Goal: Complete application form: Complete application form

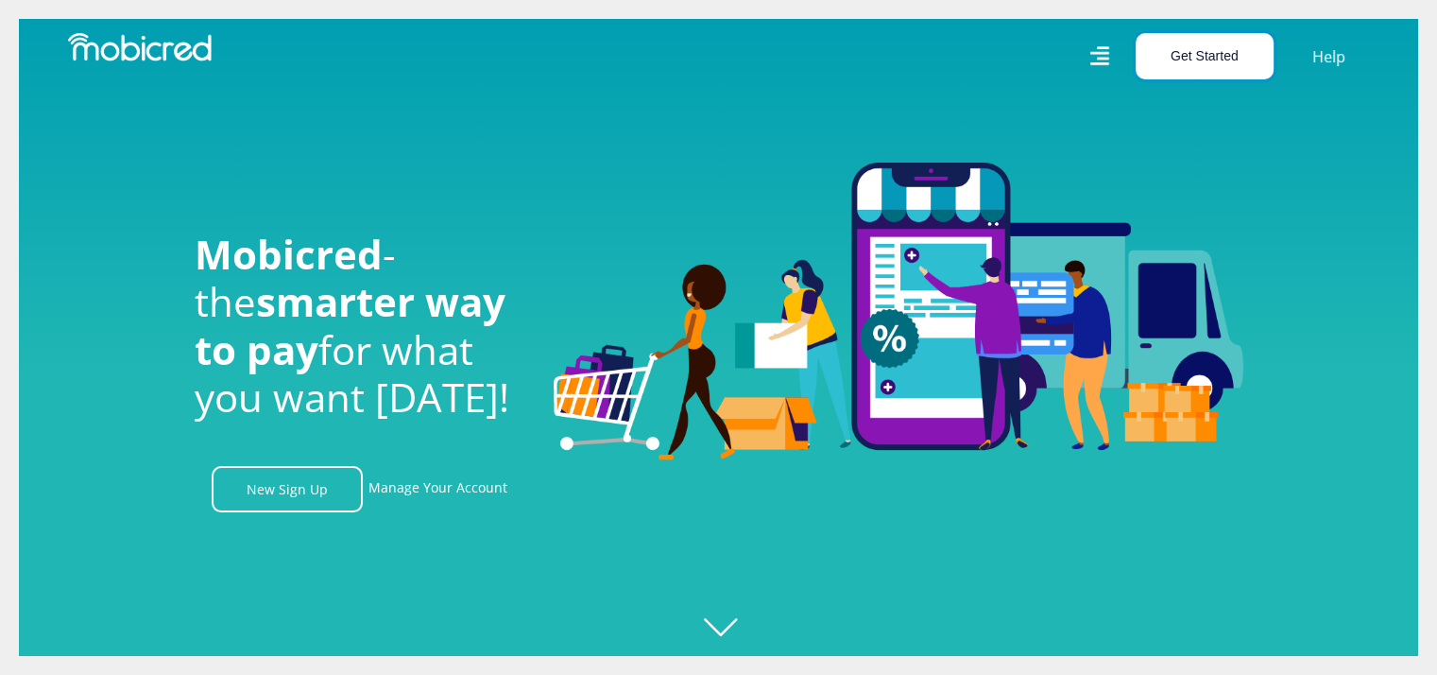
click at [1216, 59] on button "Get Started" at bounding box center [1205, 56] width 138 height 46
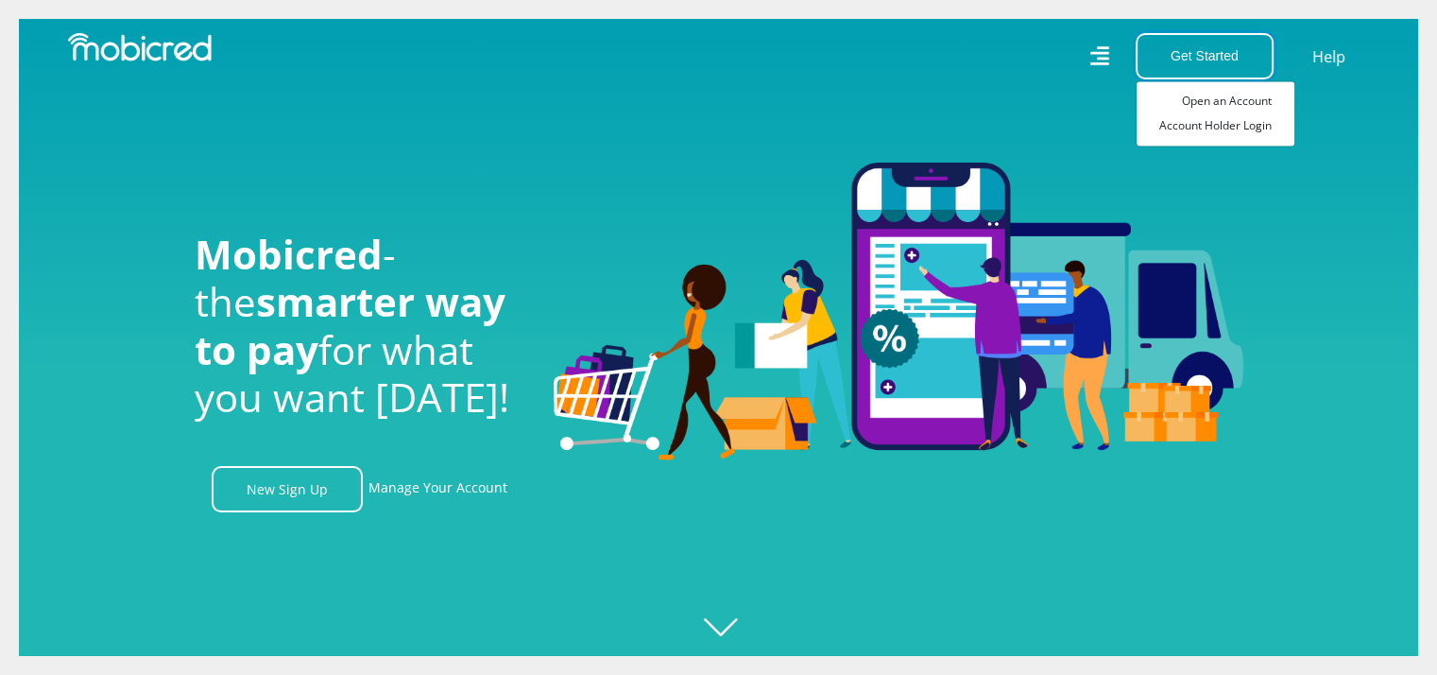
scroll to position [0, 1345]
click at [334, 492] on link "New Sign Up" at bounding box center [287, 489] width 151 height 46
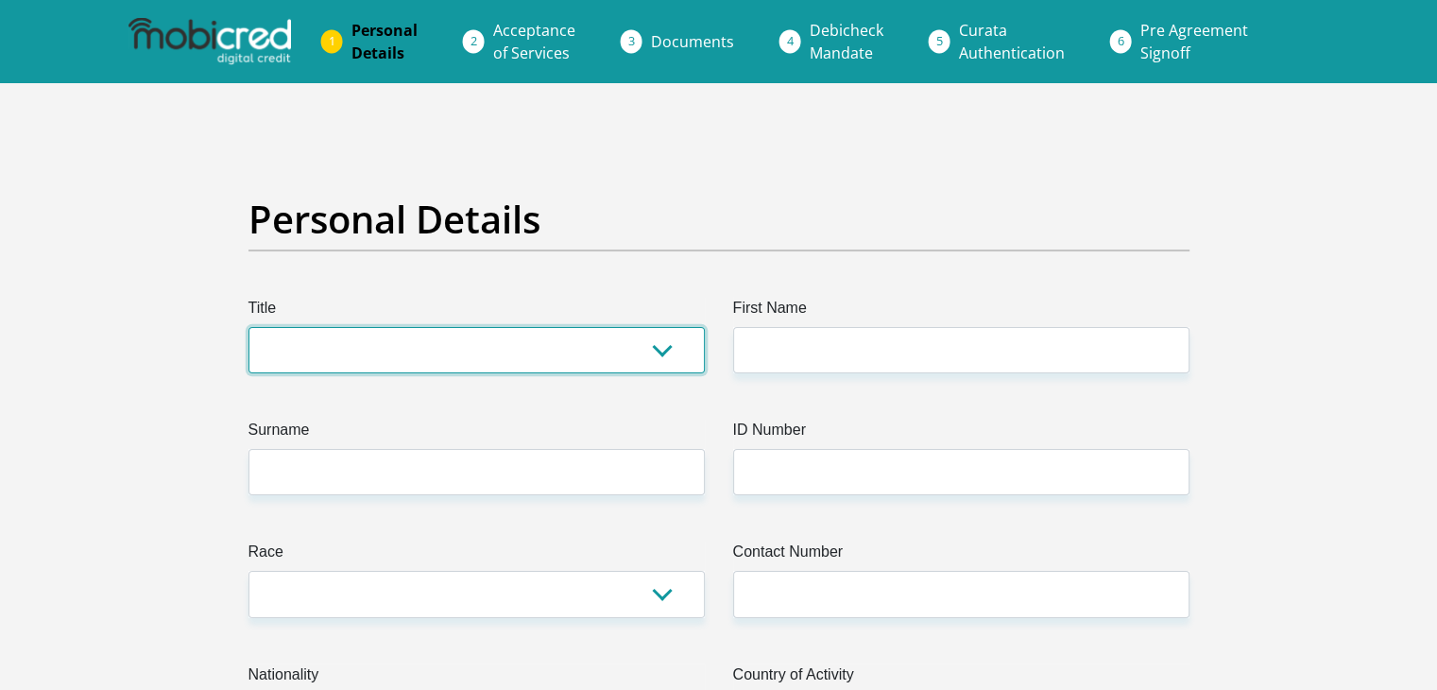
click at [481, 358] on select "Mr Ms Mrs Dr Other" at bounding box center [476, 350] width 456 height 46
select select "Ms"
click at [248, 327] on select "Mr Ms Mrs Dr Other" at bounding box center [476, 350] width 456 height 46
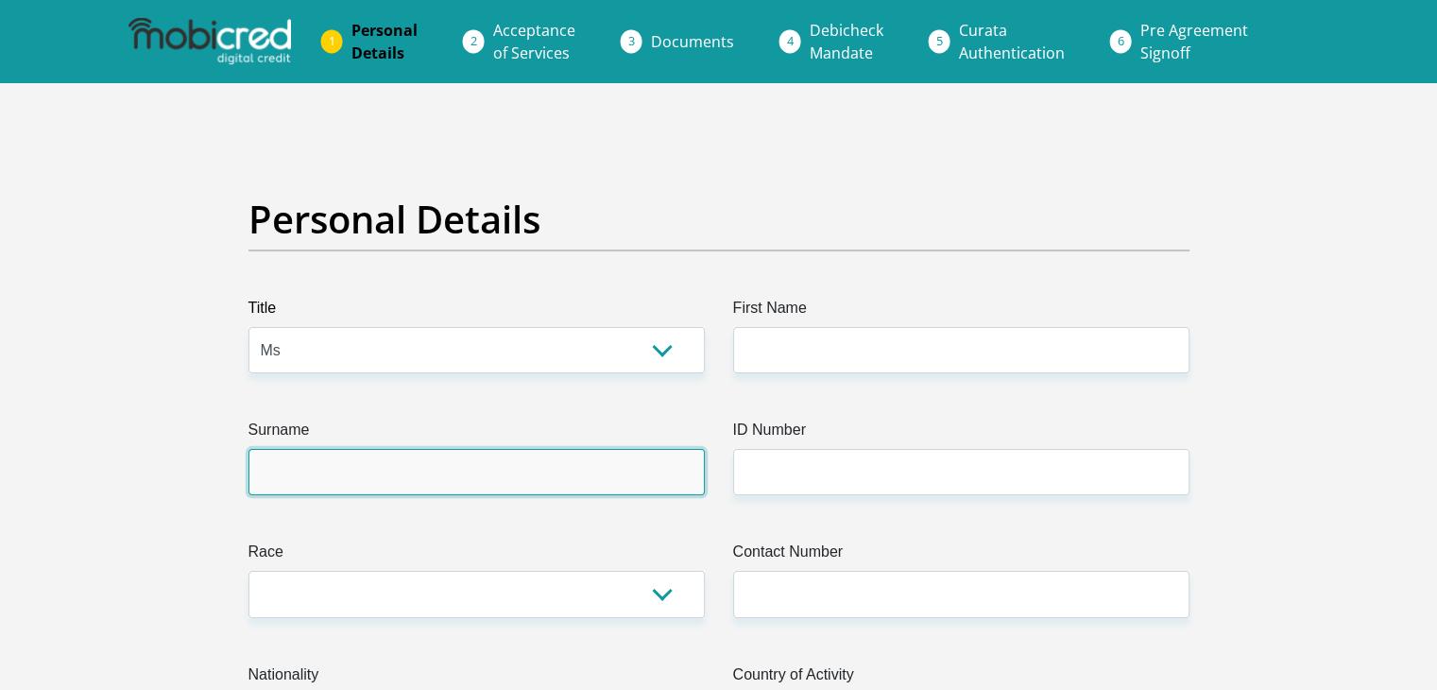
click at [359, 459] on input "Surname" at bounding box center [476, 472] width 456 height 46
type input "Sneli"
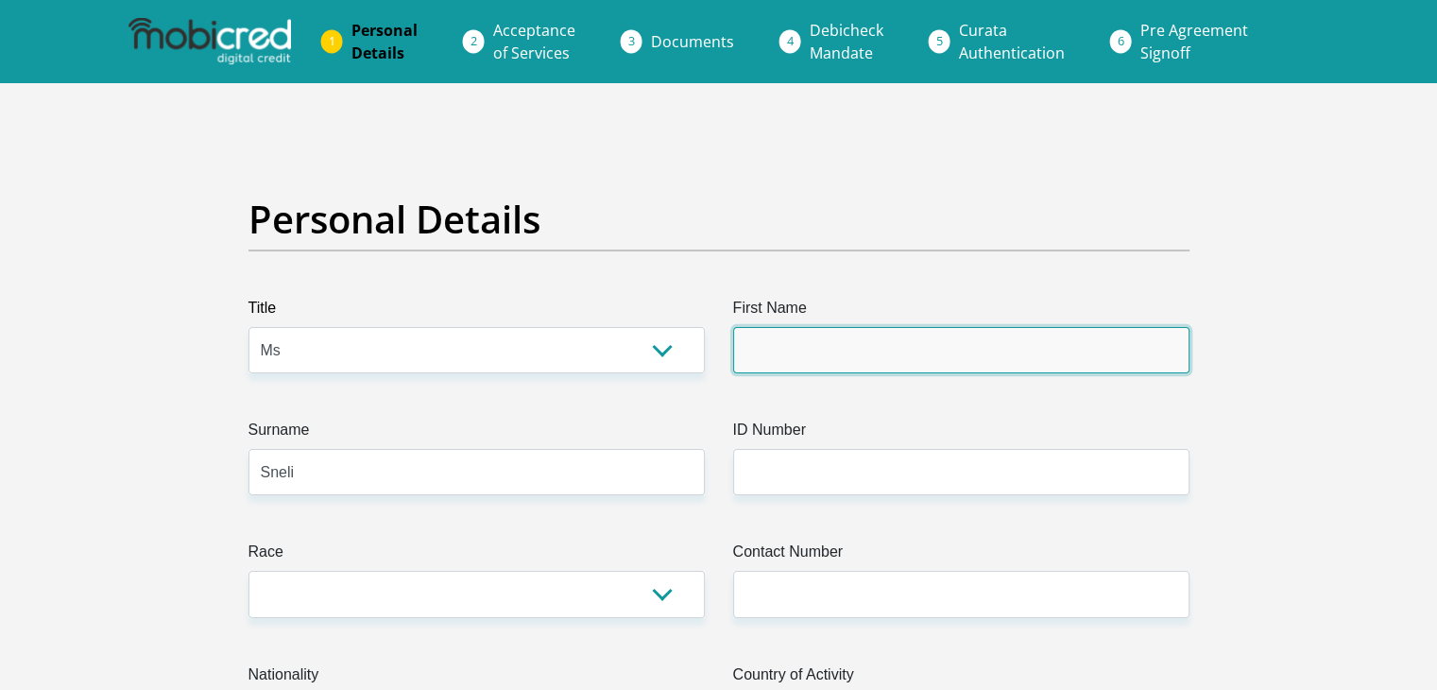
type input "Noluthando"
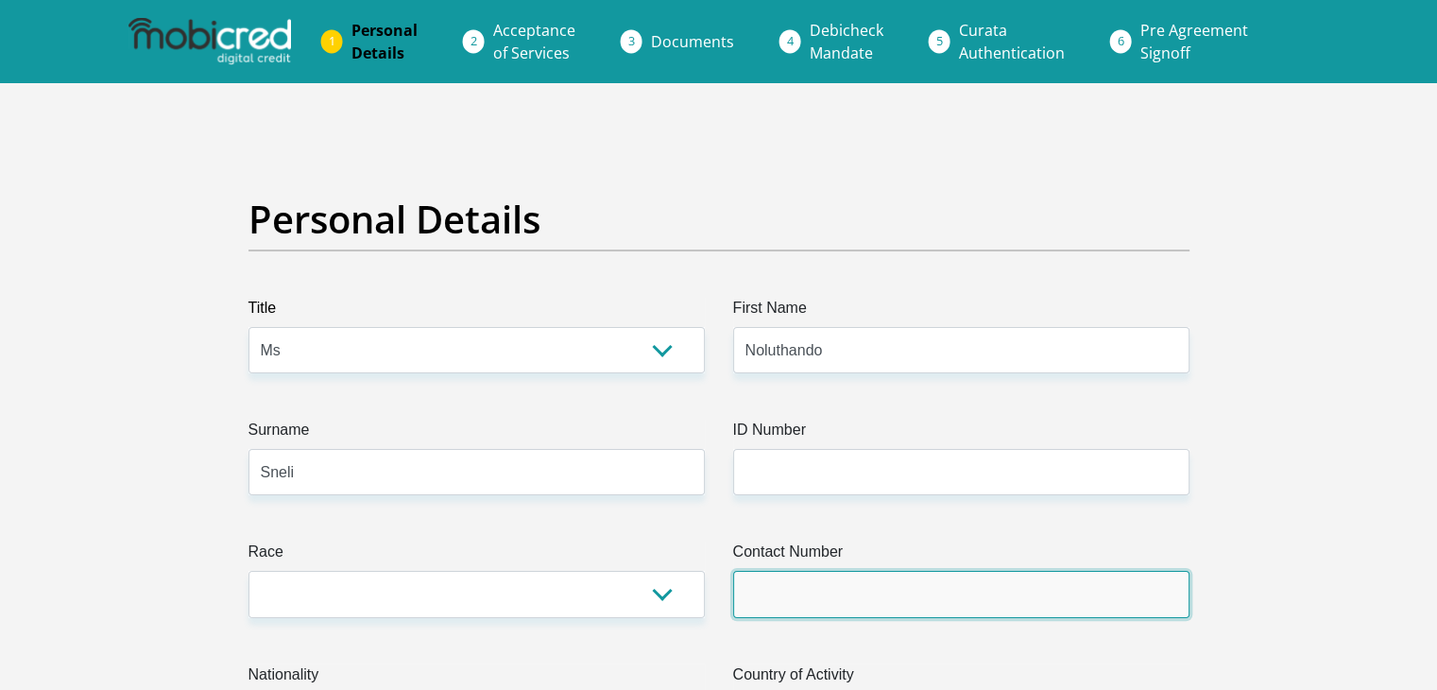
type input "0786559448"
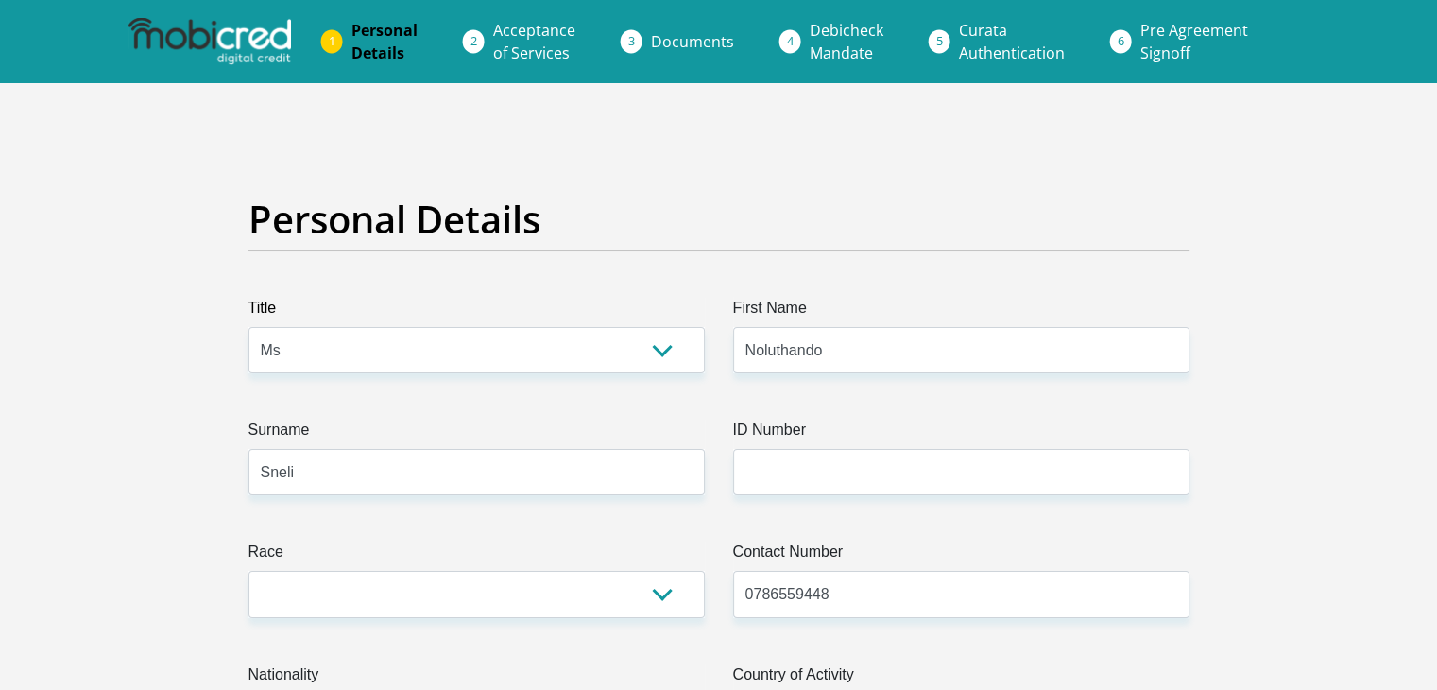
select select "ZAF"
type input "Meersig Building Momentum Metropolitan"
type input "269 West Avenue"
type input "Centurion"
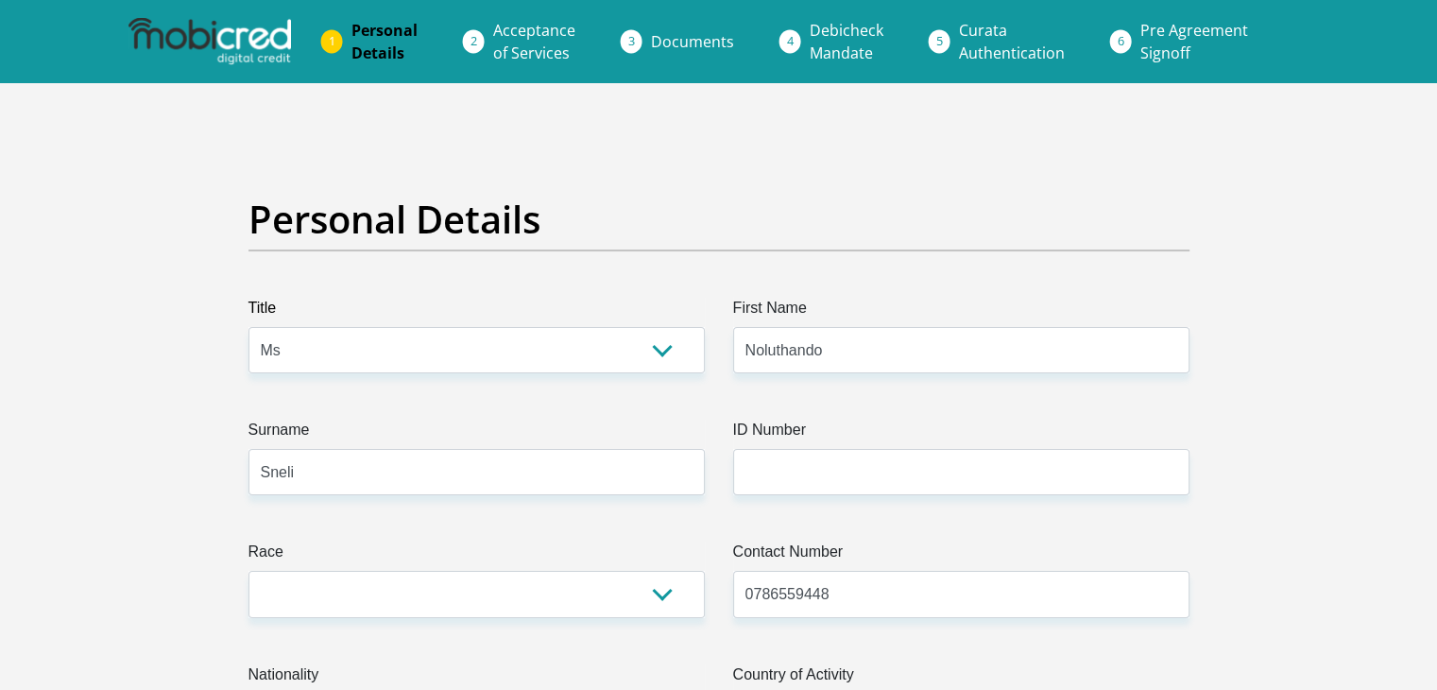
type input "0157"
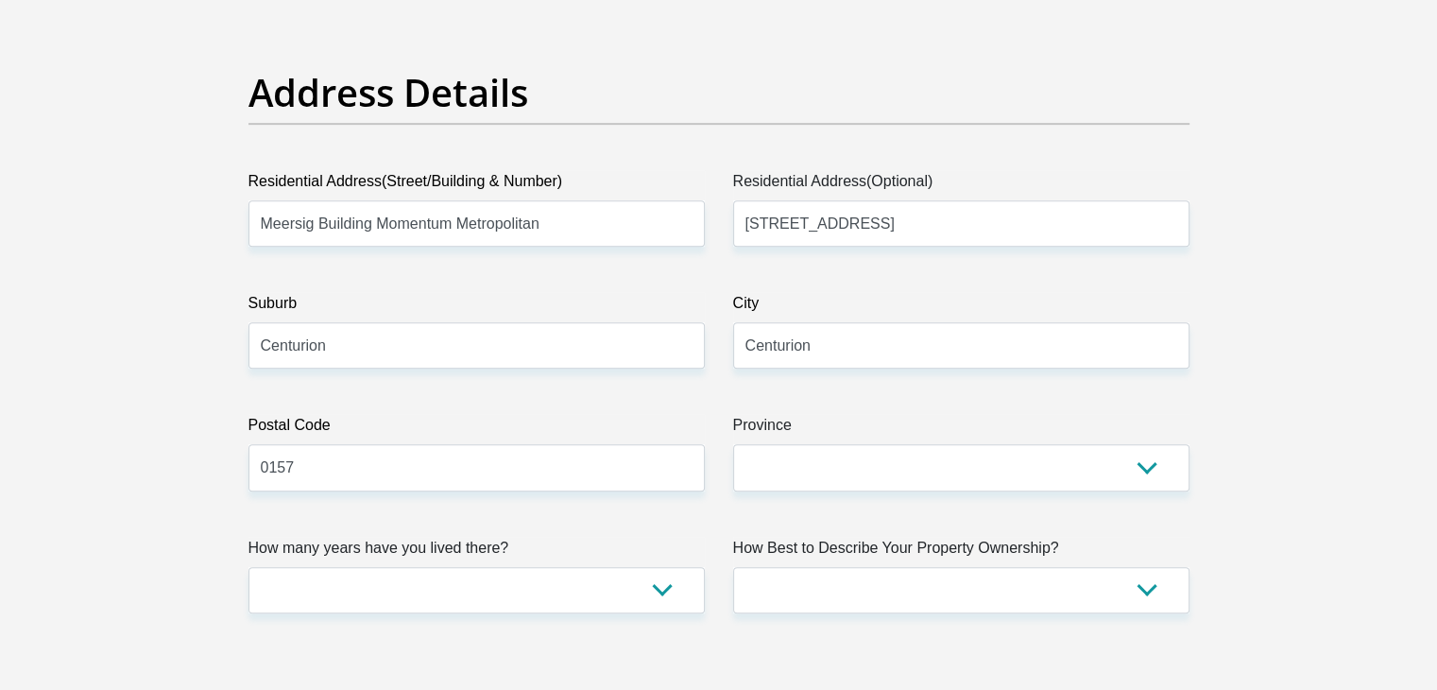
scroll to position [1022, 0]
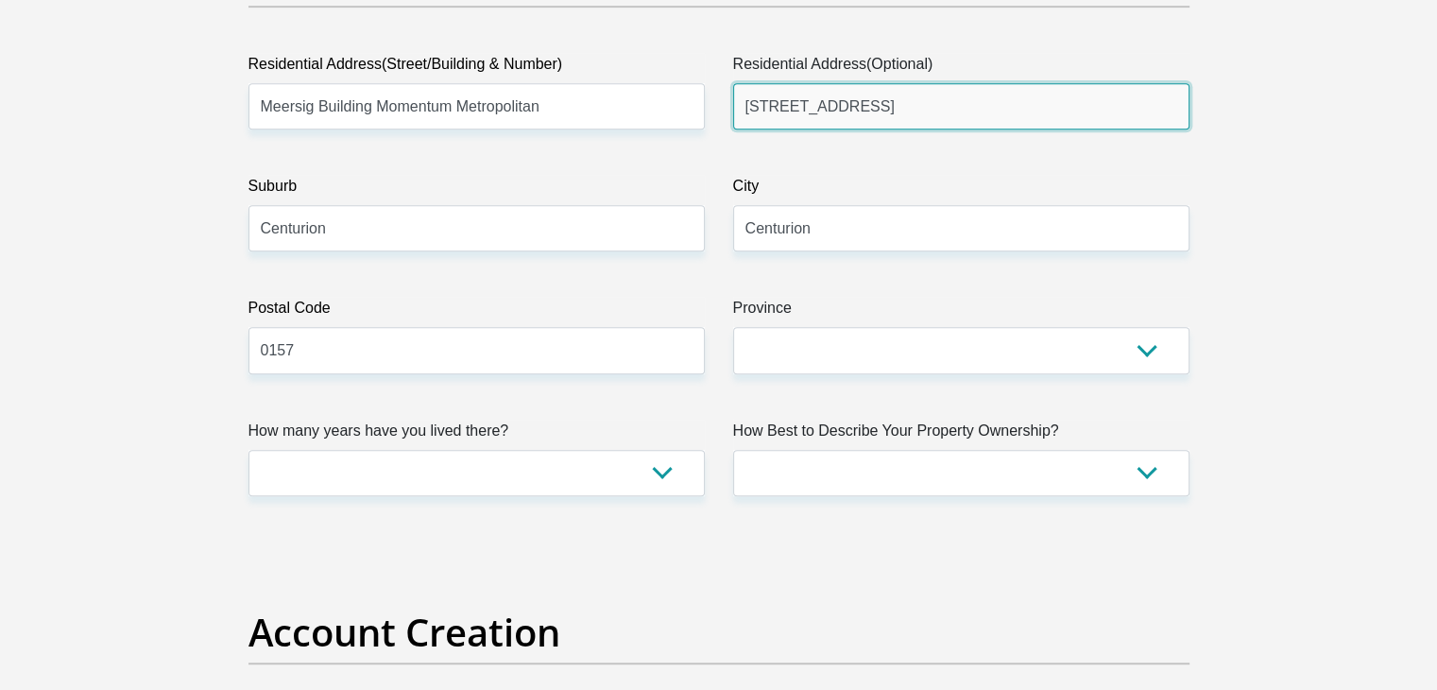
click at [882, 108] on input "269 West Avenue" at bounding box center [961, 106] width 456 height 46
type input "2"
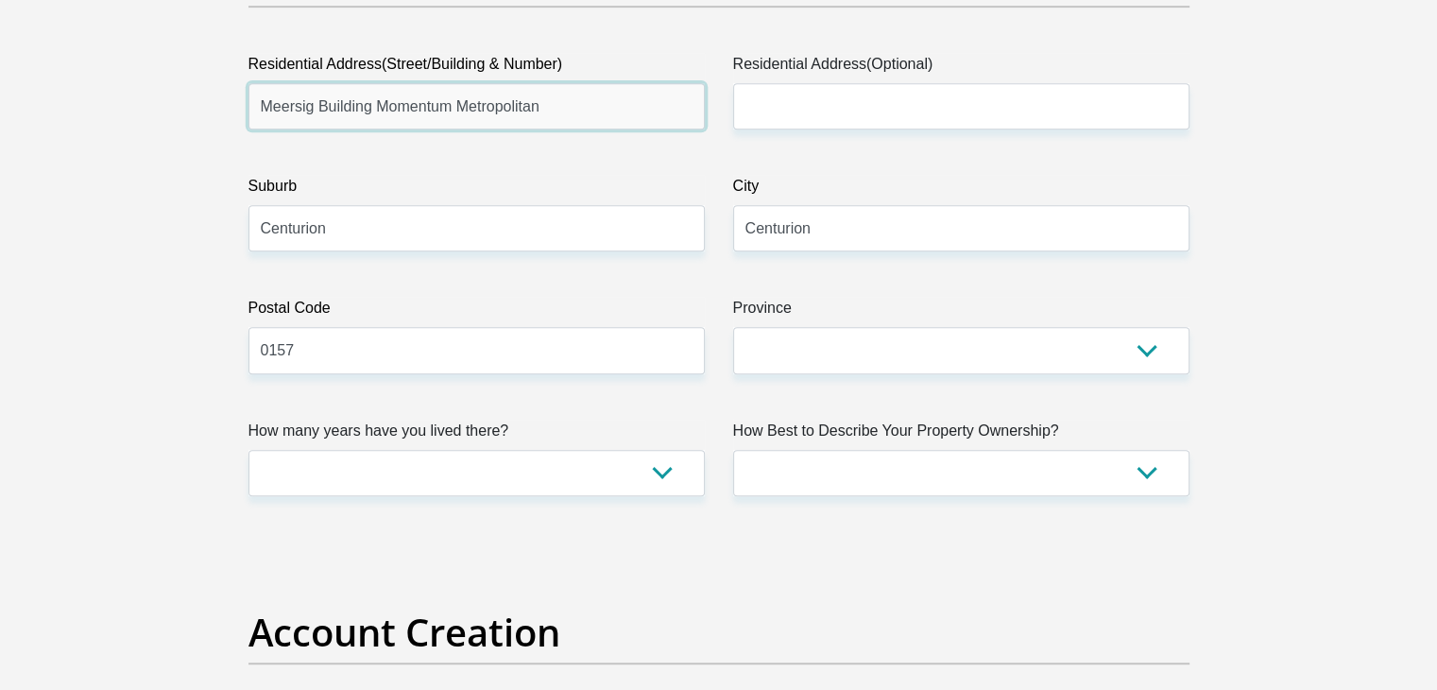
click at [626, 109] on input "Meersig Building Momentum Metropolitan" at bounding box center [476, 106] width 456 height 46
type input "M"
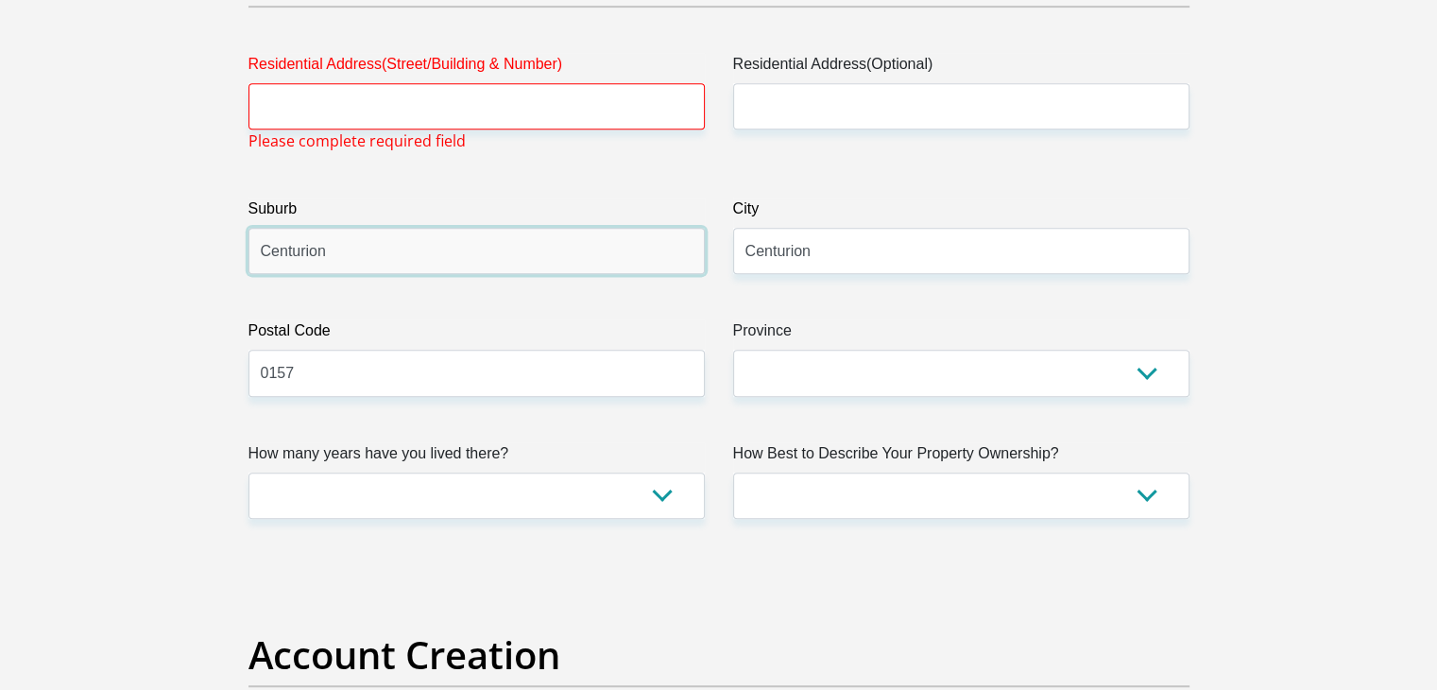
click at [529, 265] on input "Centurion" at bounding box center [476, 251] width 456 height 46
type input "C"
type input "die hoewes"
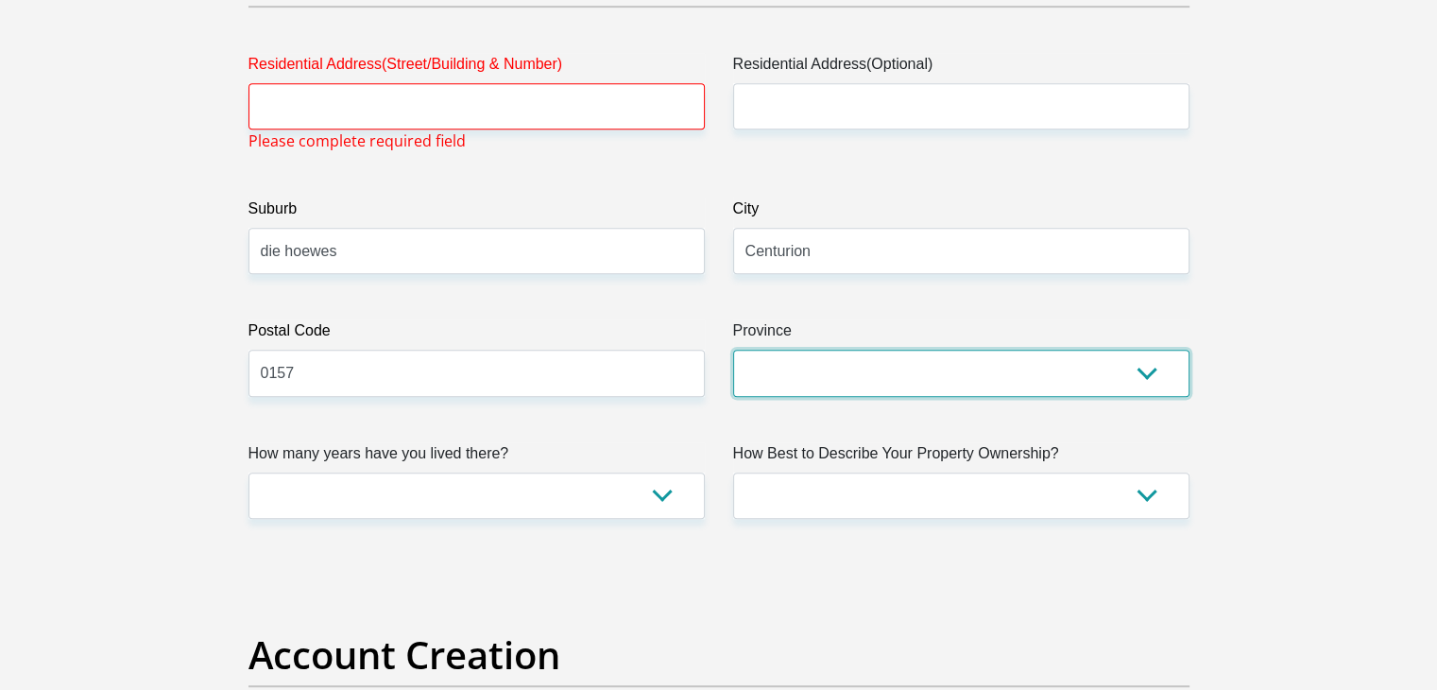
click at [830, 369] on select "Eastern Cape Free State Gauteng KwaZulu-Natal Limpopo Mpumalanga Northern Cape …" at bounding box center [961, 373] width 456 height 46
select select "Gauteng"
click at [733, 350] on select "Eastern Cape Free State Gauteng KwaZulu-Natal Limpopo Mpumalanga Northern Cape …" at bounding box center [961, 373] width 456 height 46
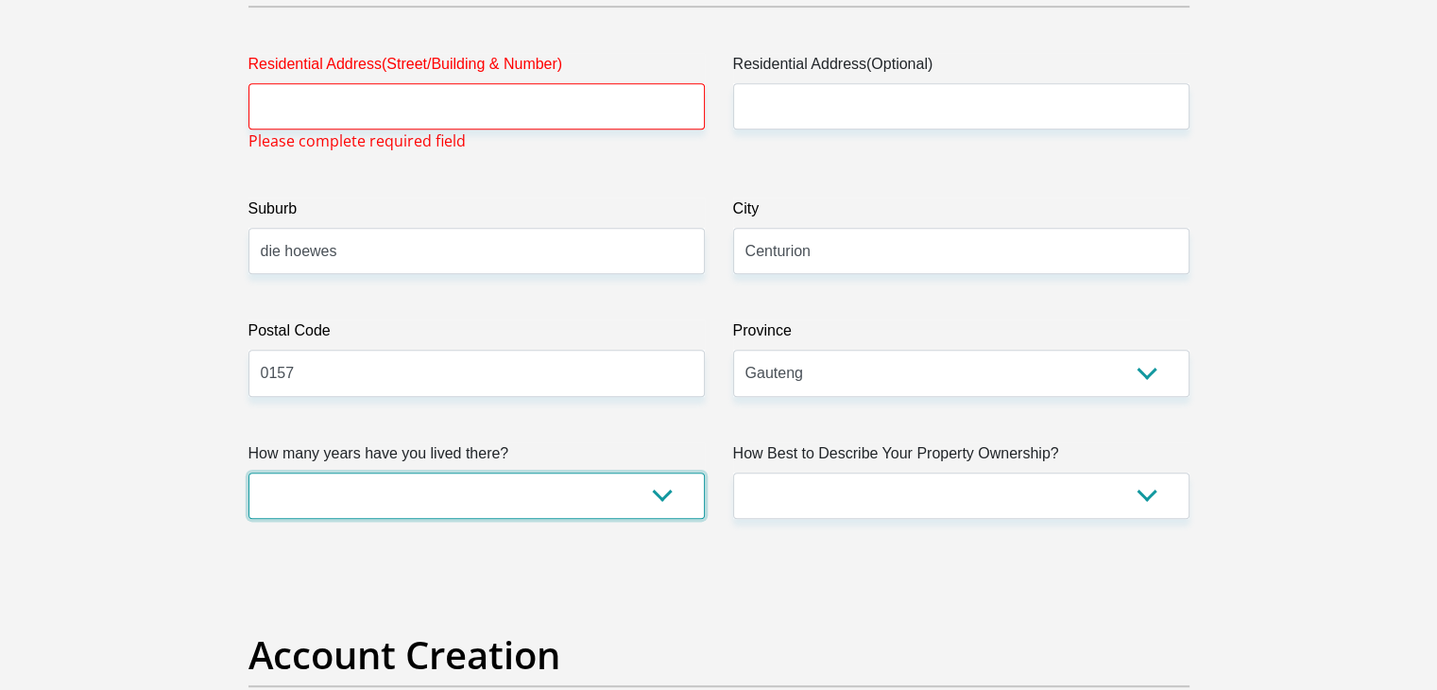
click at [631, 502] on select "less than 1 year 1-3 years 3-5 years 5+ years" at bounding box center [476, 495] width 456 height 46
select select "4"
click at [248, 472] on select "less than 1 year 1-3 years 3-5 years 5+ years" at bounding box center [476, 495] width 456 height 46
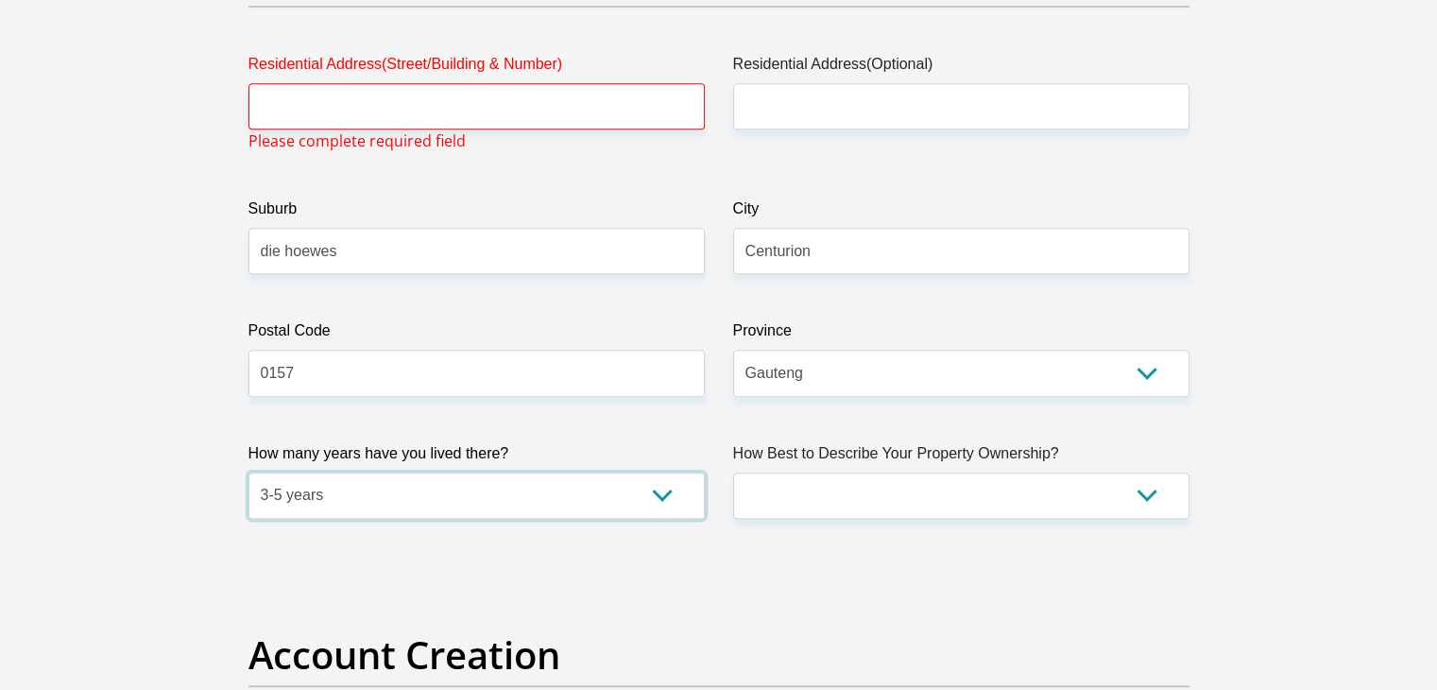
click at [662, 499] on select "less than 1 year 1-3 years 3-5 years 5+ years" at bounding box center [476, 495] width 456 height 46
click at [248, 472] on select "less than 1 year 1-3 years 3-5 years 5+ years" at bounding box center [476, 495] width 456 height 46
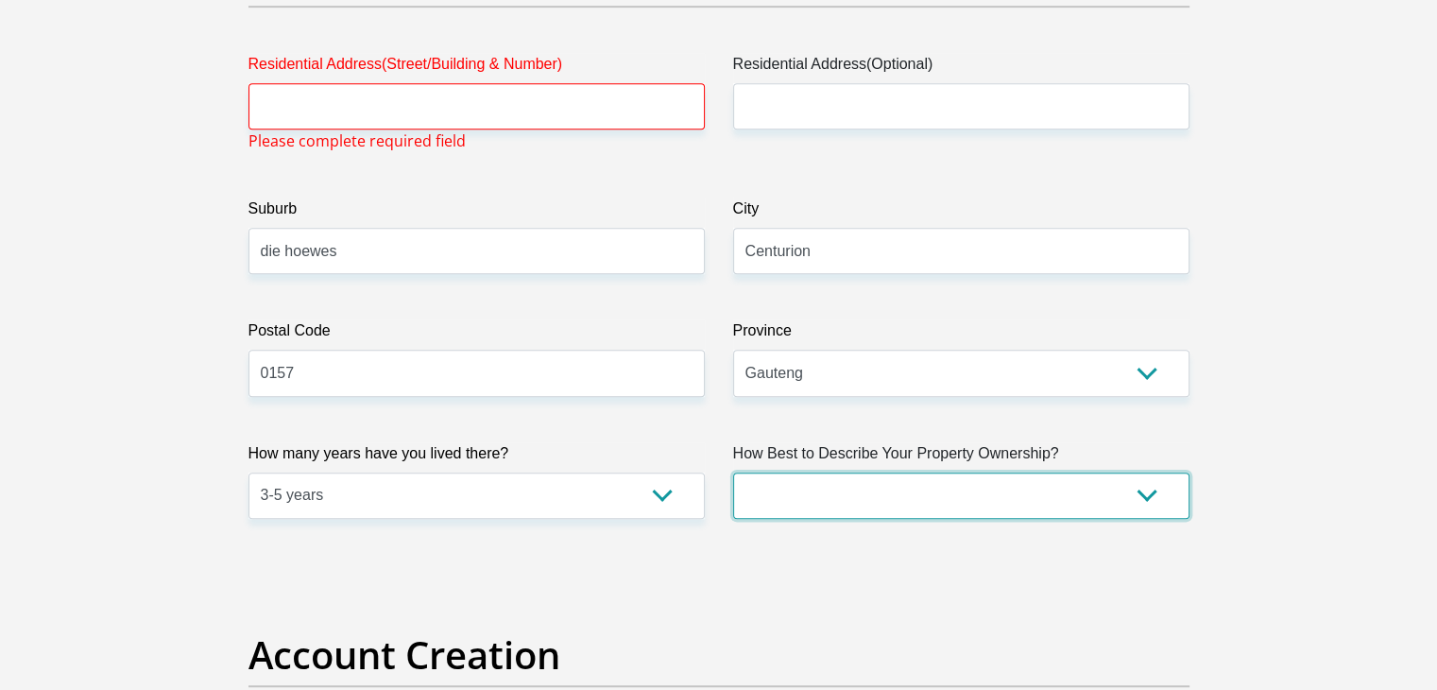
click at [926, 494] on select "Owned Rented Family Owned Company Dwelling" at bounding box center [961, 495] width 456 height 46
select select "Rented"
click at [733, 472] on select "Owned Rented Family Owned Company Dwelling" at bounding box center [961, 495] width 456 height 46
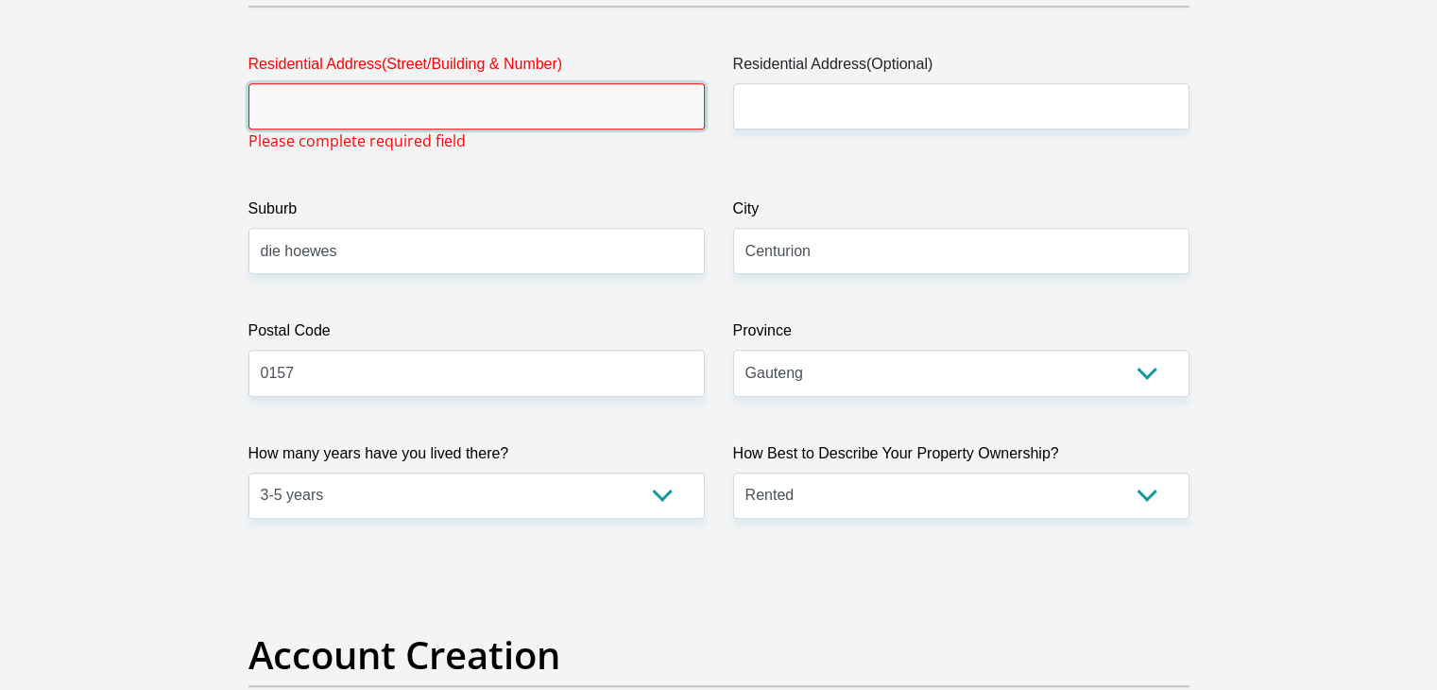
click at [464, 120] on input "Residential Address(Street/Building & Number)" at bounding box center [476, 106] width 456 height 46
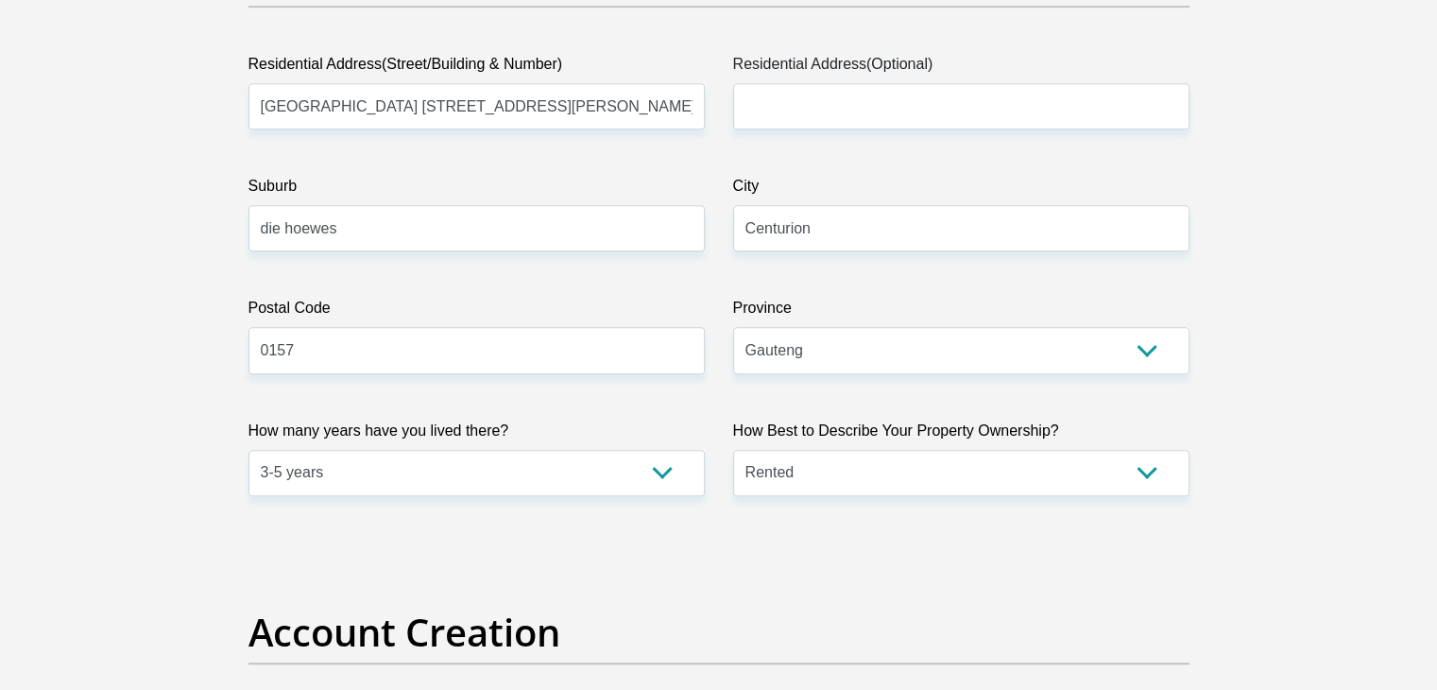
click at [621, 122] on input "Casa bela Complex 247 Sullivan street d" at bounding box center [476, 106] width 456 height 46
type input "[GEOGRAPHIC_DATA] [STREET_ADDRESS][PERSON_NAME]"
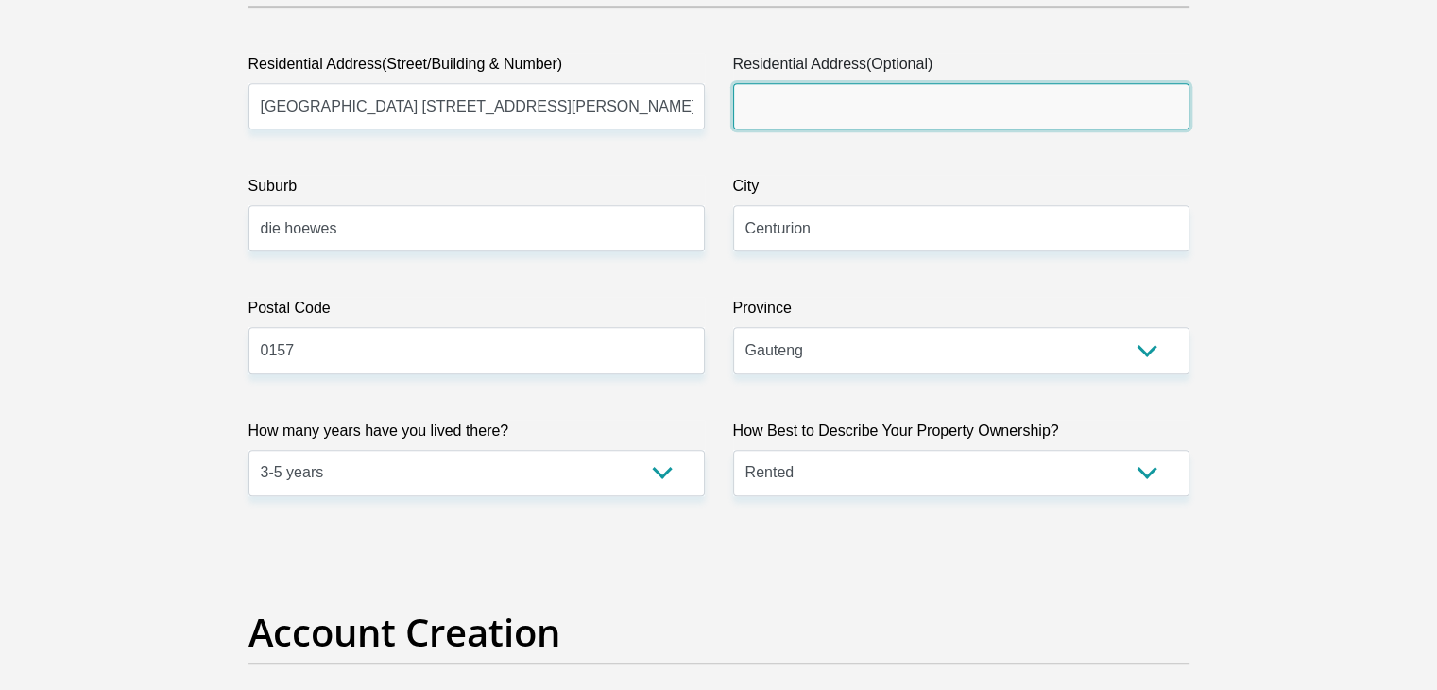
click at [772, 108] on input "Residential Address(Optional)" at bounding box center [961, 106] width 456 height 46
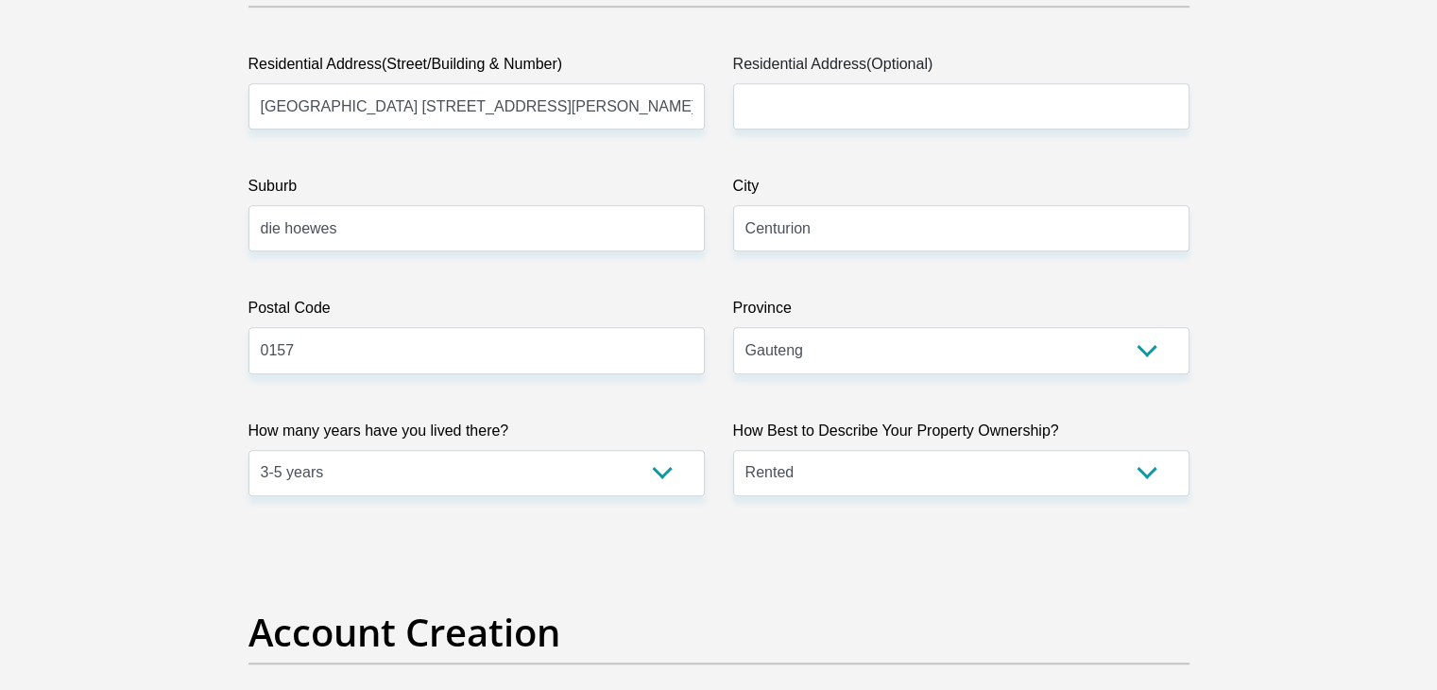
click at [598, 183] on label "Suburb" at bounding box center [476, 190] width 456 height 30
click at [598, 205] on input "die hoewes" at bounding box center [476, 228] width 456 height 46
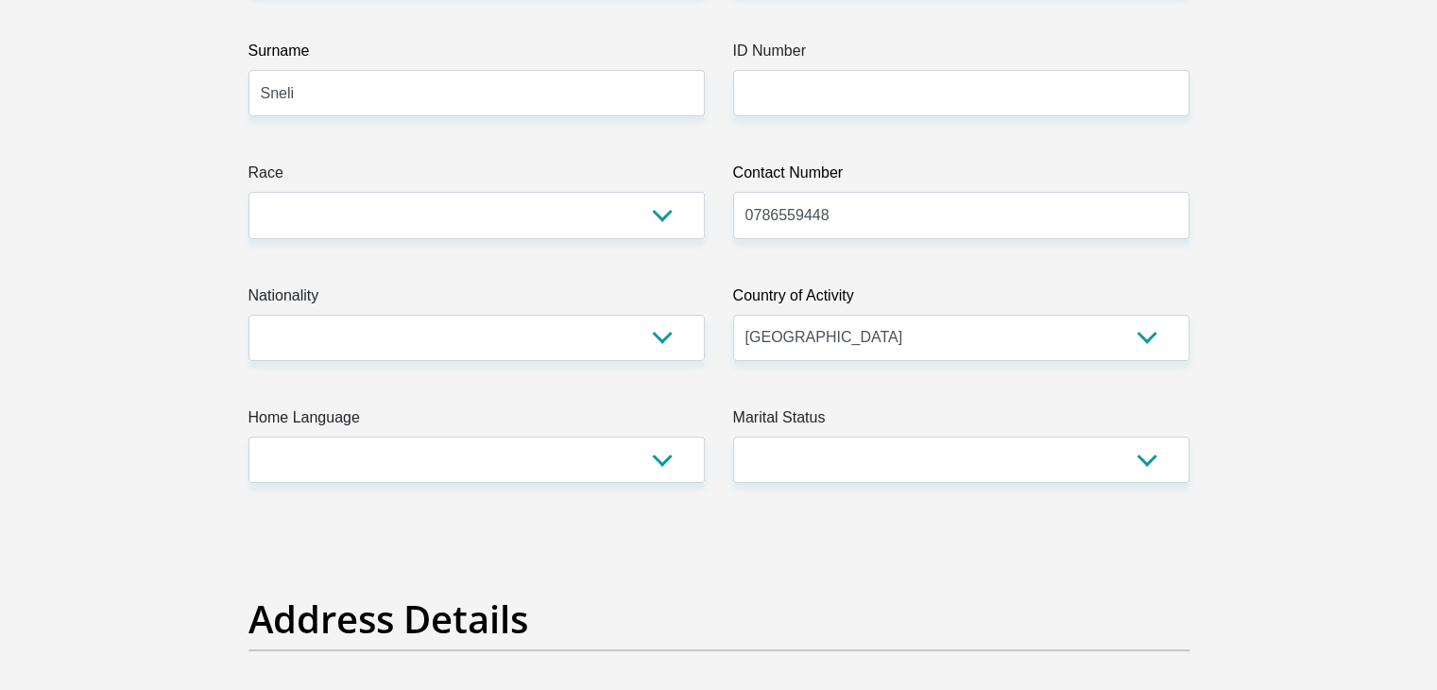
scroll to position [325, 0]
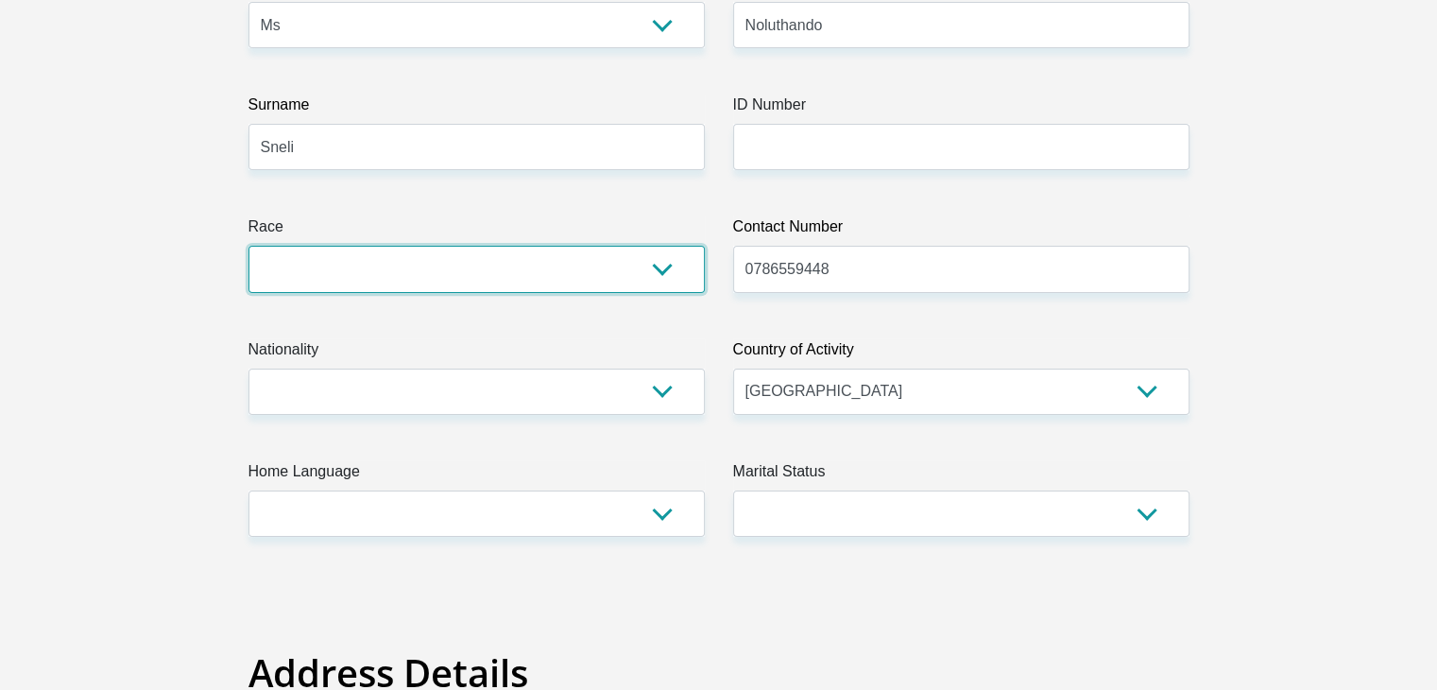
click at [601, 281] on select "Black Coloured Indian White Other" at bounding box center [476, 269] width 456 height 46
select select "1"
click at [248, 246] on select "Black Coloured Indian White Other" at bounding box center [476, 269] width 456 height 46
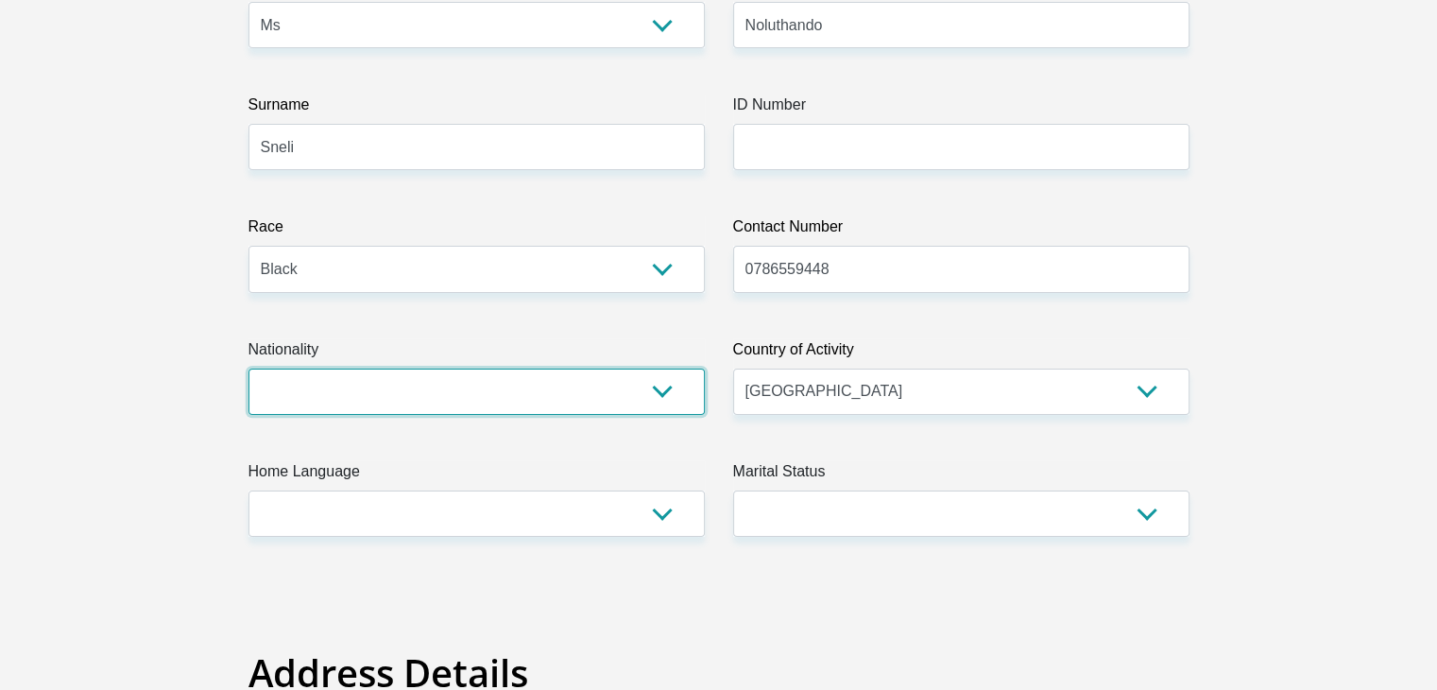
click at [310, 383] on select "South Africa Afghanistan Aland Islands Albania Algeria America Samoa American V…" at bounding box center [476, 391] width 456 height 46
select select "ZAF"
click at [248, 368] on select "South Africa Afghanistan Aland Islands Albania Algeria America Samoa American V…" at bounding box center [476, 391] width 456 height 46
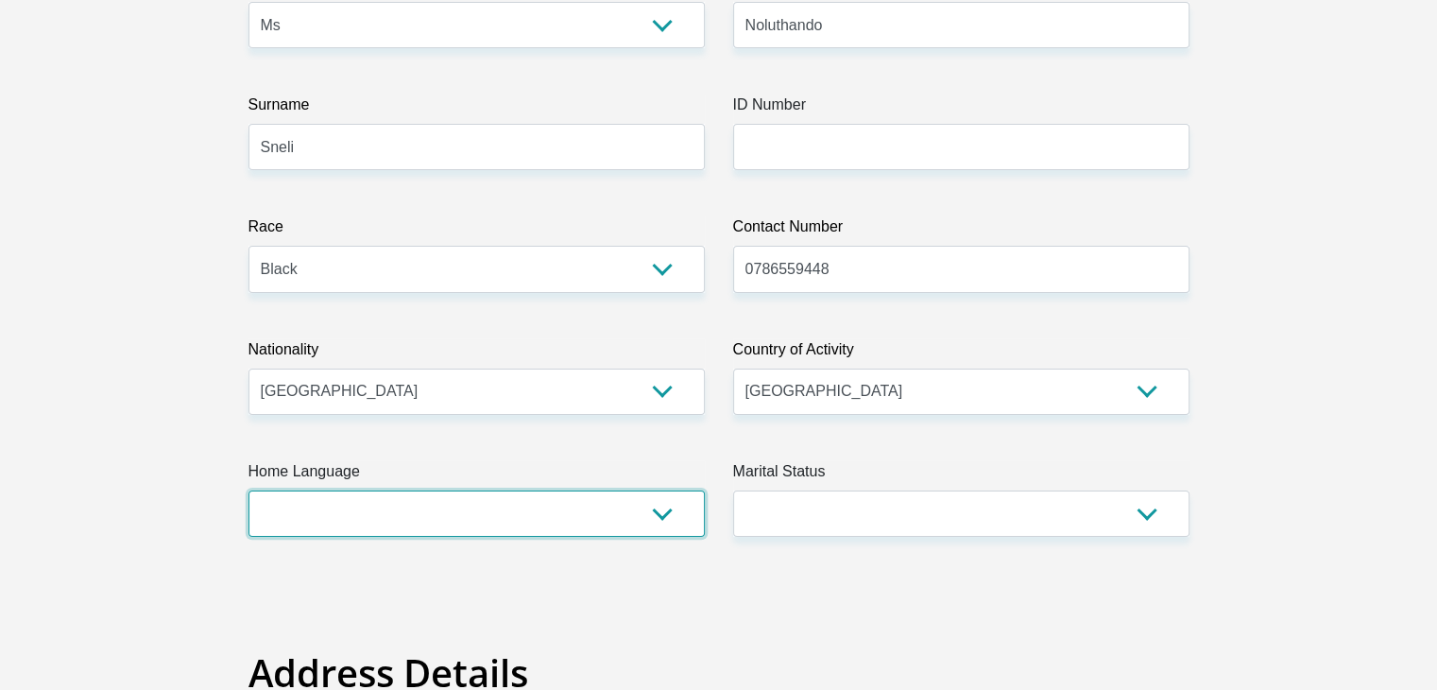
click at [339, 520] on select "Afrikaans English Sepedi South Ndebele Southern Sotho Swati Tsonga Tswana Venda…" at bounding box center [476, 513] width 456 height 46
select select "xho"
click at [248, 490] on select "Afrikaans English Sepedi South Ndebele Southern Sotho Swati Tsonga Tswana Venda…" at bounding box center [476, 513] width 456 height 46
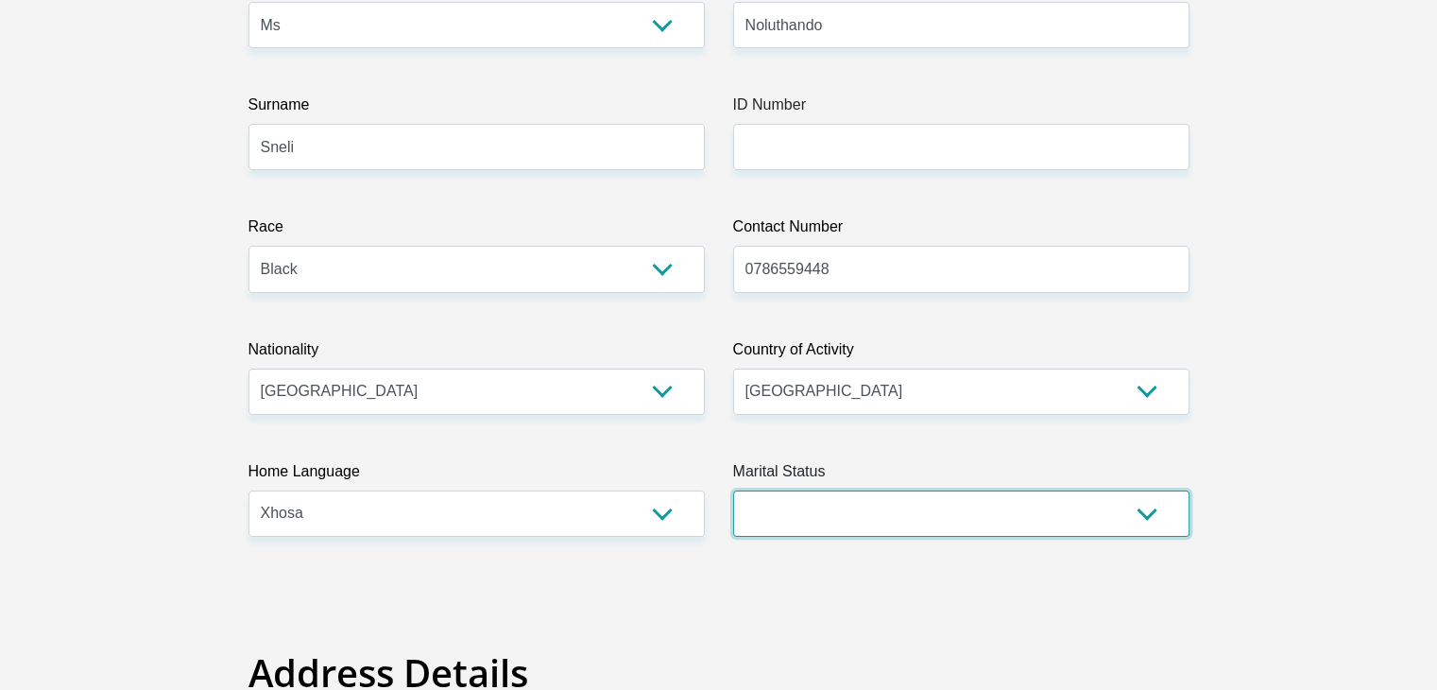
click at [911, 516] on select "Married ANC Single Divorced Widowed Married COP or Customary Law" at bounding box center [961, 513] width 456 height 46
select select "2"
click at [733, 490] on select "Married ANC Single Divorced Widowed Married COP or Customary Law" at bounding box center [961, 513] width 456 height 46
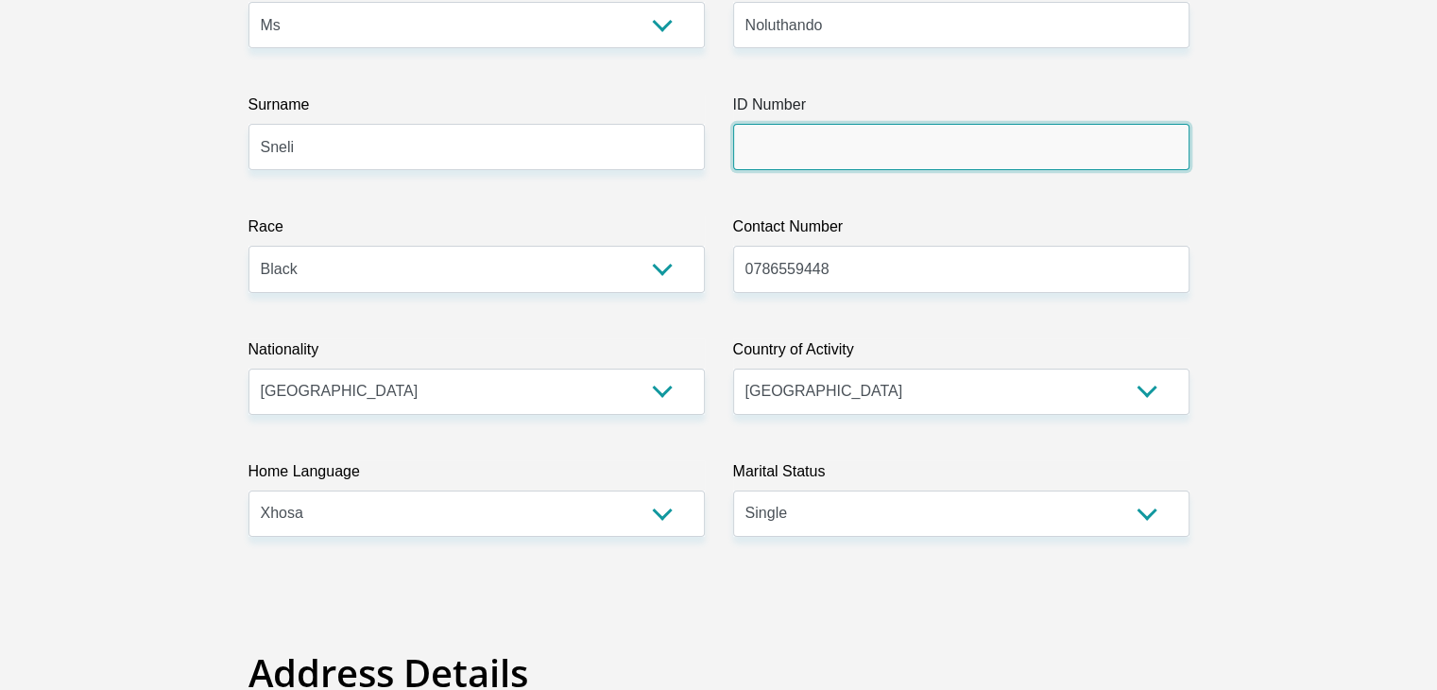
click at [985, 150] on input "ID Number" at bounding box center [961, 147] width 456 height 46
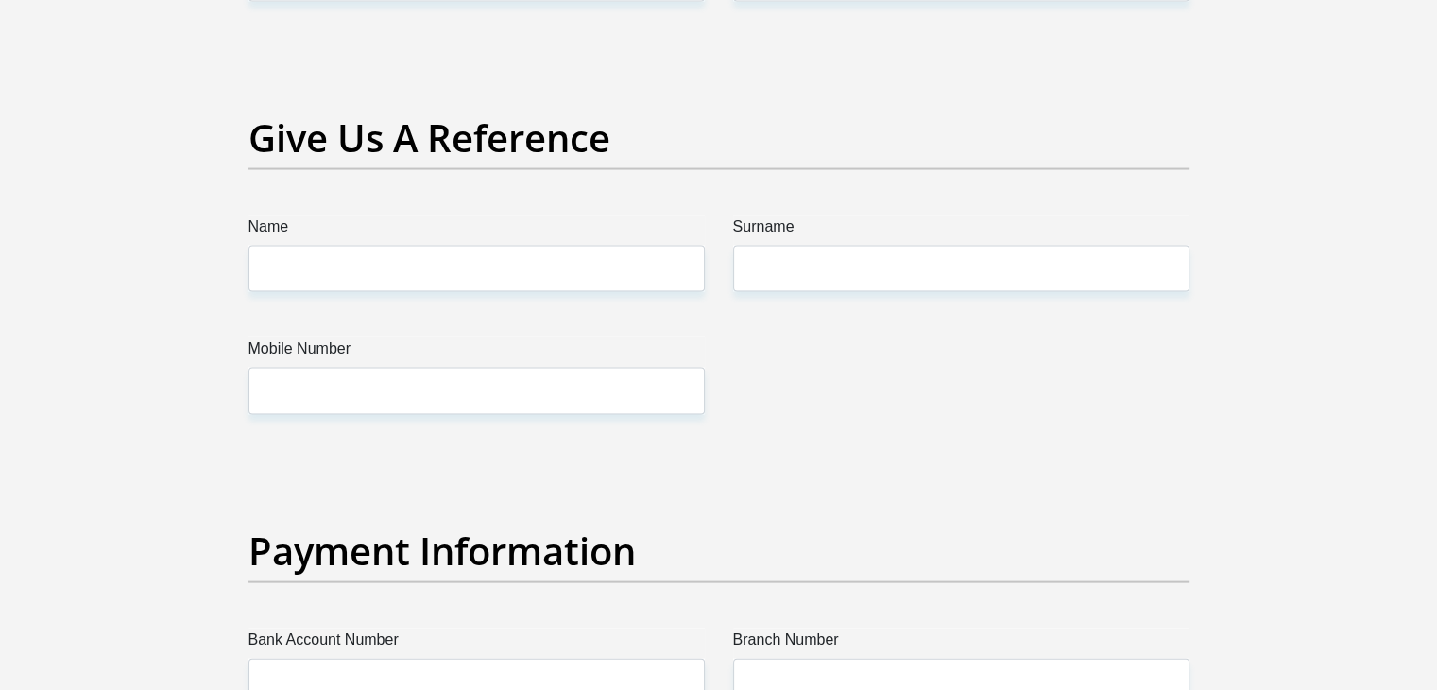
scroll to position [3889, 0]
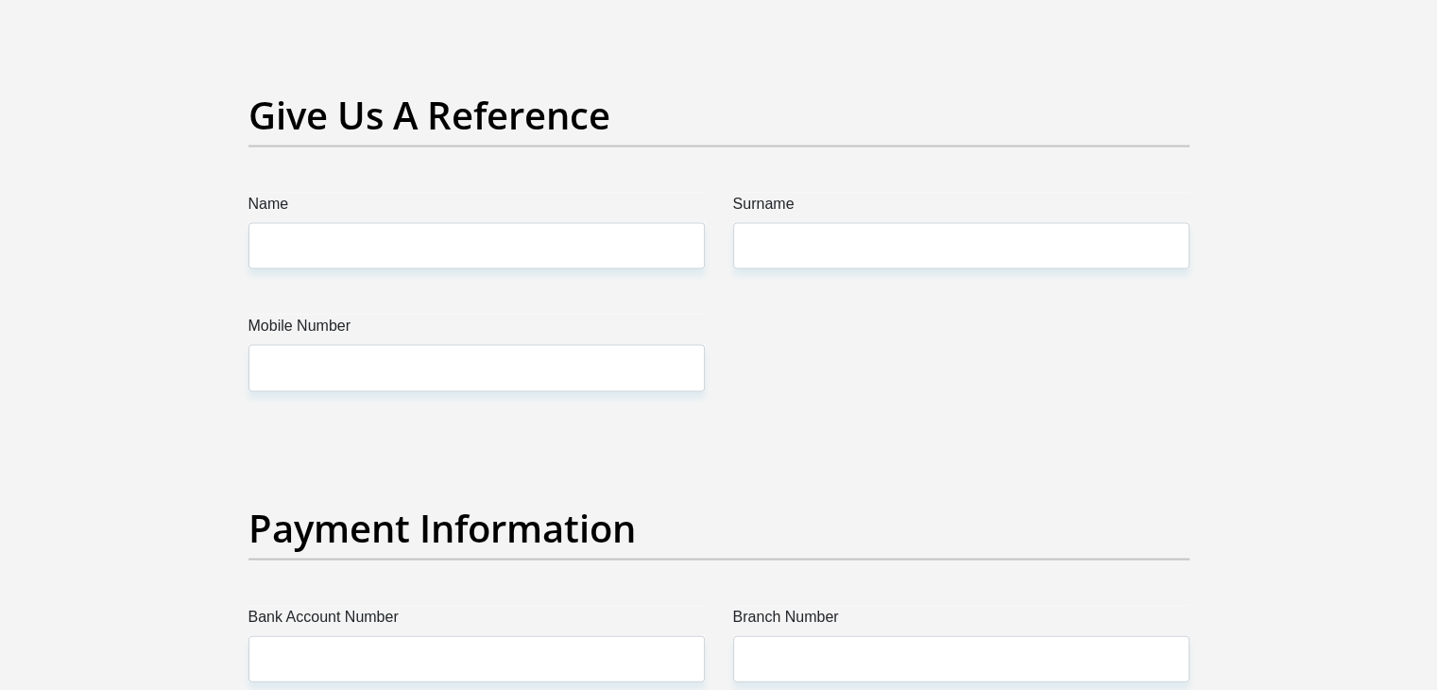
type input "8409111064080"
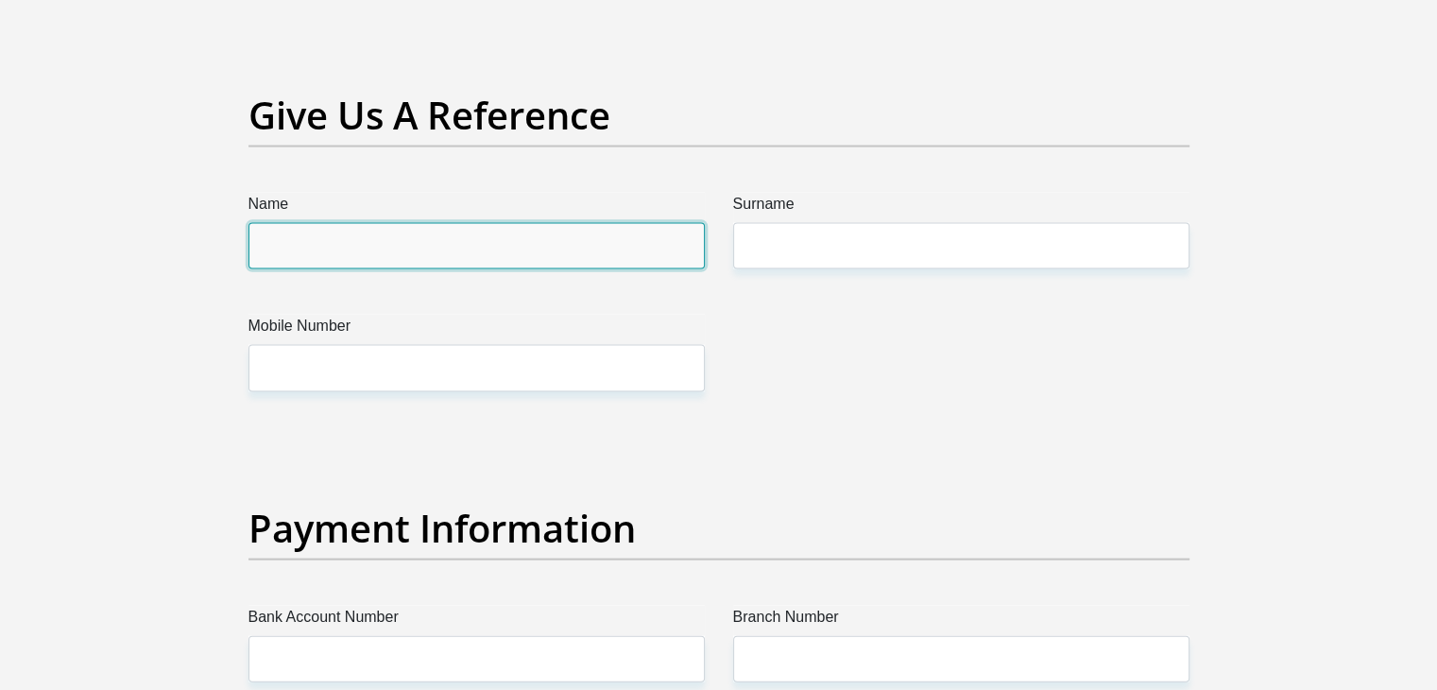
click at [483, 238] on input "Name" at bounding box center [476, 246] width 456 height 46
type input "Thandeka"
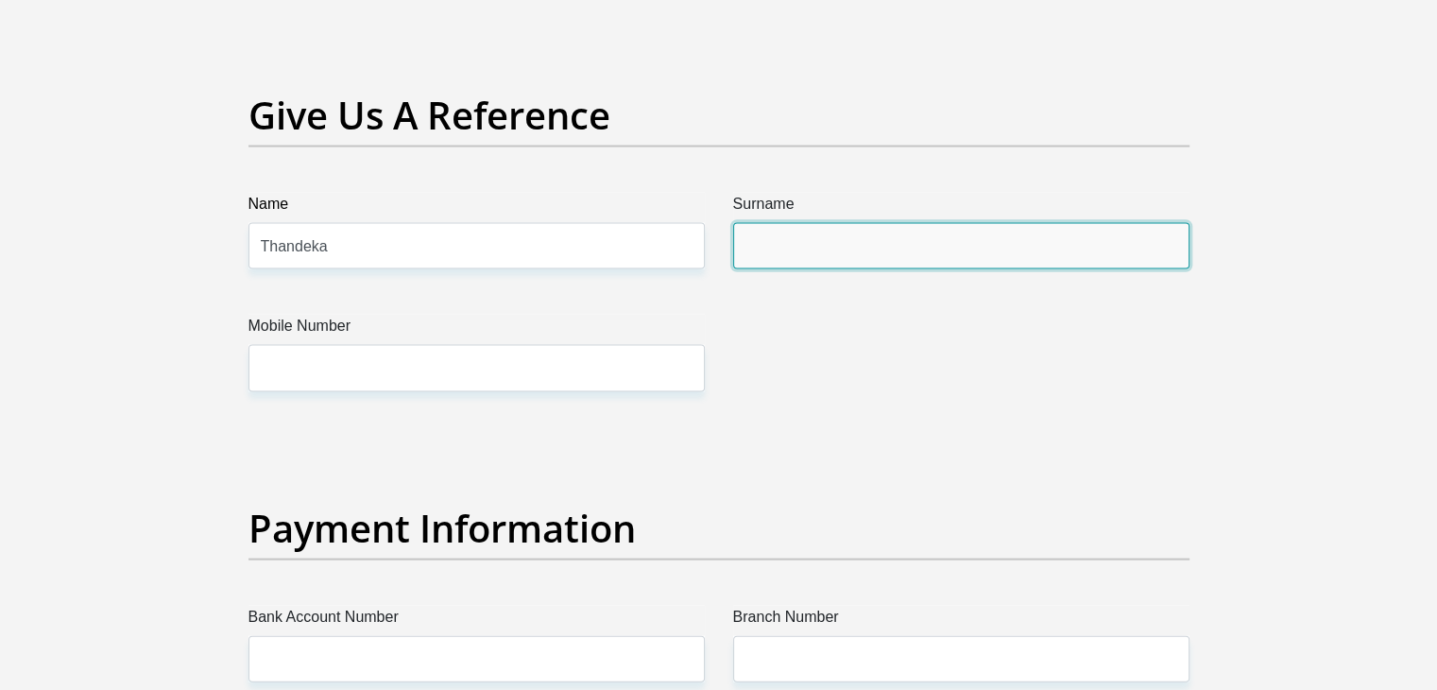
click at [820, 258] on input "Surname" at bounding box center [961, 246] width 456 height 46
type input "Sneli"
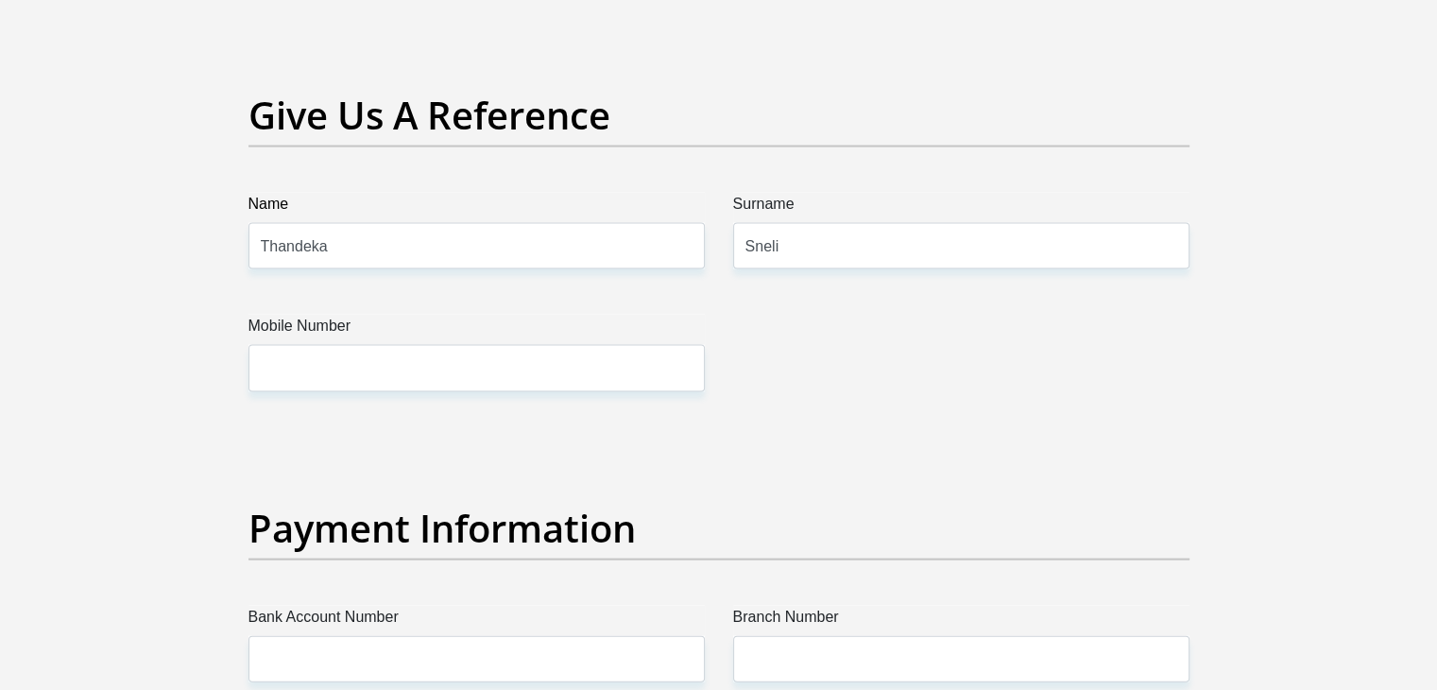
type input "[EMAIL_ADDRESS][DOMAIN_NAME]"
type input "0786559448"
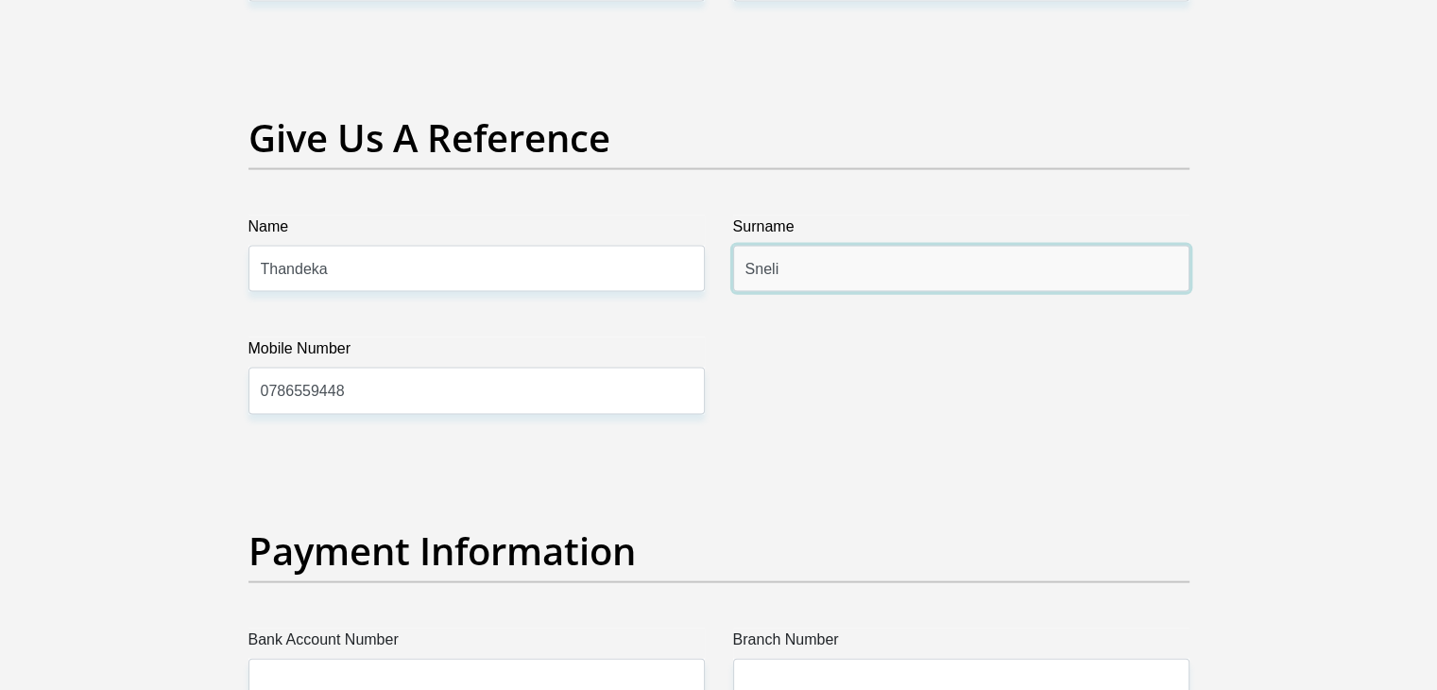
scroll to position [3912, 0]
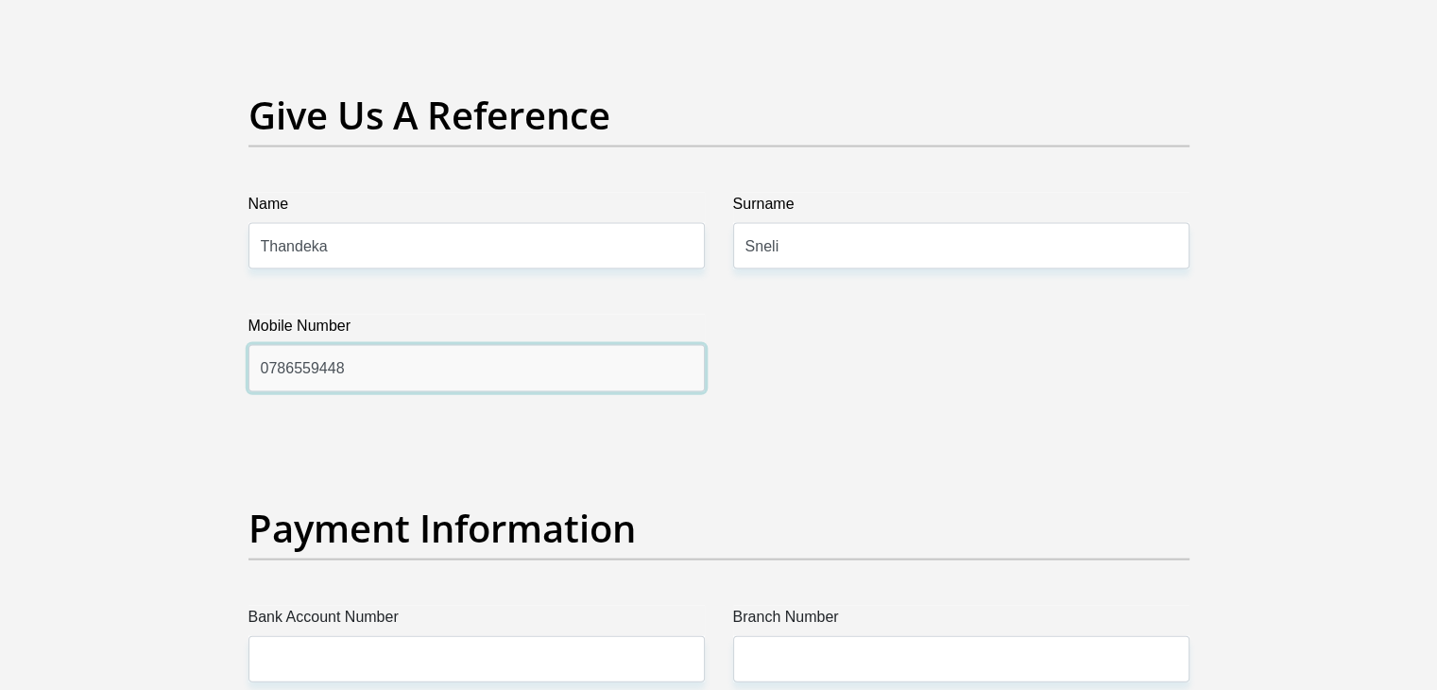
click at [389, 358] on input "0786559448" at bounding box center [476, 368] width 456 height 46
type input "0"
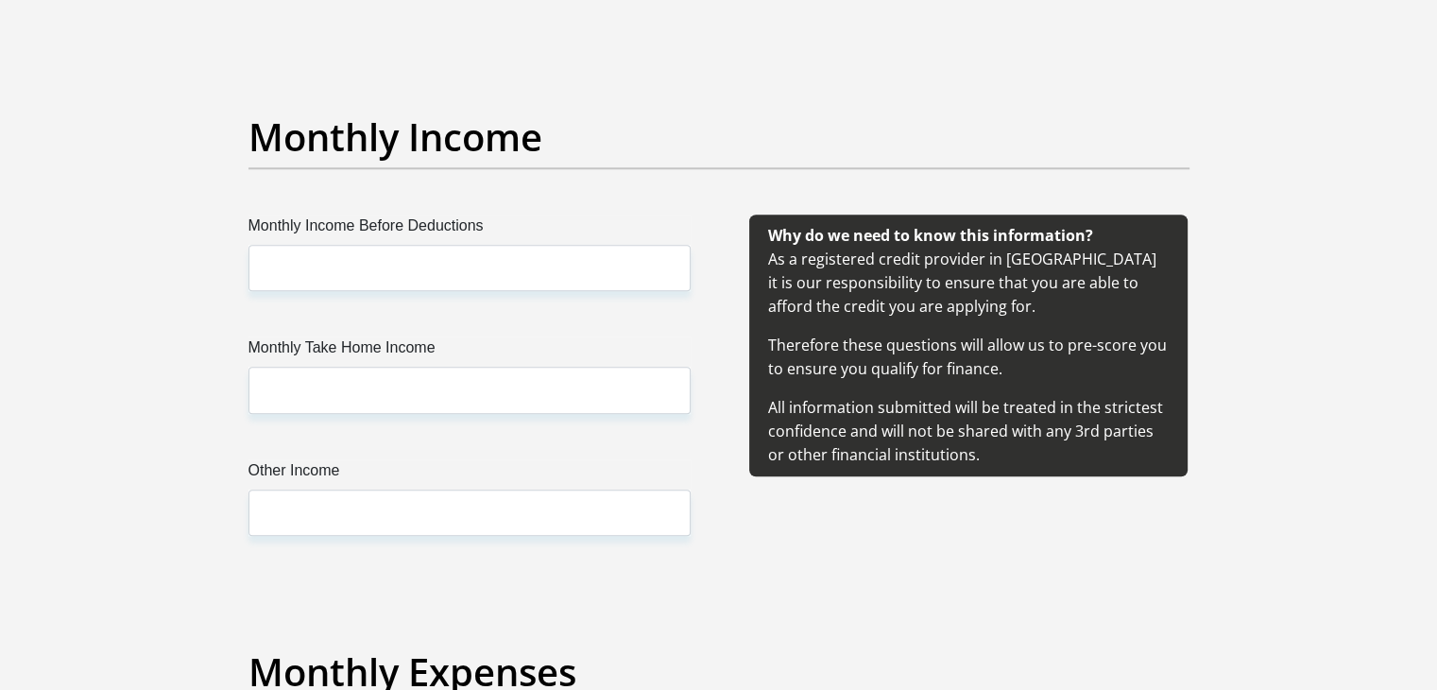
scroll to position [2065, 0]
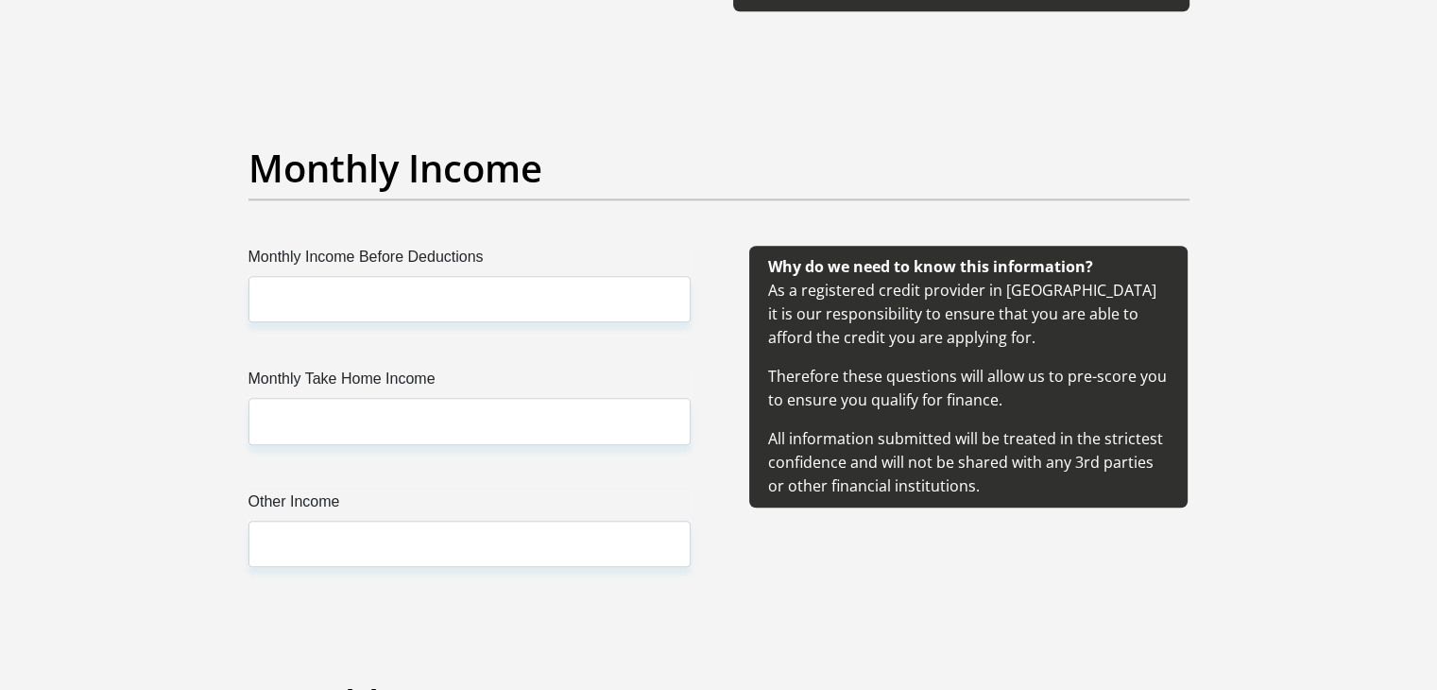
type input "0810618118"
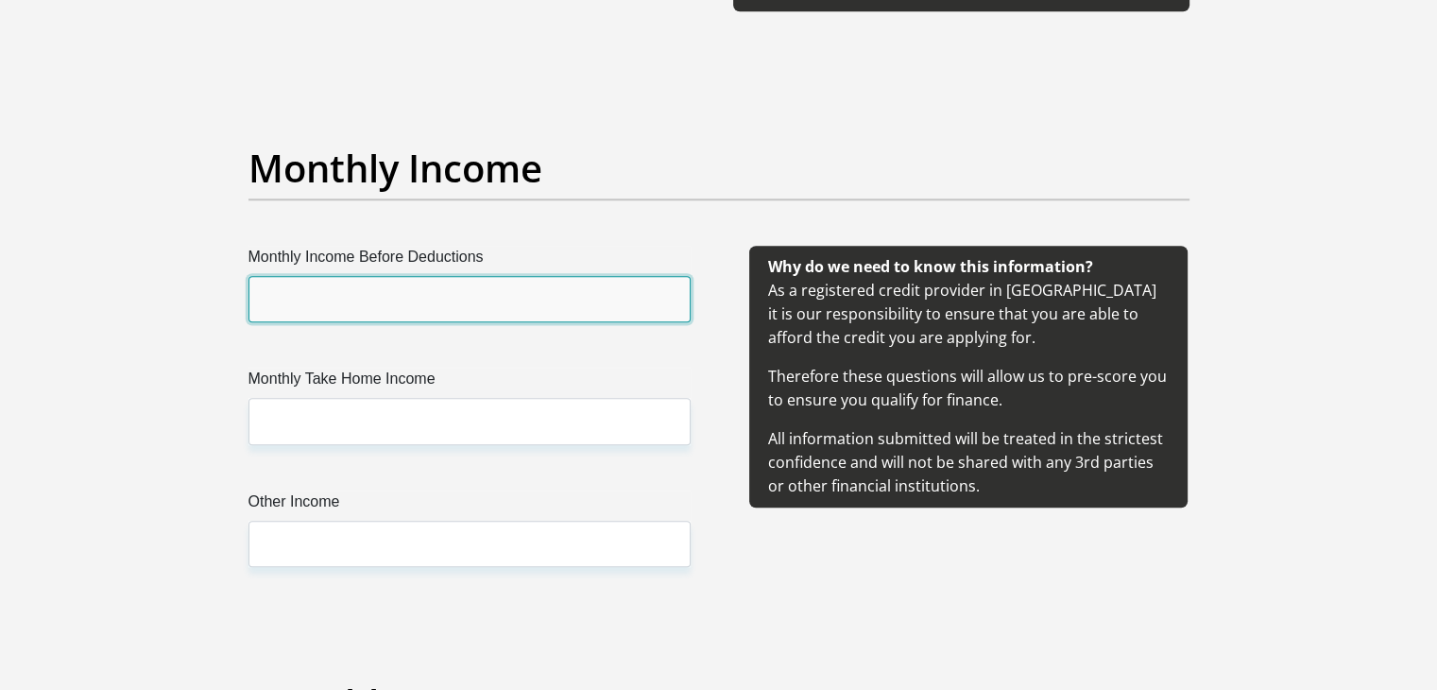
click at [386, 300] on input "Monthly Income Before Deductions" at bounding box center [469, 299] width 442 height 46
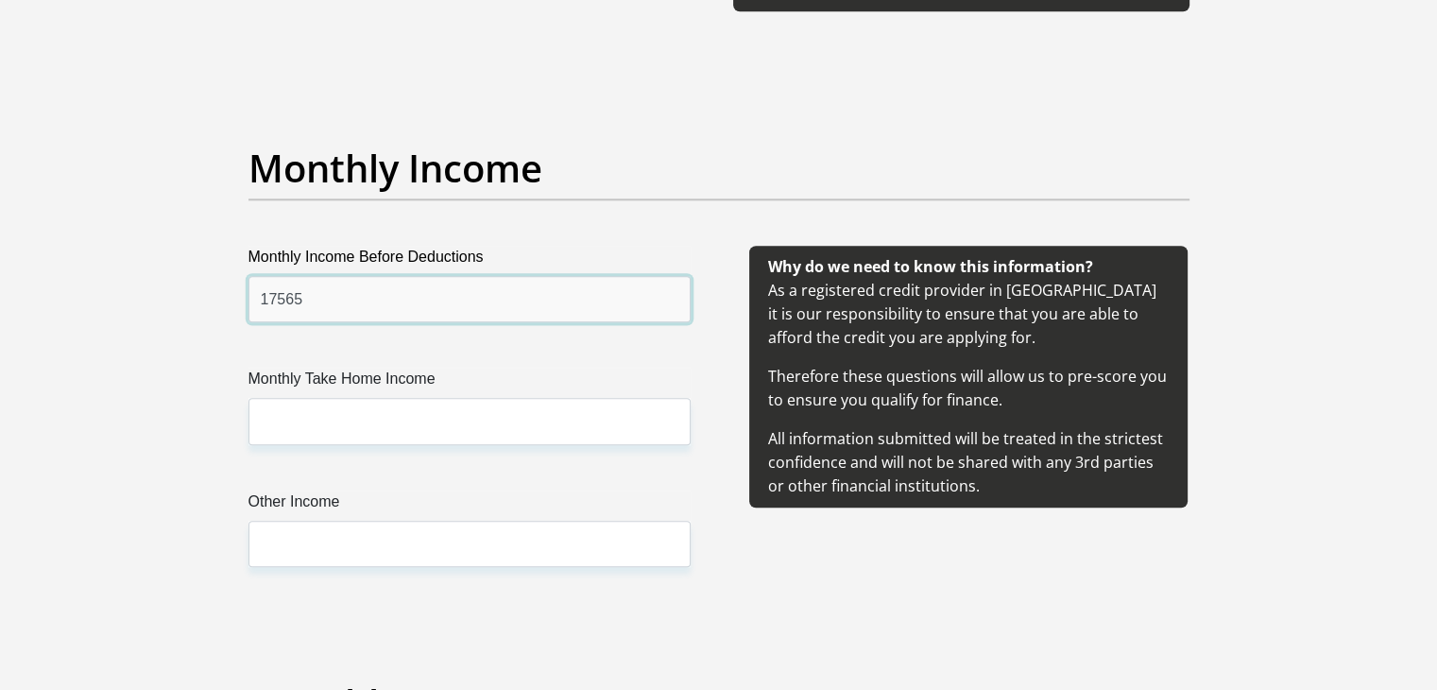
type input "17565"
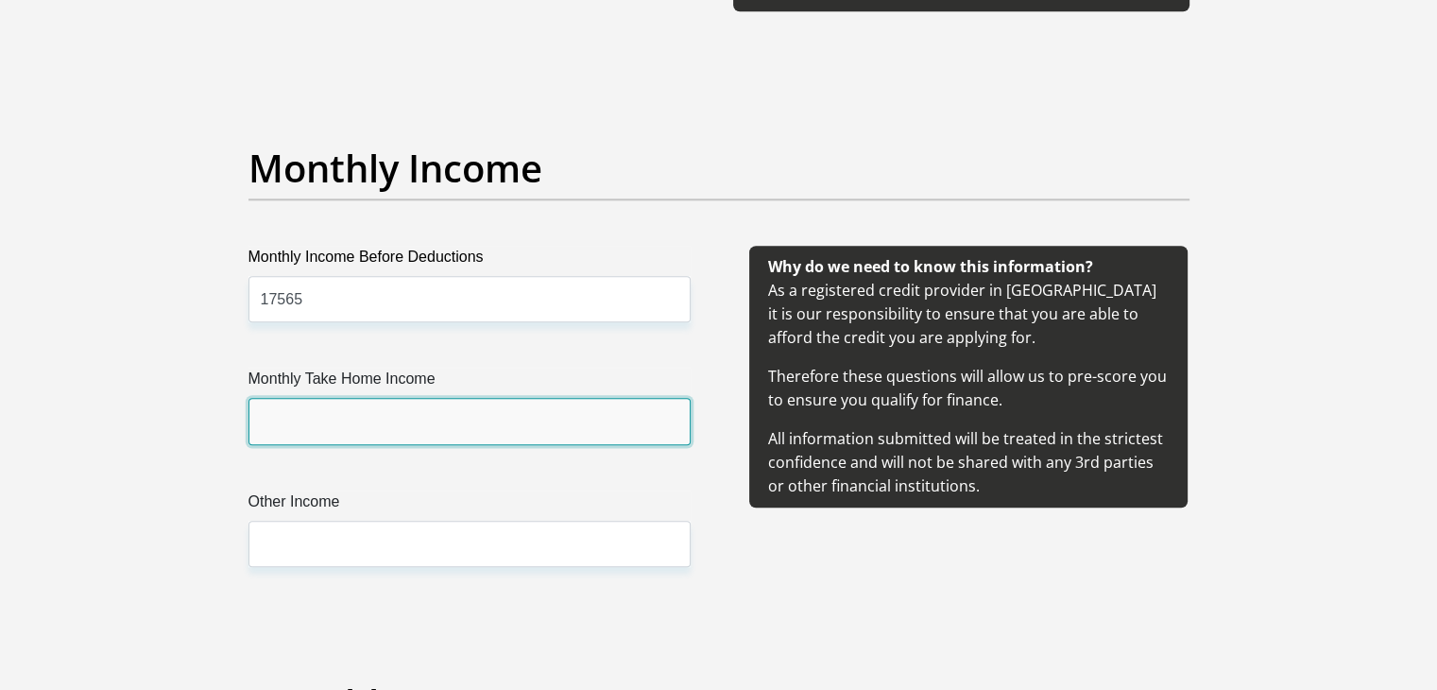
click at [320, 410] on input "Monthly Take Home Income" at bounding box center [469, 421] width 442 height 46
type input "12701"
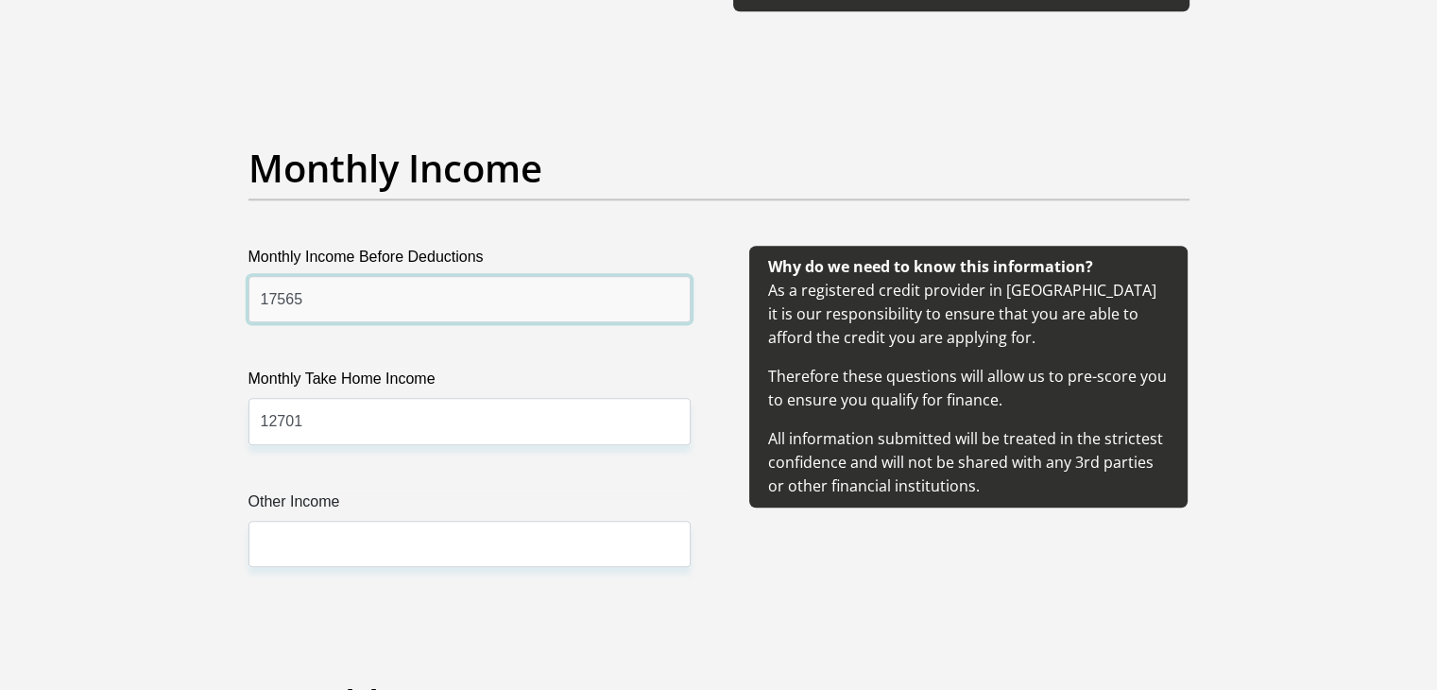
click at [259, 294] on input "17565" at bounding box center [469, 299] width 442 height 46
type input "17565"
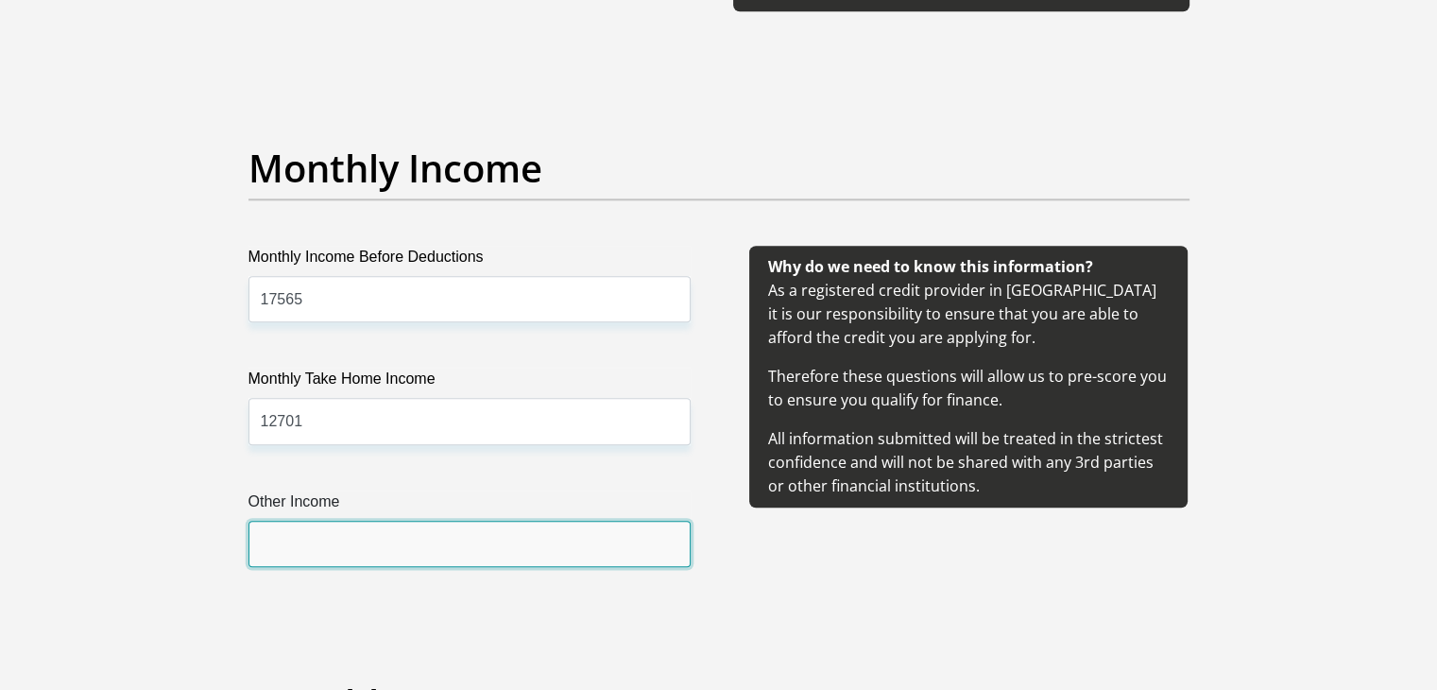
click at [303, 534] on input "Other Income" at bounding box center [469, 544] width 442 height 46
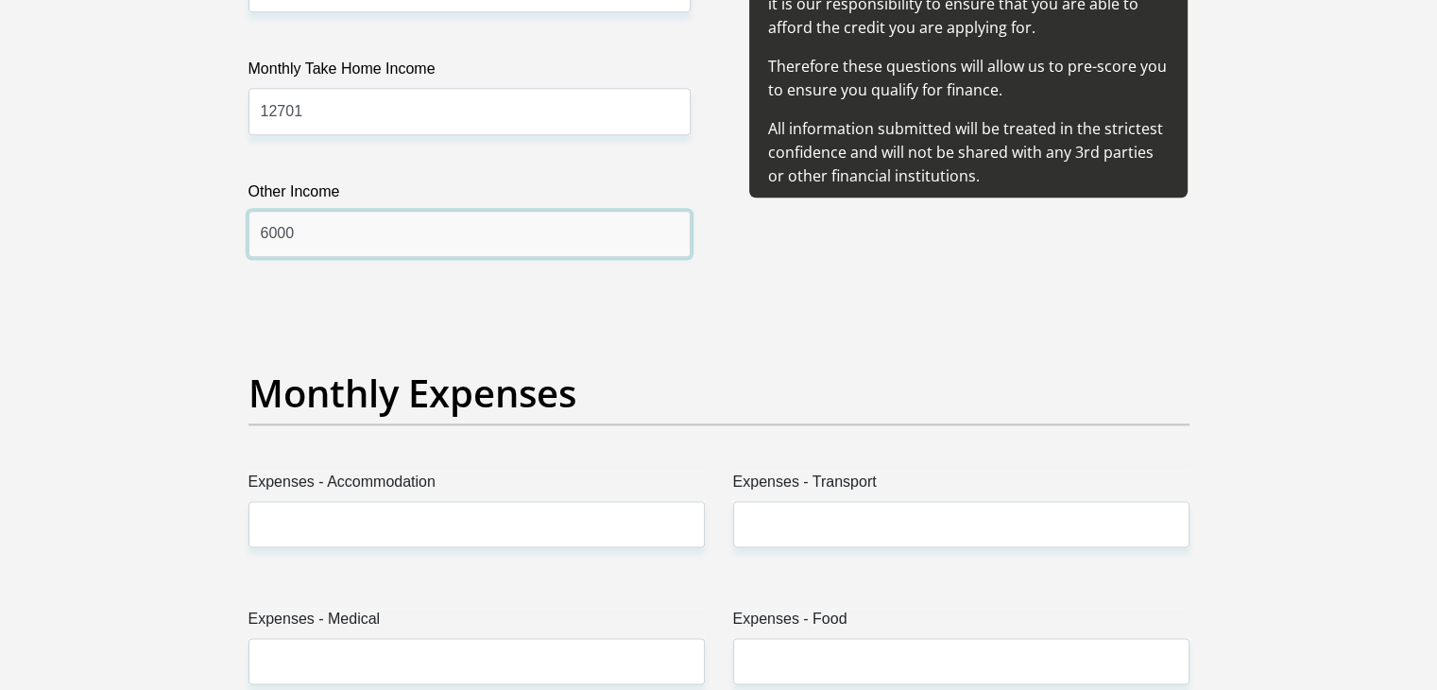
scroll to position [2445, 0]
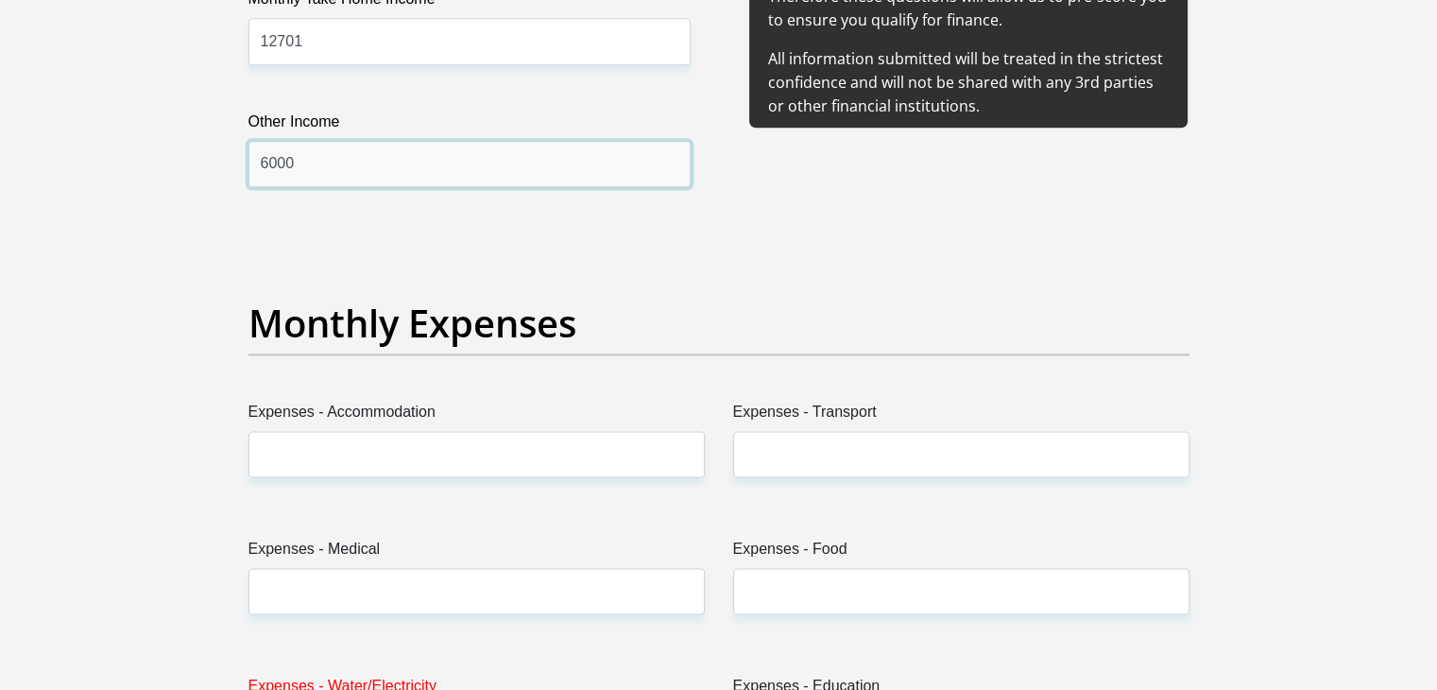
type input "6000"
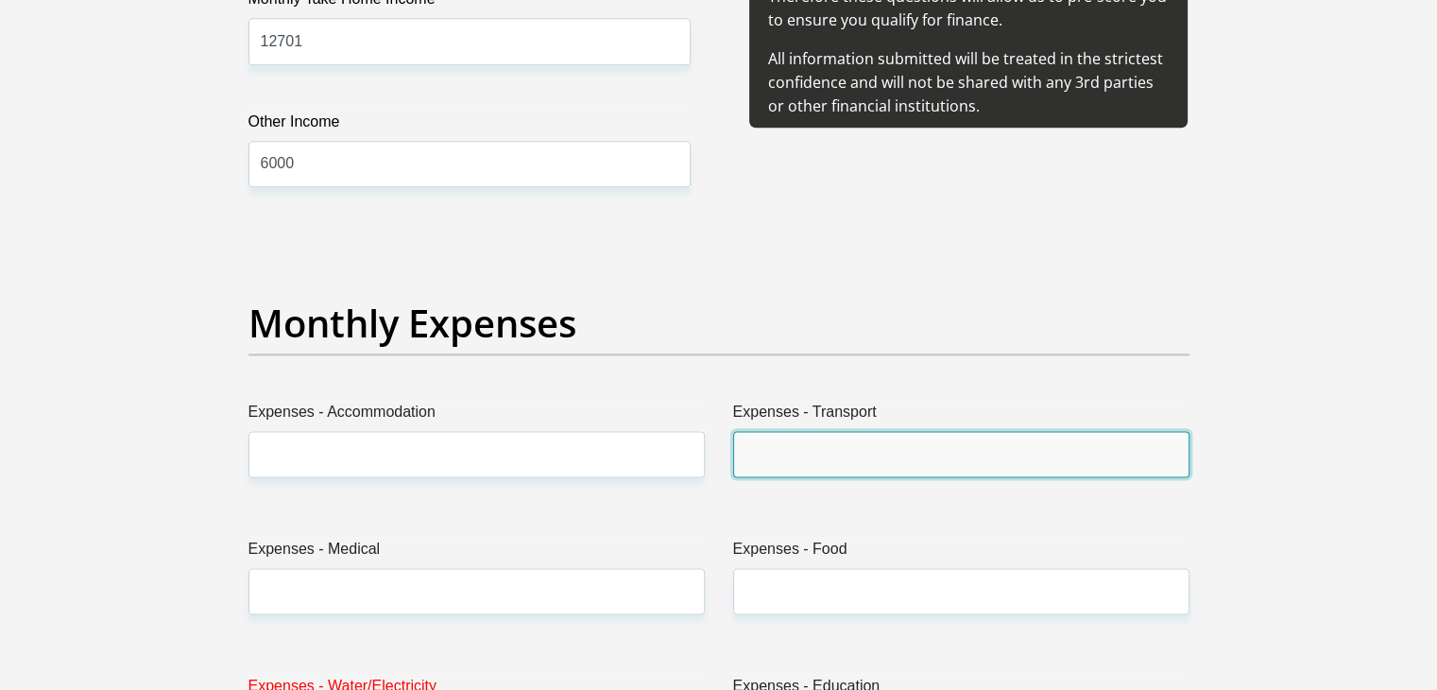
click at [849, 442] on input "Expenses - Transport" at bounding box center [961, 454] width 456 height 46
type input "1000"
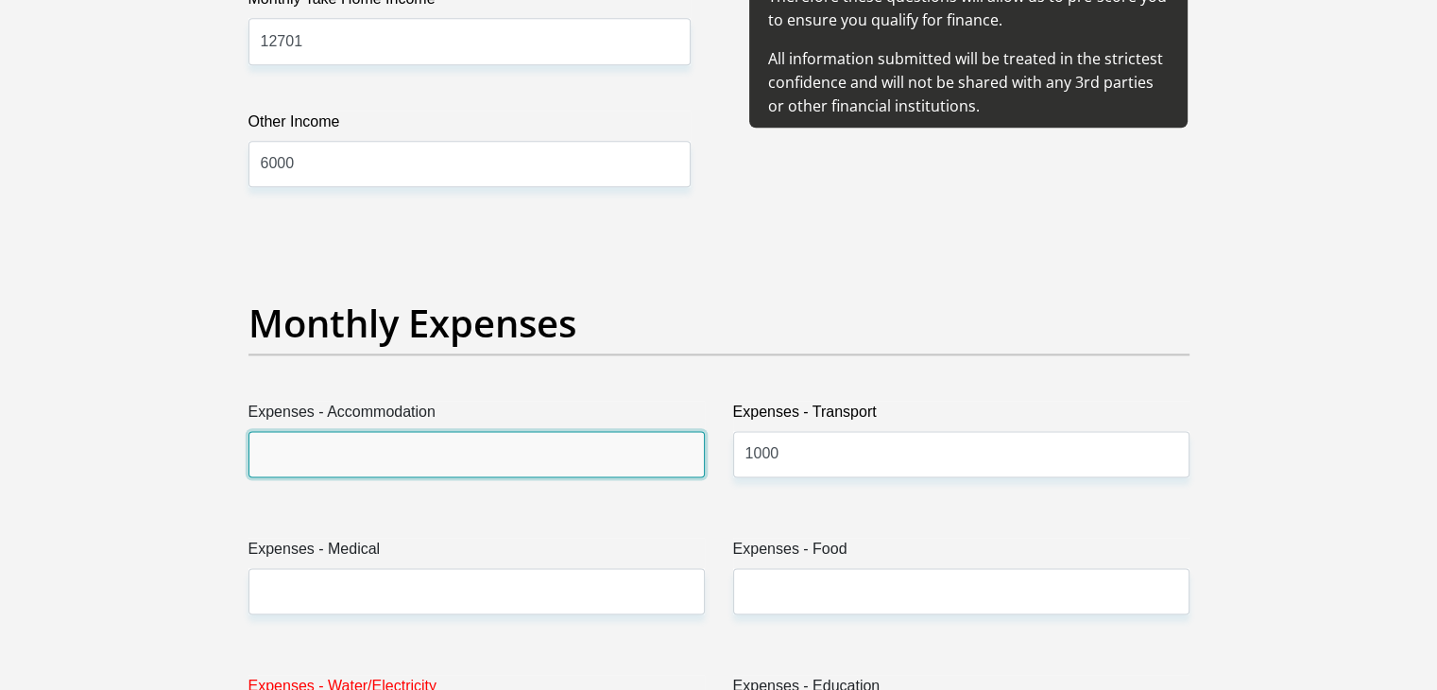
click at [425, 454] on input "Expenses - Accommodation" at bounding box center [476, 454] width 456 height 46
type input "0"
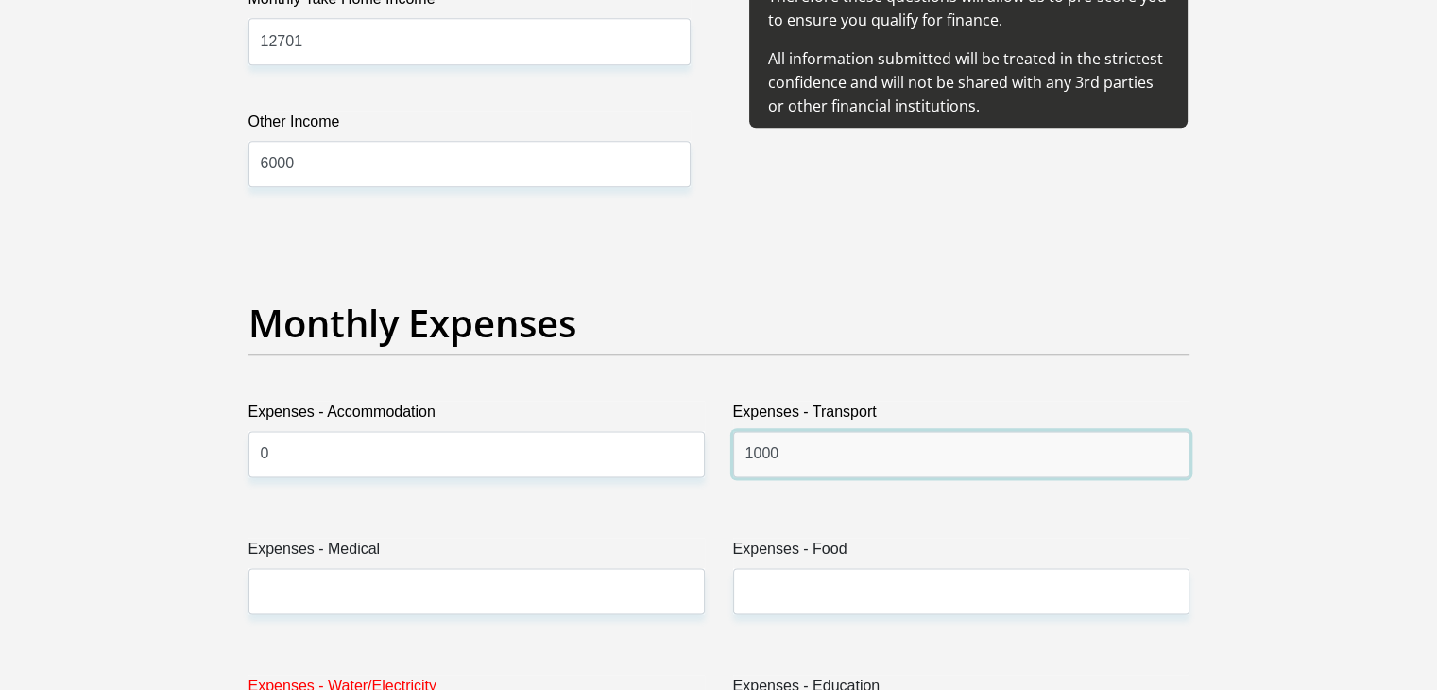
click at [812, 458] on input "1000" at bounding box center [961, 454] width 456 height 46
type input "1"
type input "500"
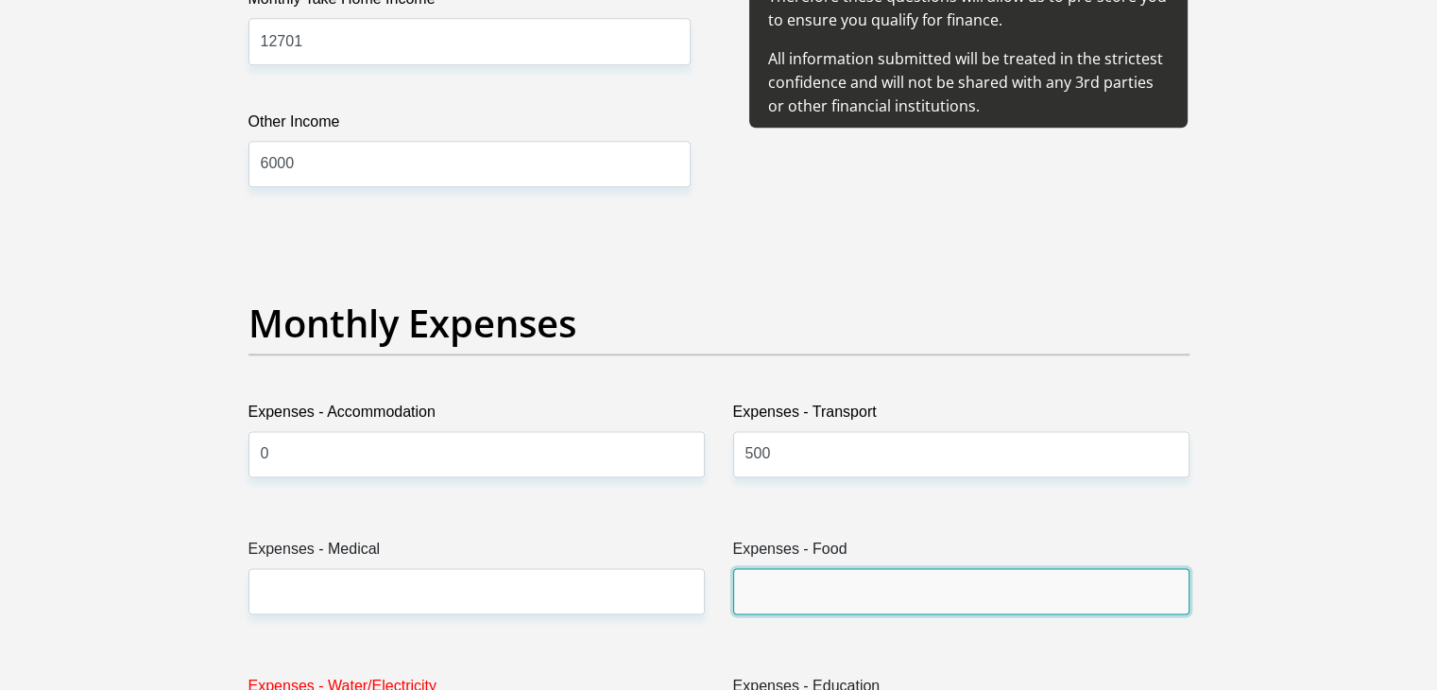
click at [803, 583] on input "Expenses - Food" at bounding box center [961, 591] width 456 height 46
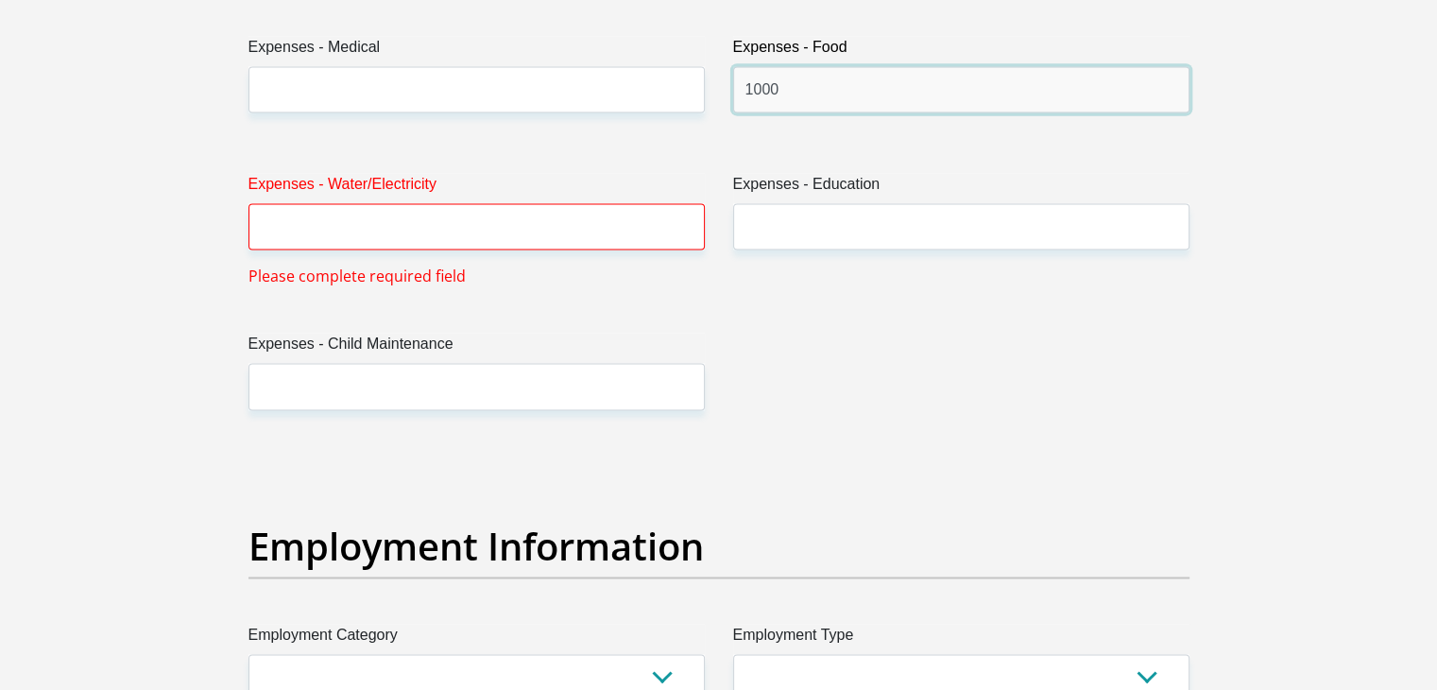
scroll to position [2884, 0]
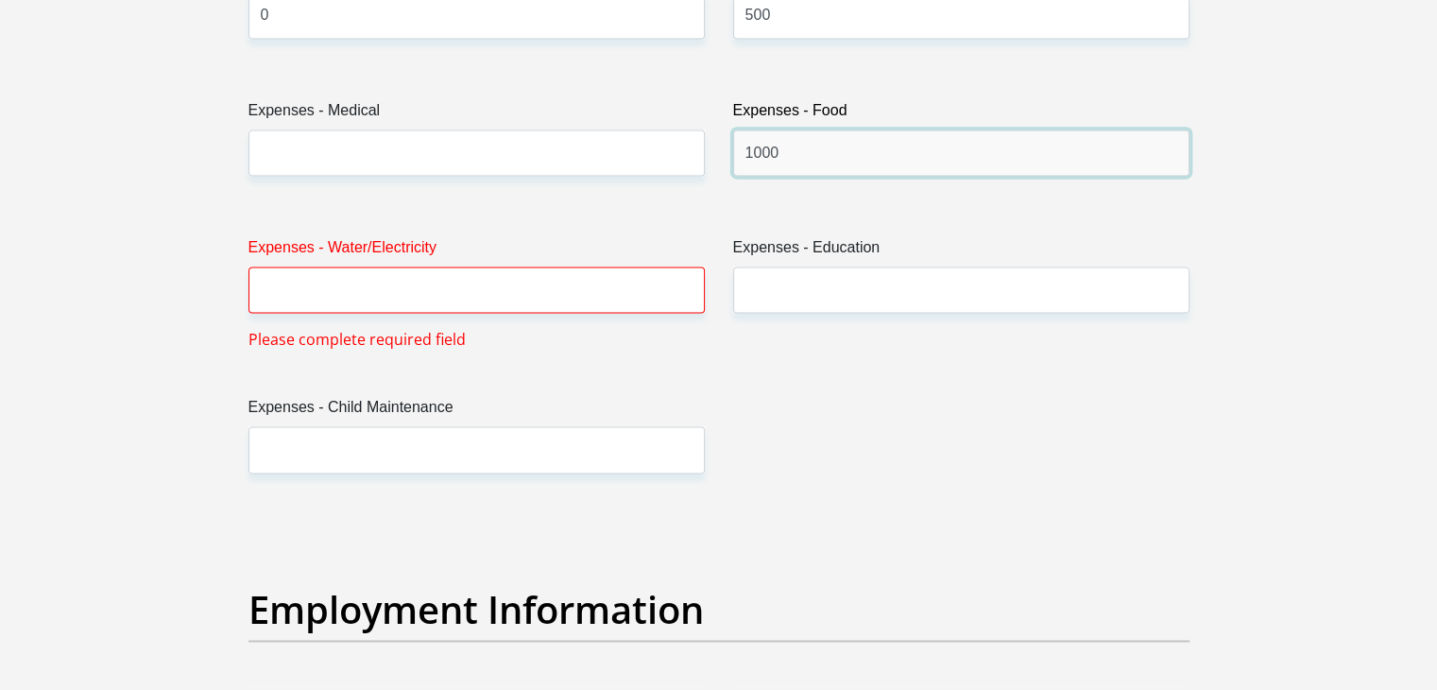
type input "1000"
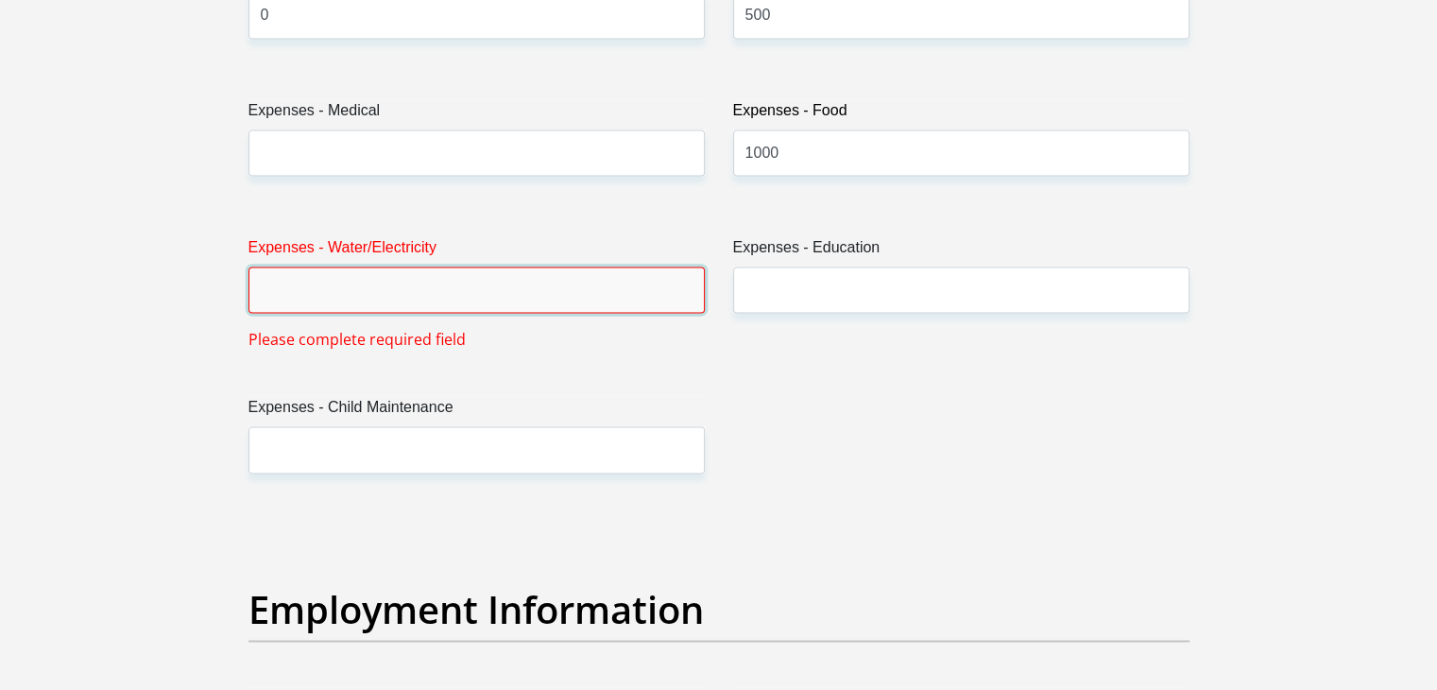
click at [309, 281] on input "Expenses - Water/Electricity" at bounding box center [476, 289] width 456 height 46
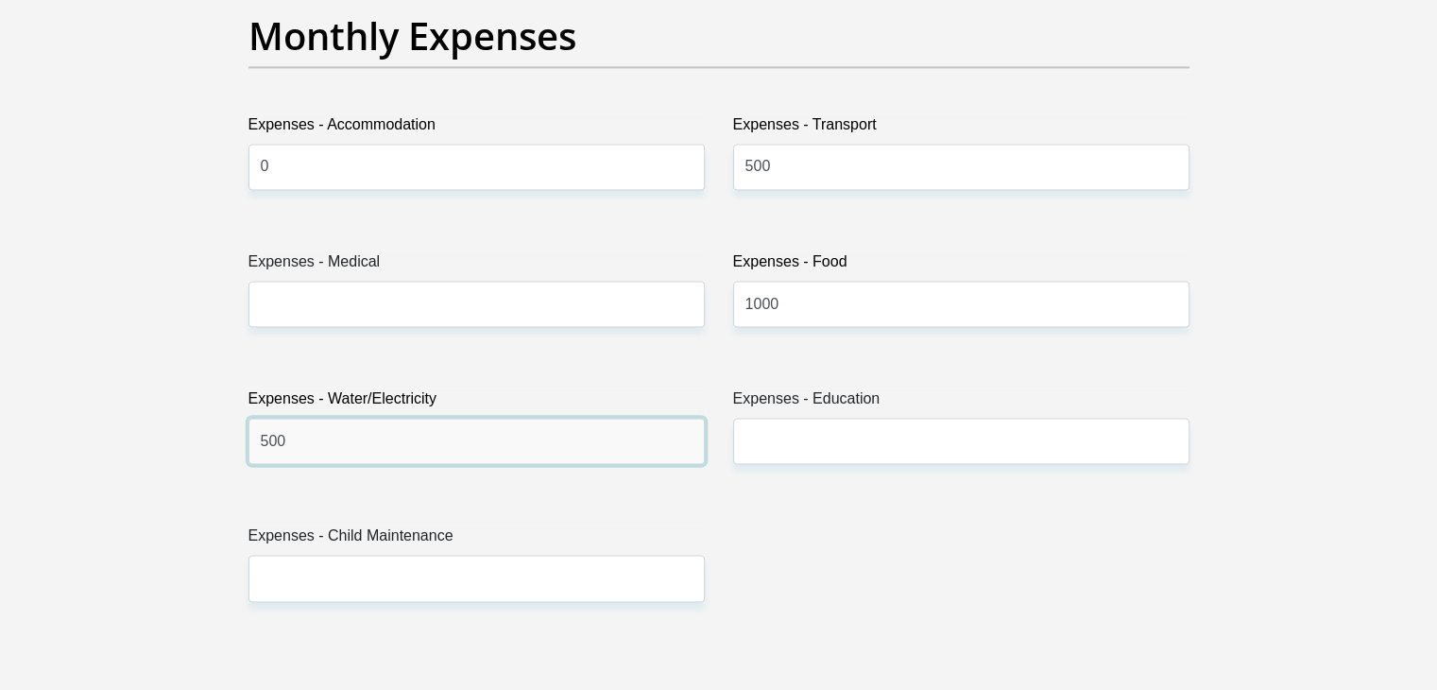
scroll to position [2717, 0]
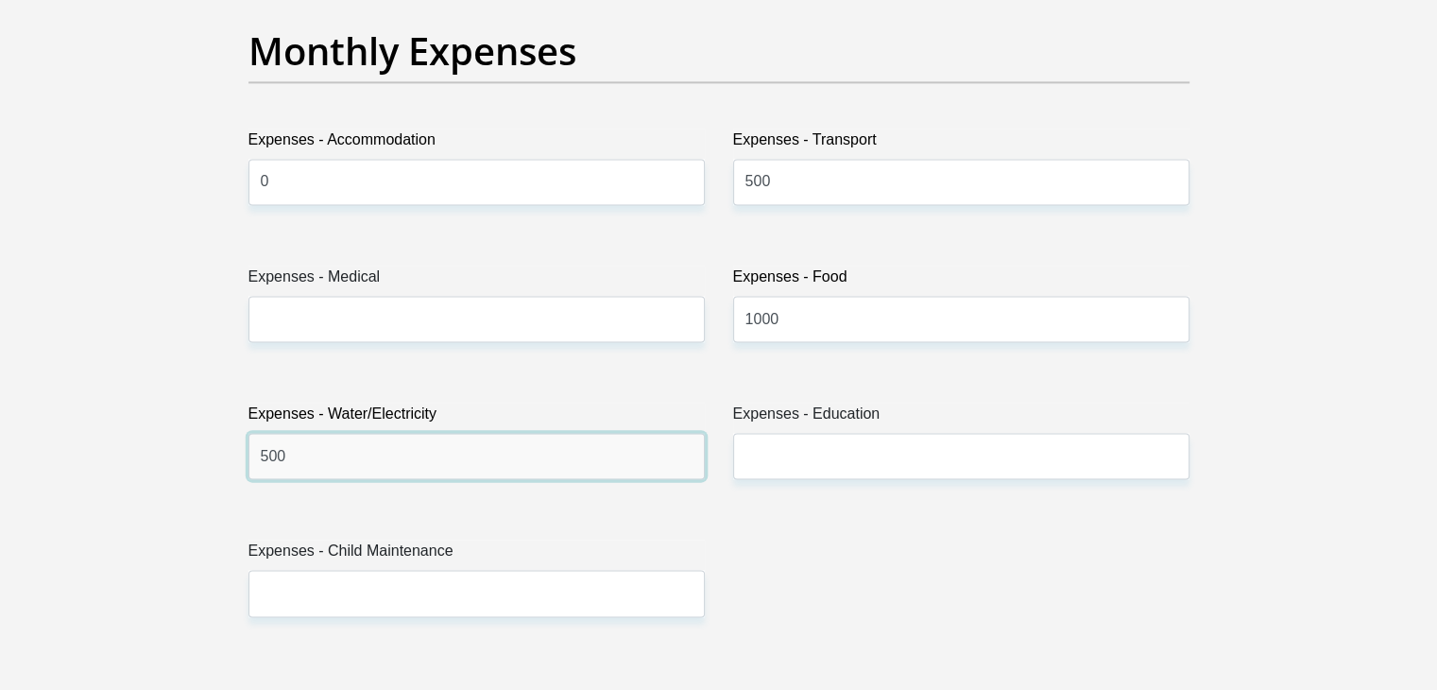
type input "500"
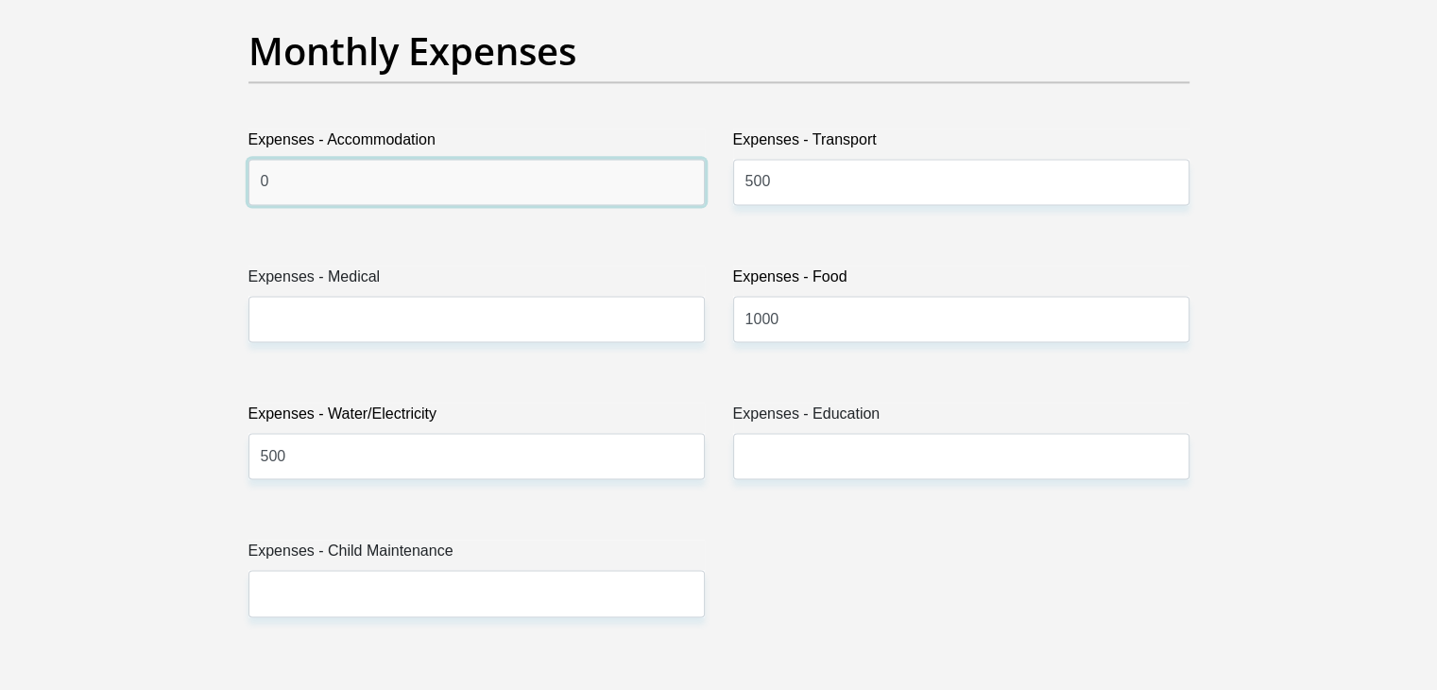
click at [335, 185] on input "0" at bounding box center [476, 182] width 456 height 46
type input "2000"
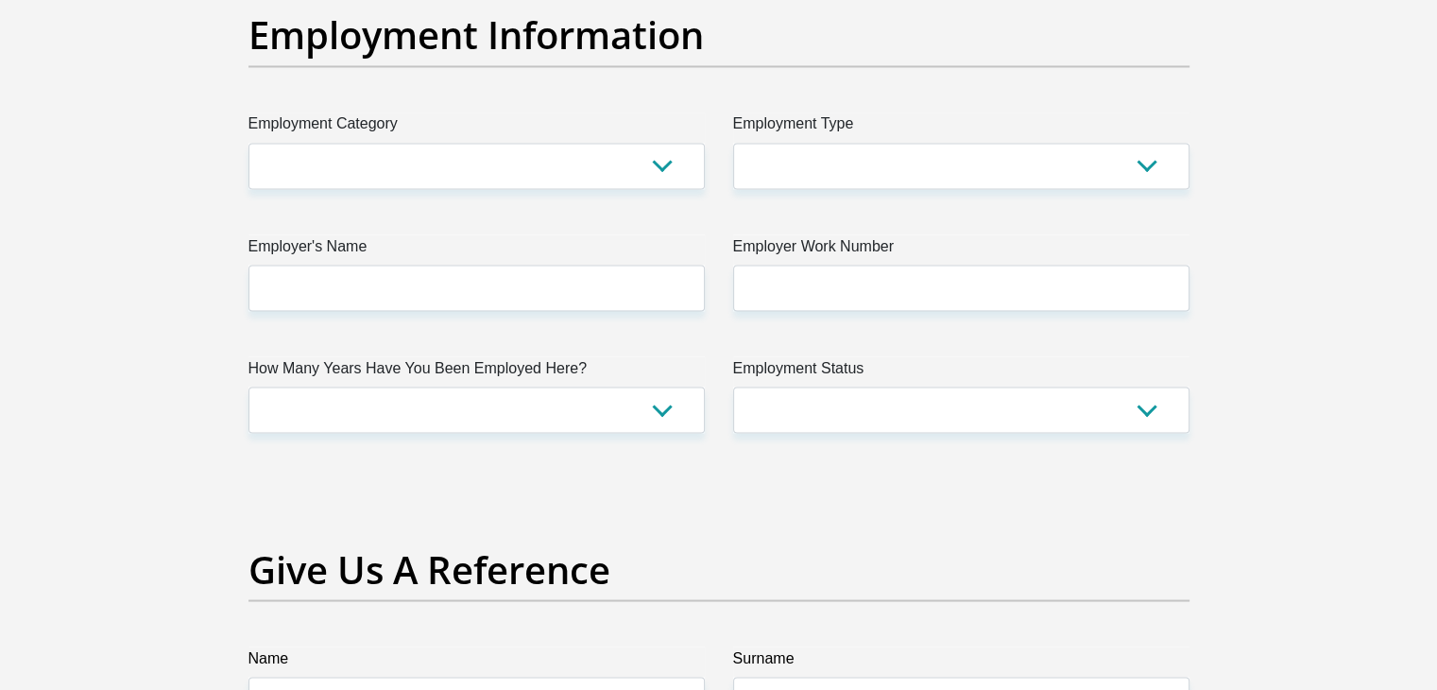
scroll to position [3443, 0]
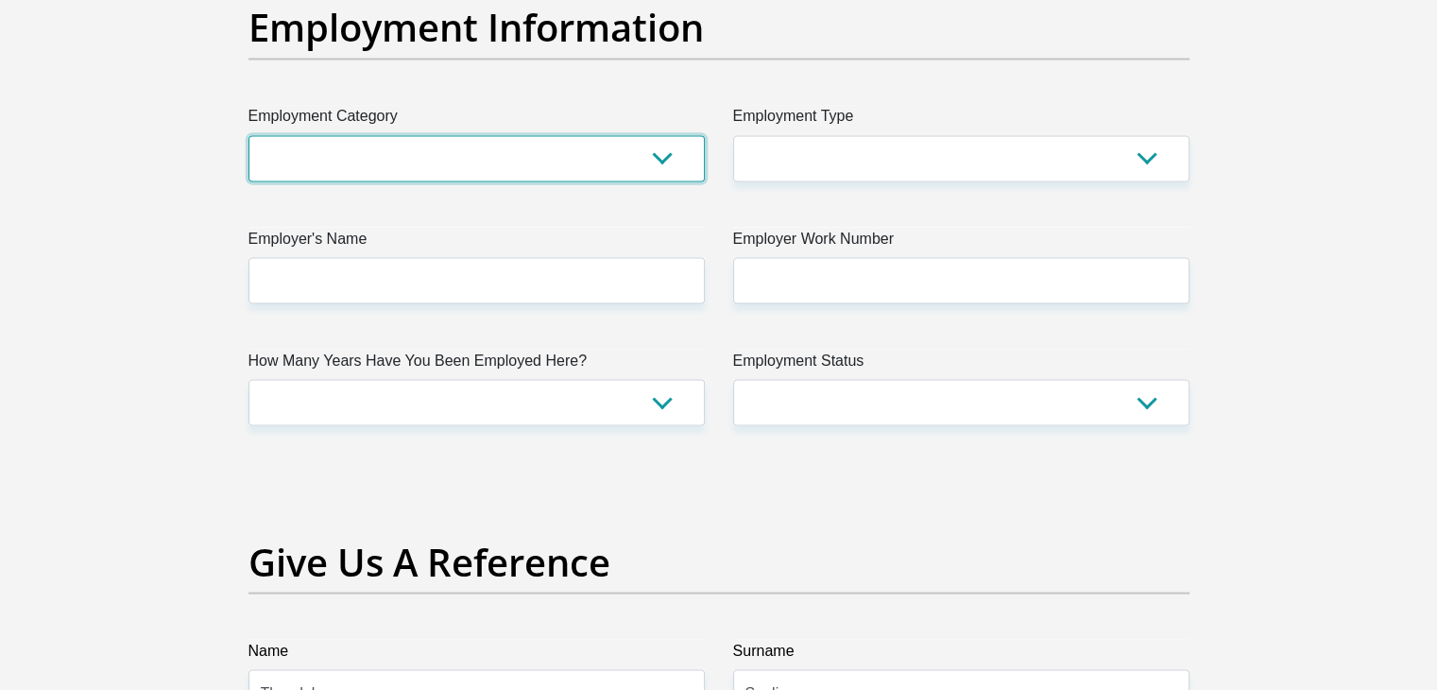
click at [642, 152] on select "AGRICULTURE ALCOHOL & TOBACCO CONSTRUCTION MATERIALS METALLURGY EQUIPMENT FOR R…" at bounding box center [476, 158] width 456 height 46
click at [289, 175] on select "AGRICULTURE ALCOHOL & TOBACCO CONSTRUCTION MATERIALS METALLURGY EQUIPMENT FOR R…" at bounding box center [476, 158] width 456 height 46
click at [289, 167] on select "AGRICULTURE ALCOHOL & TOBACCO CONSTRUCTION MATERIALS METALLURGY EQUIPMENT FOR R…" at bounding box center [476, 158] width 456 height 46
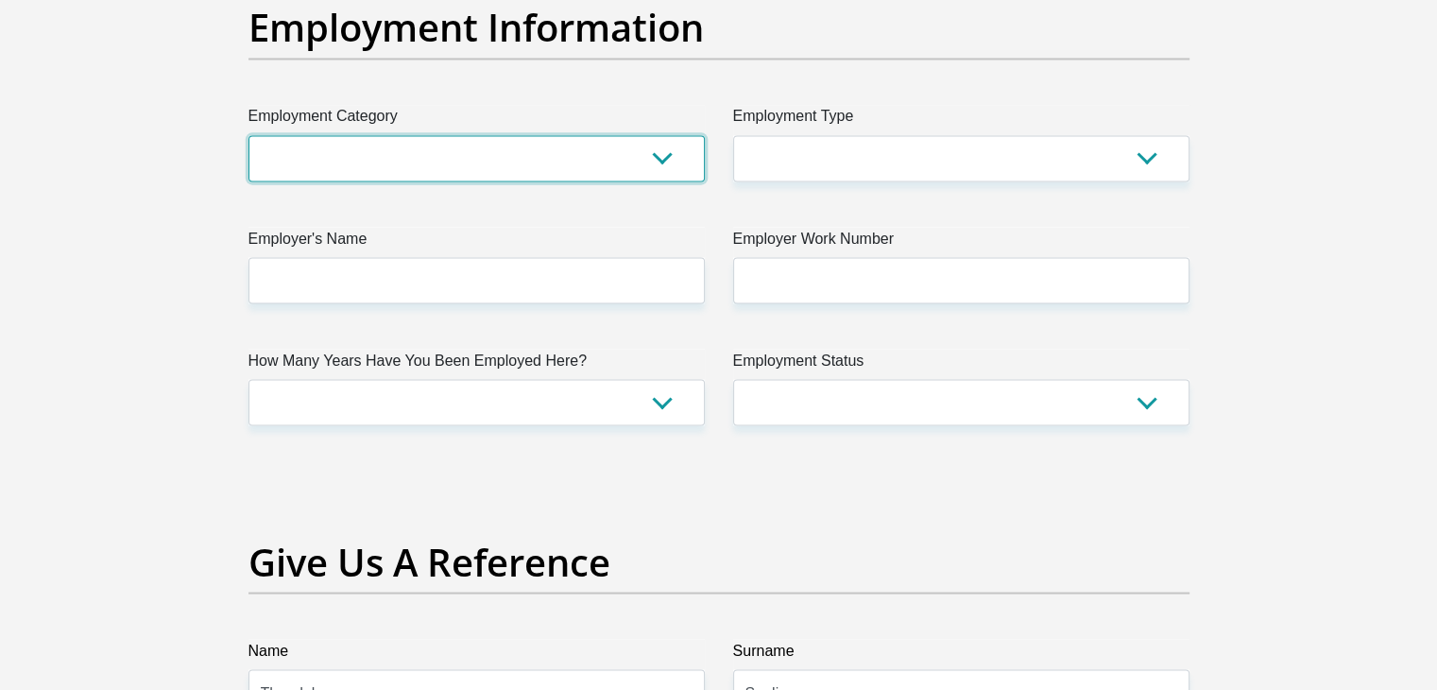
click at [530, 152] on select "AGRICULTURE ALCOHOL & TOBACCO CONSTRUCTION MATERIALS METALLURGY EQUIPMENT FOR R…" at bounding box center [476, 158] width 456 height 46
click at [404, 160] on select "AGRICULTURE ALCOHOL & TOBACCO CONSTRUCTION MATERIALS METALLURGY EQUIPMENT FOR R…" at bounding box center [476, 158] width 456 height 46
select select "17"
click at [248, 135] on select "AGRICULTURE ALCOHOL & TOBACCO CONSTRUCTION MATERIALS METALLURGY EQUIPMENT FOR R…" at bounding box center [476, 158] width 456 height 46
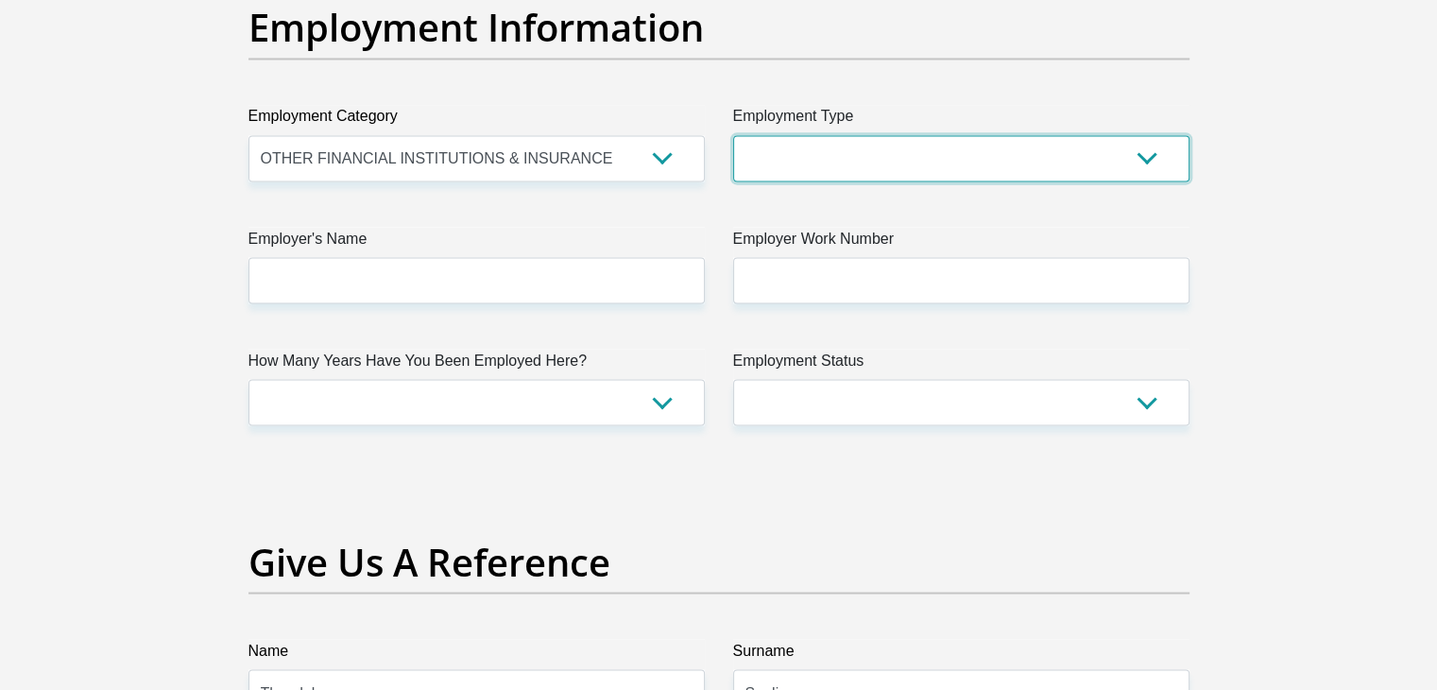
click at [839, 176] on select "College/Lecturer Craft Seller Creative Driver Executive Farmer Forces - Non Com…" at bounding box center [961, 158] width 456 height 46
select select "Office Staff/Clerk"
click at [733, 135] on select "College/Lecturer Craft Seller Creative Driver Executive Farmer Forces - Non Com…" at bounding box center [961, 158] width 456 height 46
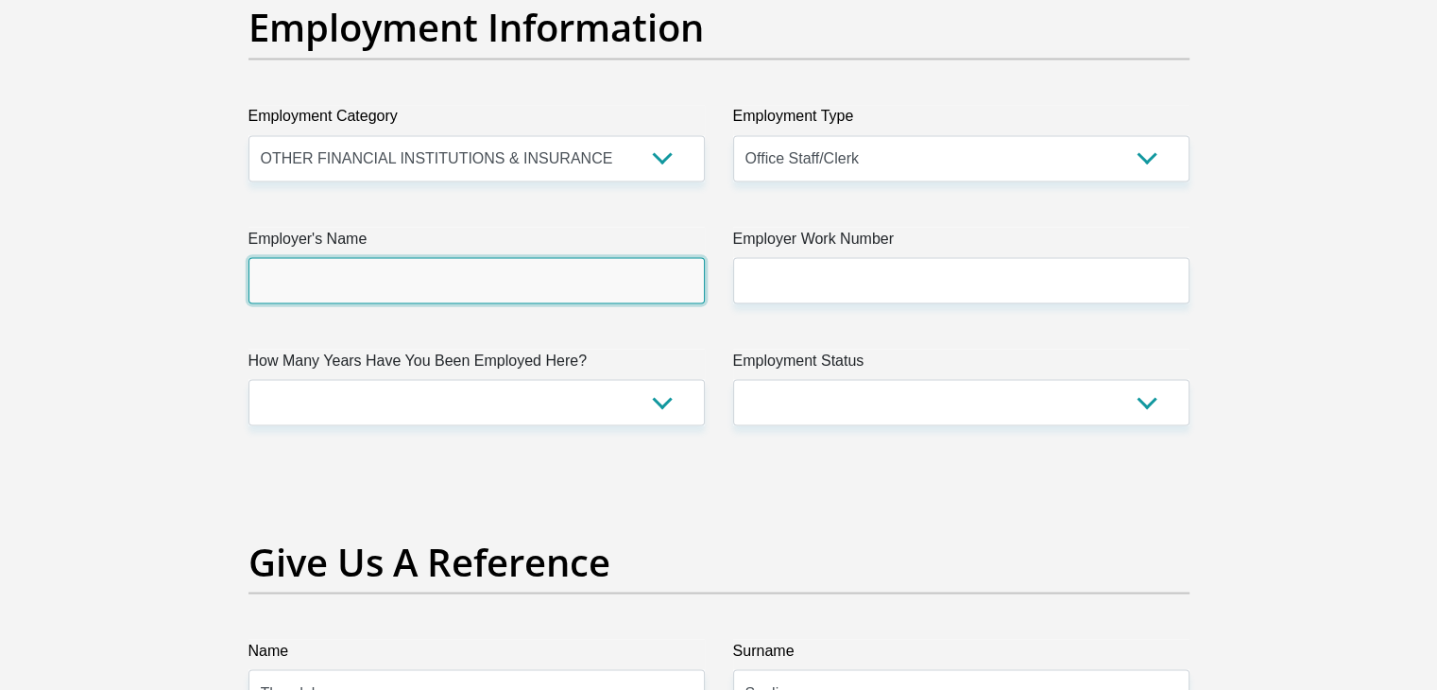
click at [431, 291] on input "Employer's Name" at bounding box center [476, 280] width 456 height 46
type input "MomentumMetropolitan"
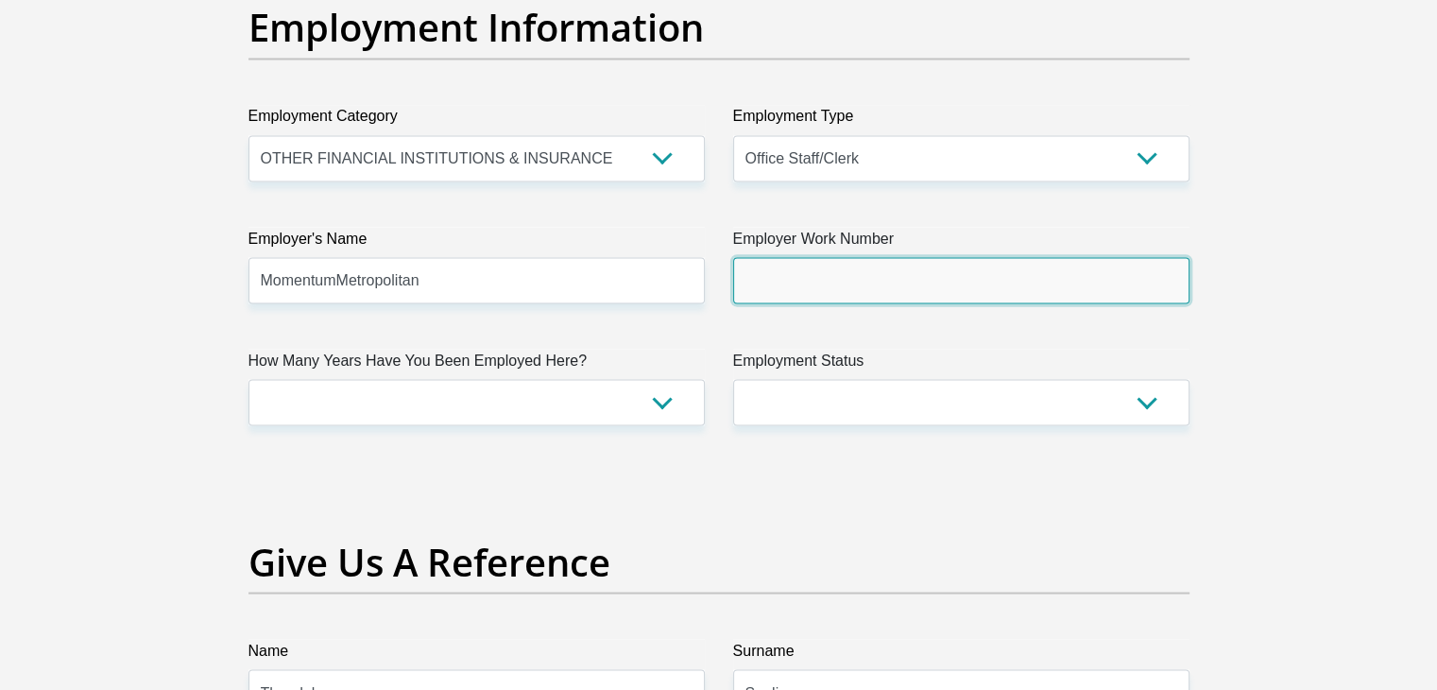
click at [813, 286] on input "Employer Work Number" at bounding box center [961, 280] width 456 height 46
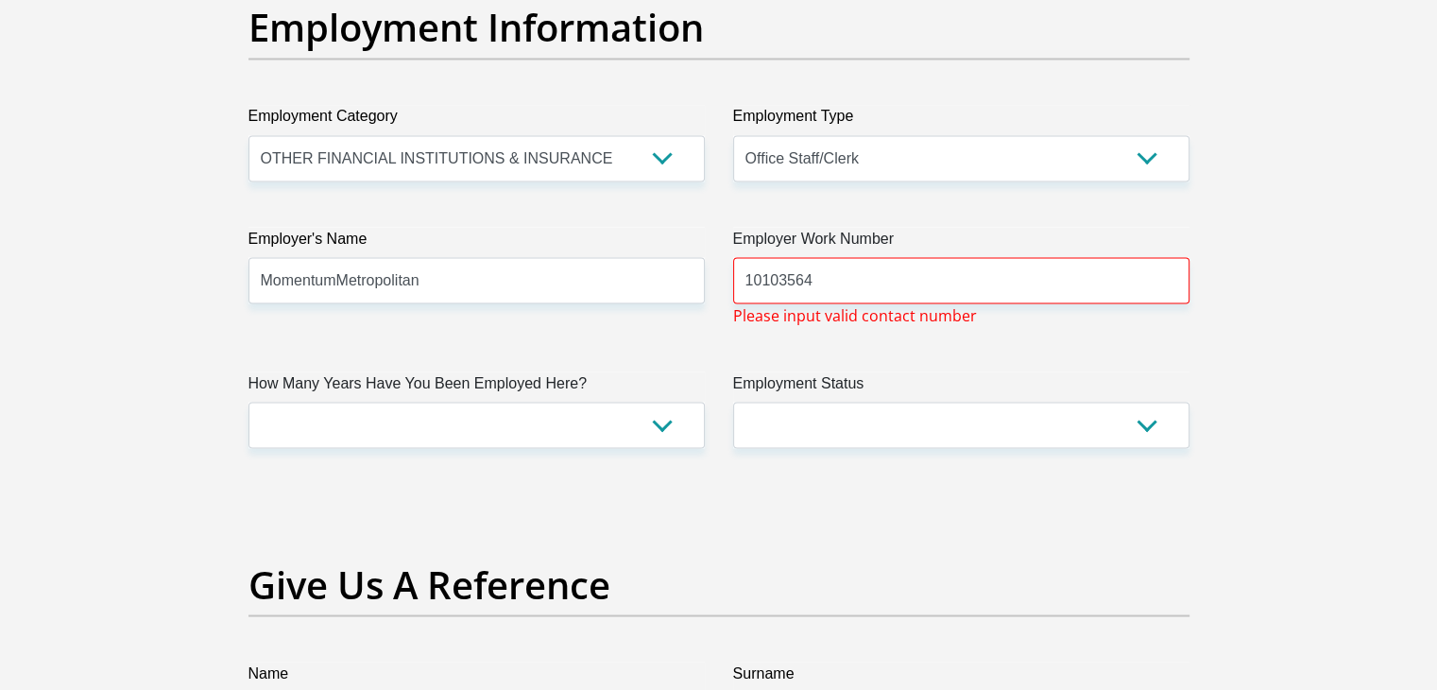
click at [929, 258] on input "10103564" at bounding box center [961, 280] width 456 height 46
type input "1"
type input "10103564"
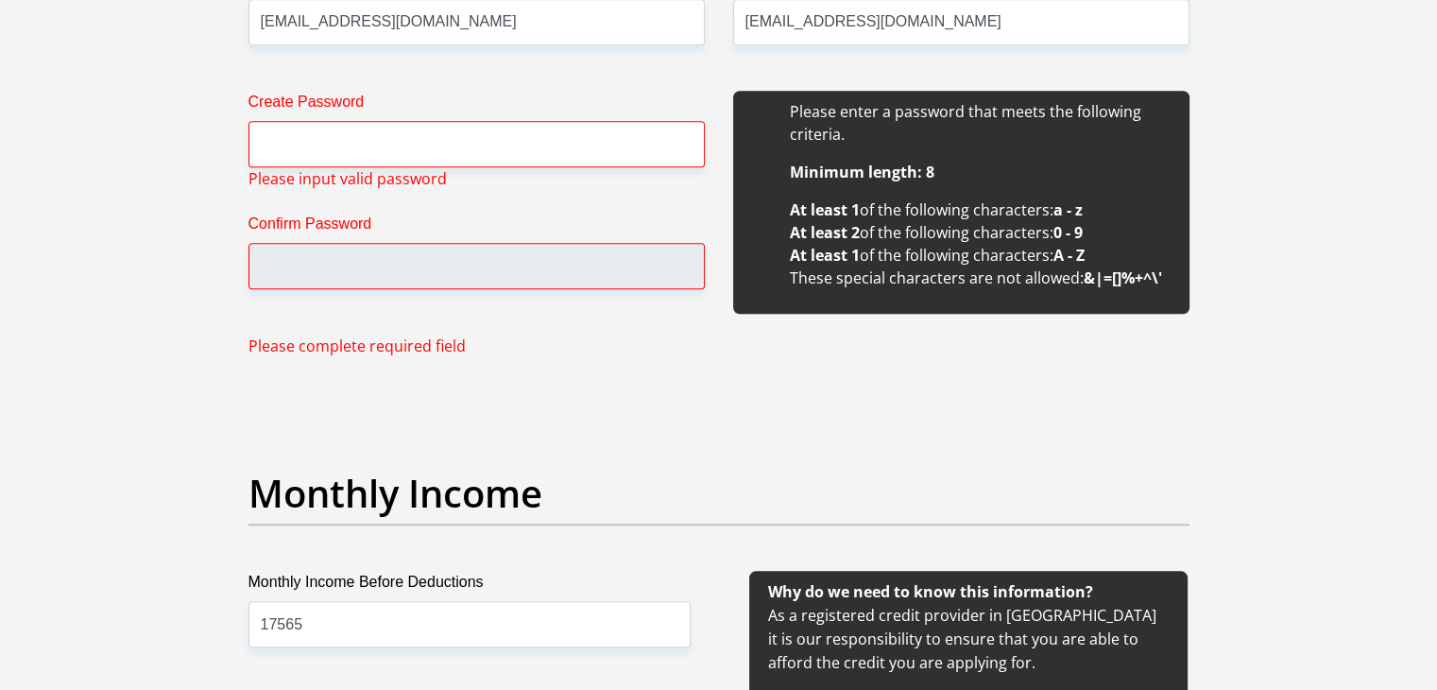
scroll to position [1811, 0]
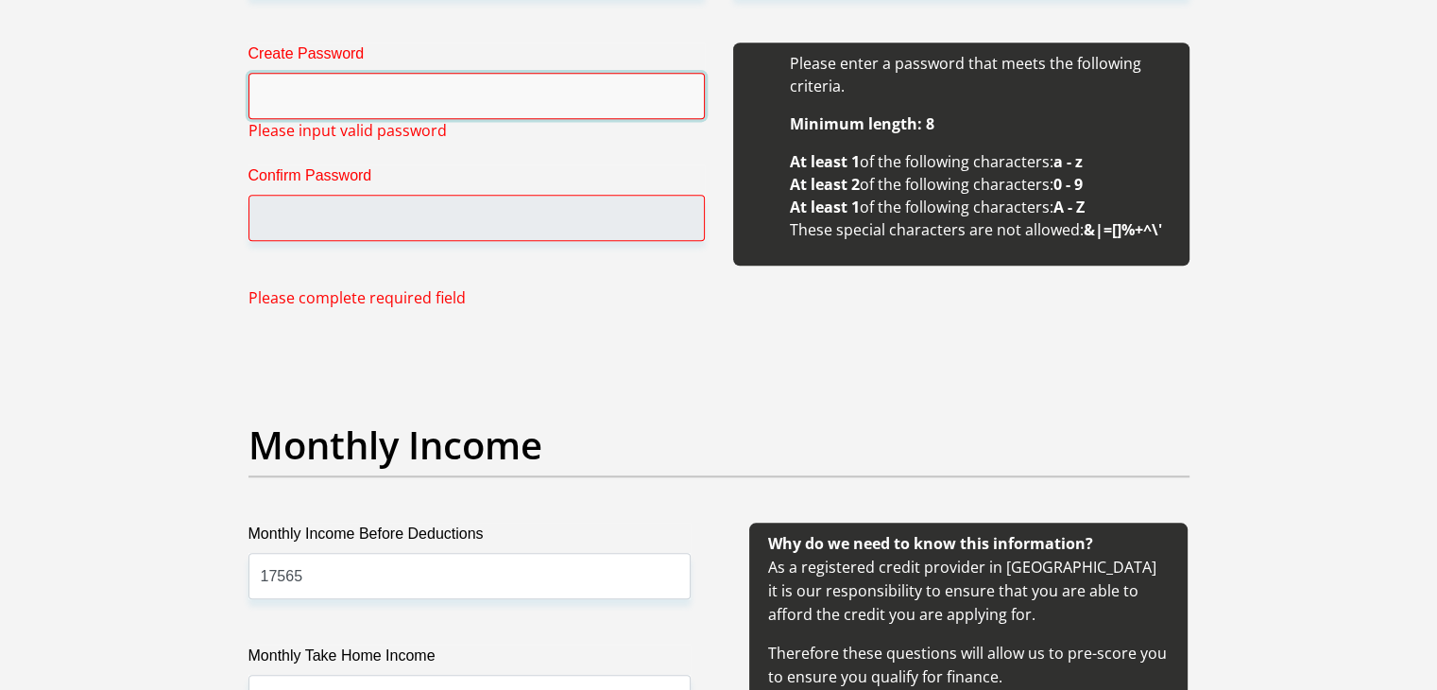
click at [359, 80] on input "Create Password" at bounding box center [476, 96] width 456 height 46
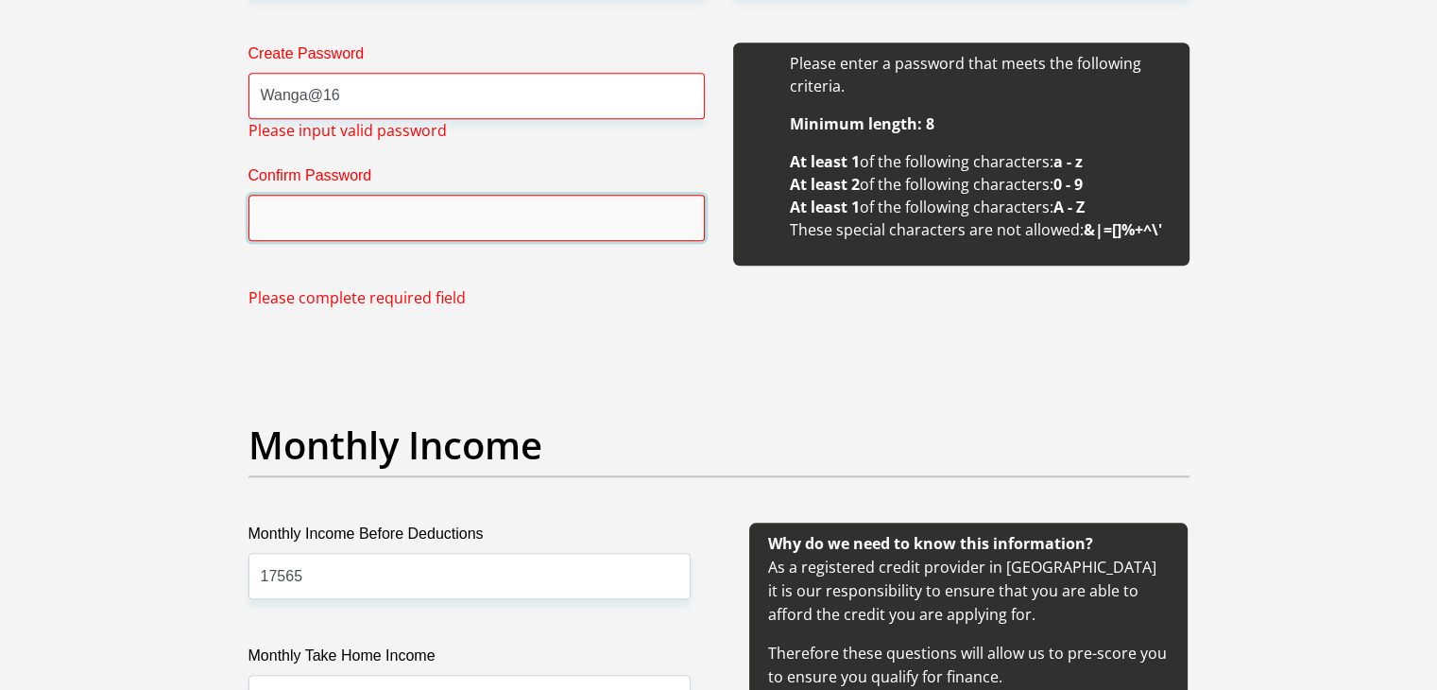
click at [315, 216] on input "Confirm Password" at bounding box center [476, 218] width 456 height 46
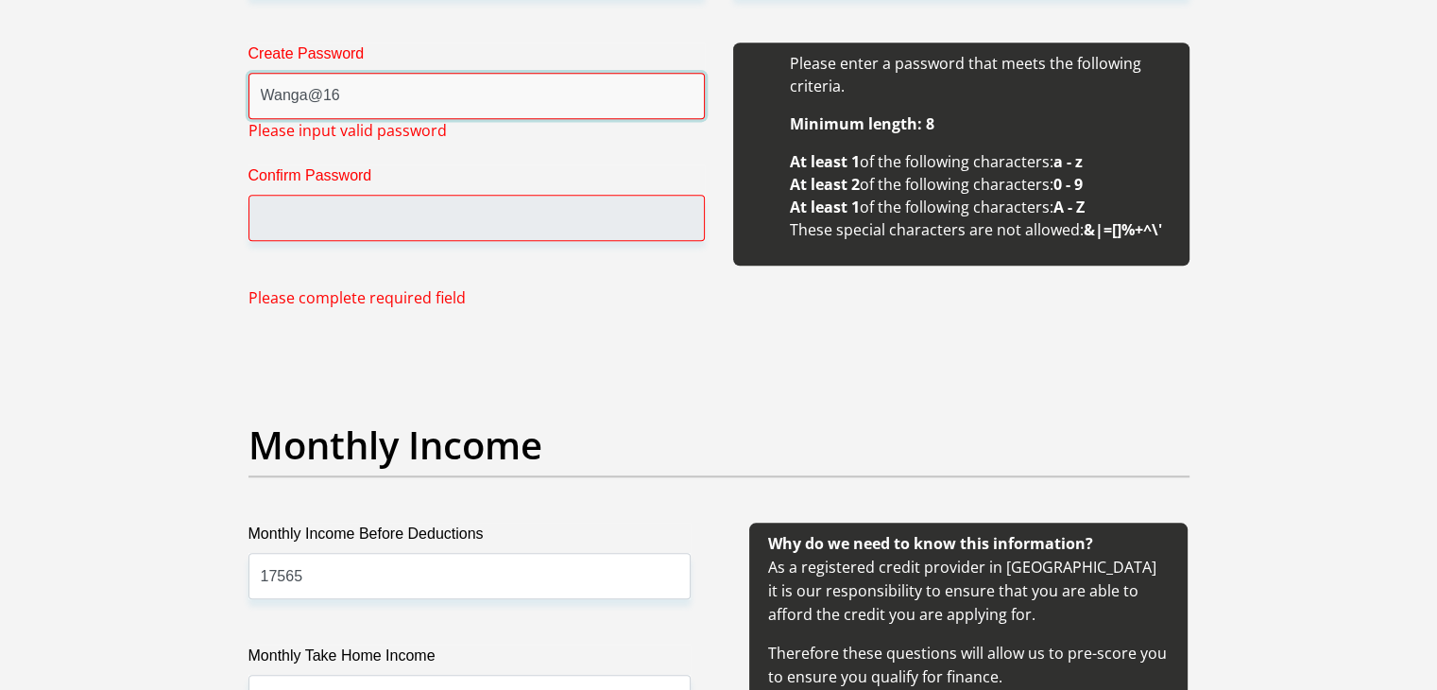
click at [319, 93] on input "Wanga@16" at bounding box center [476, 96] width 456 height 46
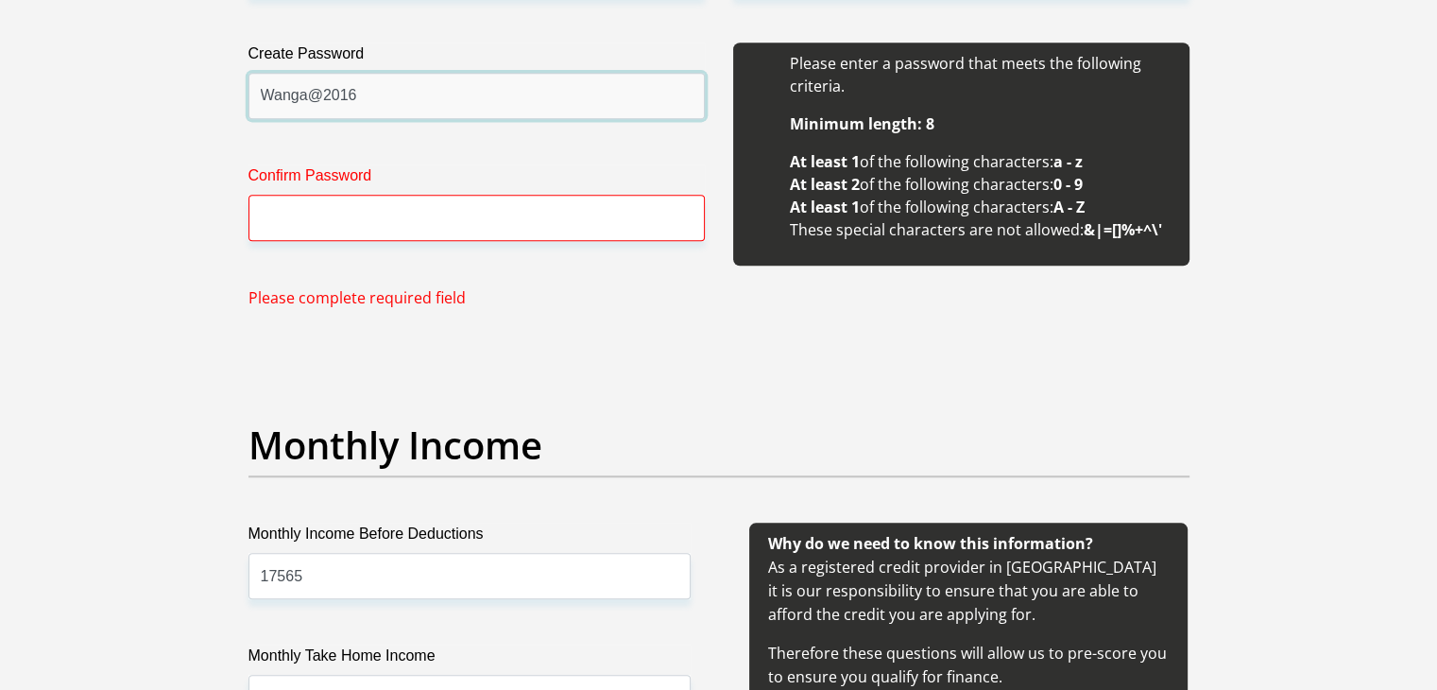
type input "Wanga@2016"
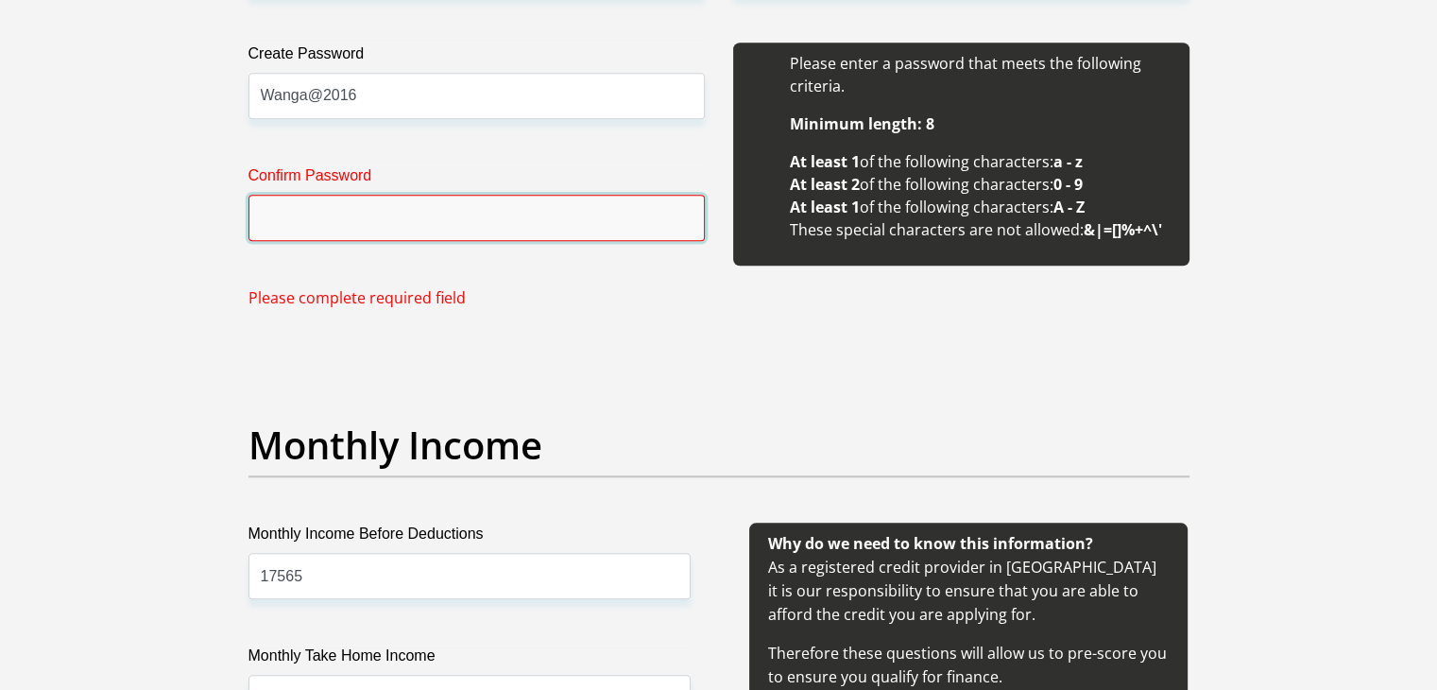
click at [392, 209] on input "Confirm Password" at bounding box center [476, 218] width 456 height 46
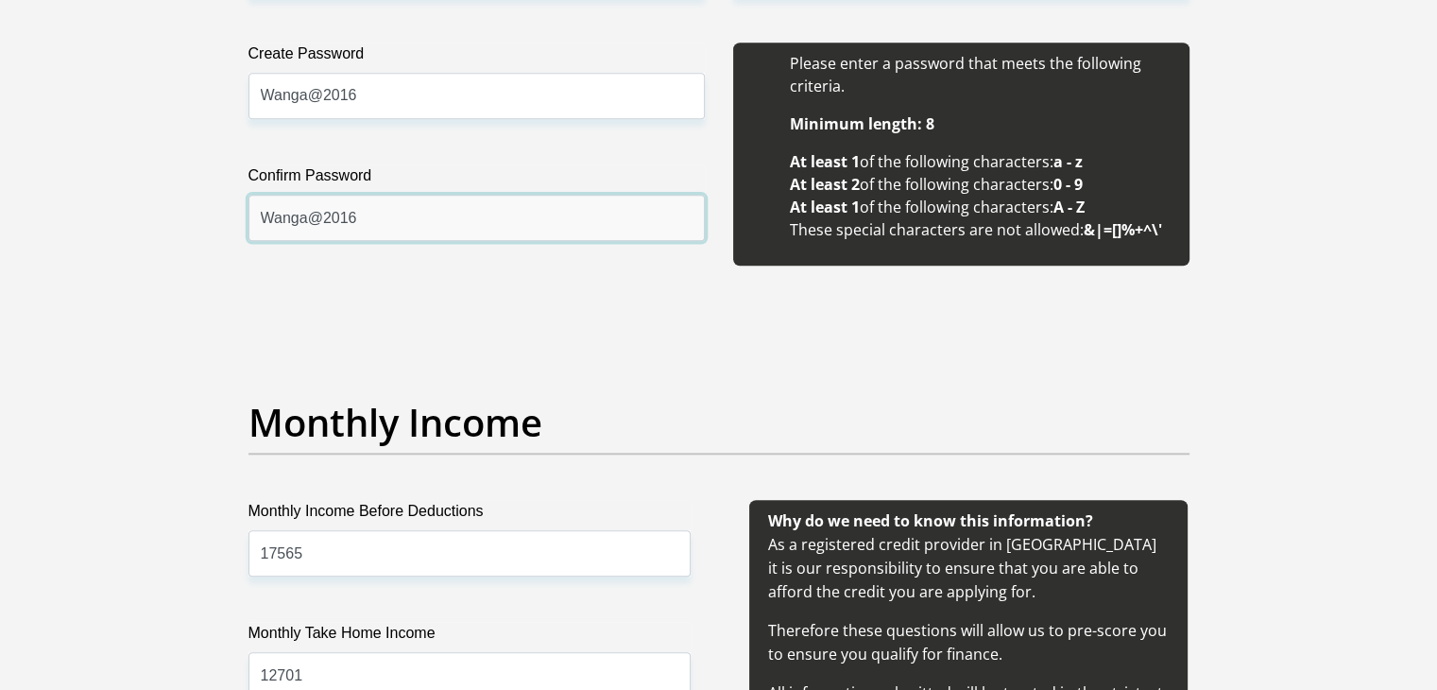
type input "Wanga@2016"
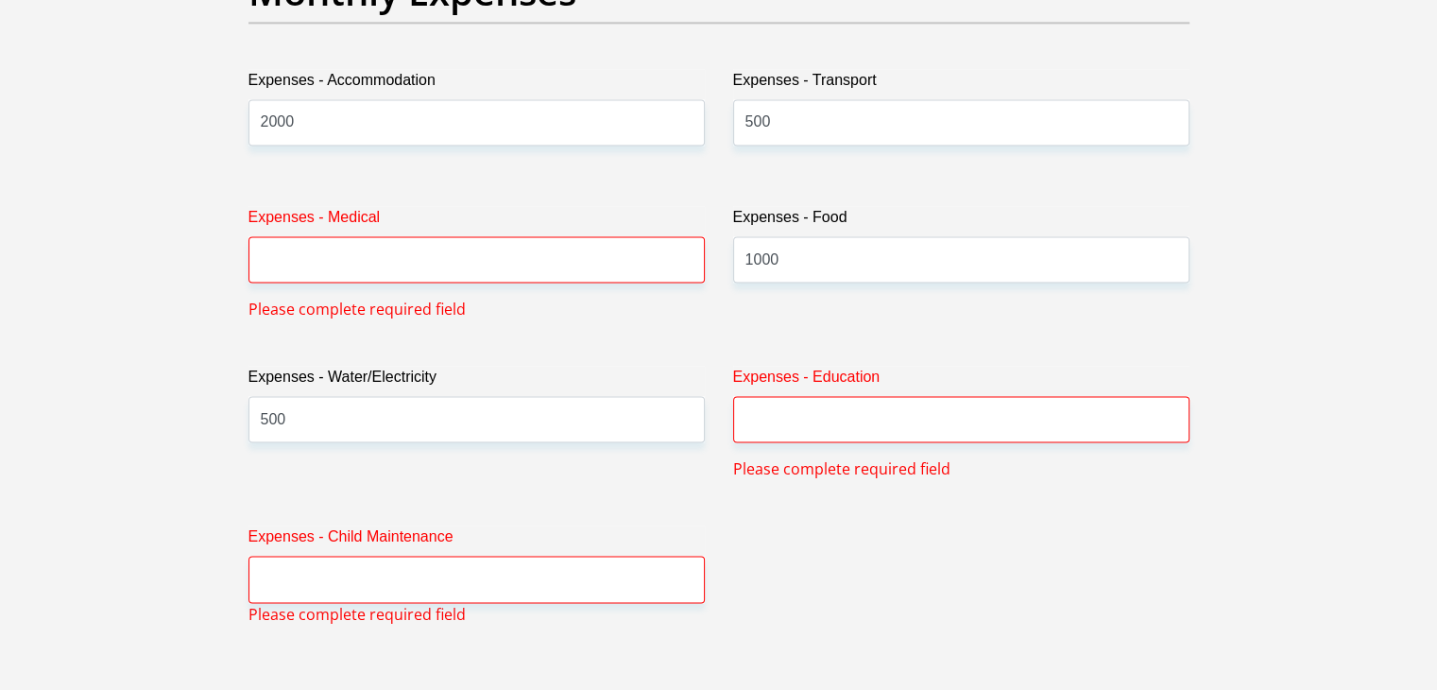
scroll to position [2842, 0]
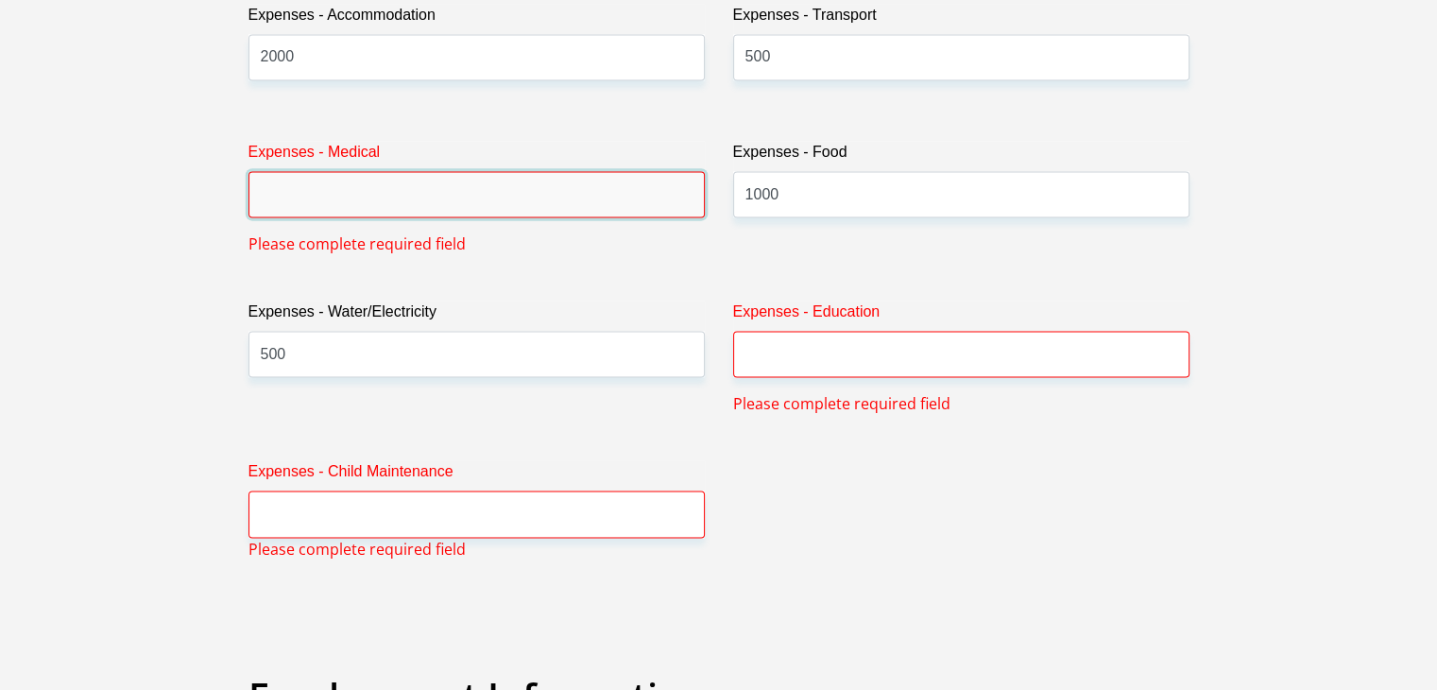
click at [446, 182] on input "Expenses - Medical" at bounding box center [476, 194] width 456 height 46
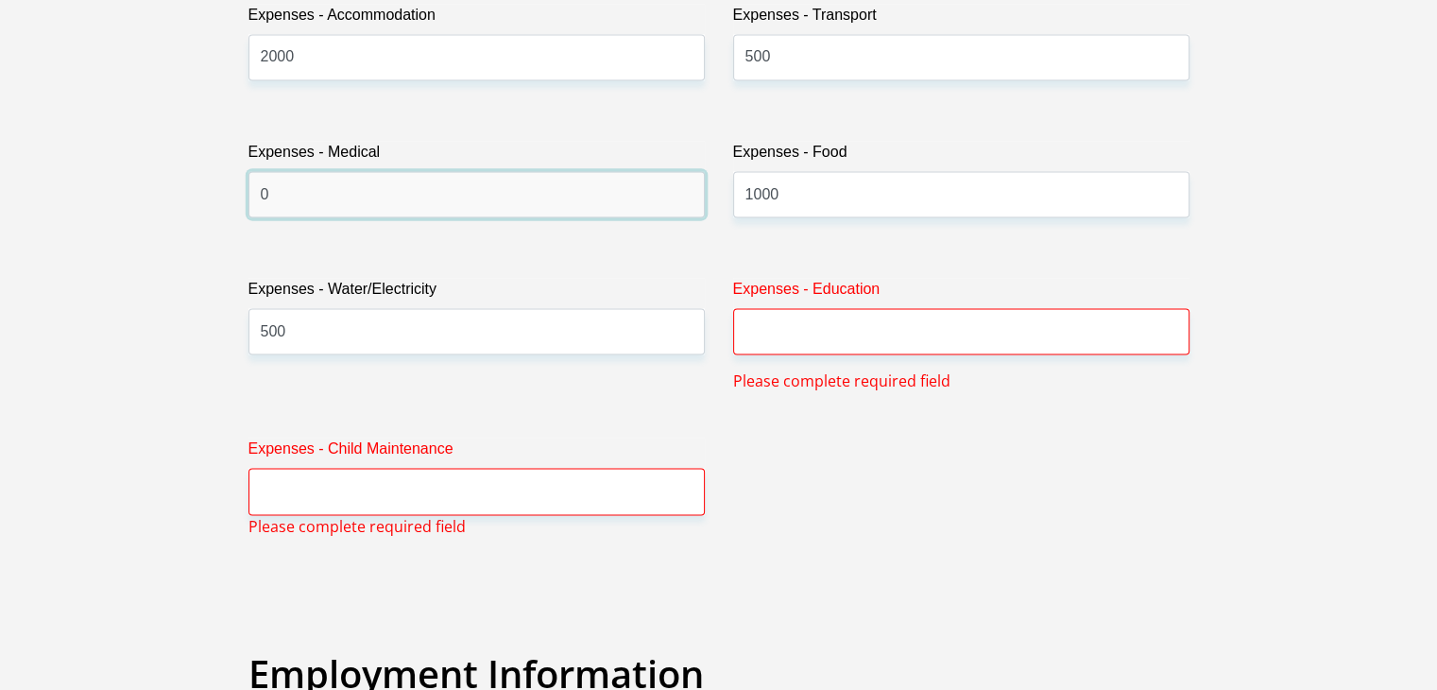
type input "0"
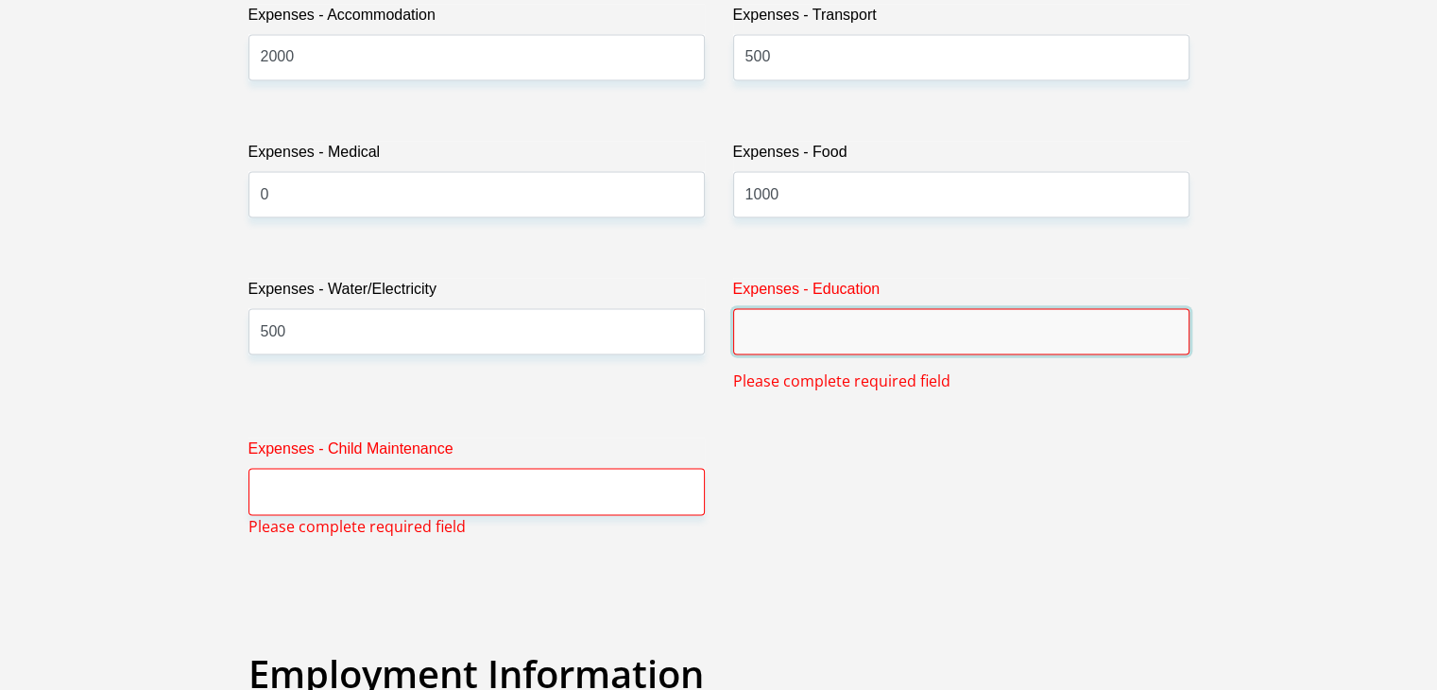
click at [839, 341] on input "Expenses - Education" at bounding box center [961, 331] width 456 height 46
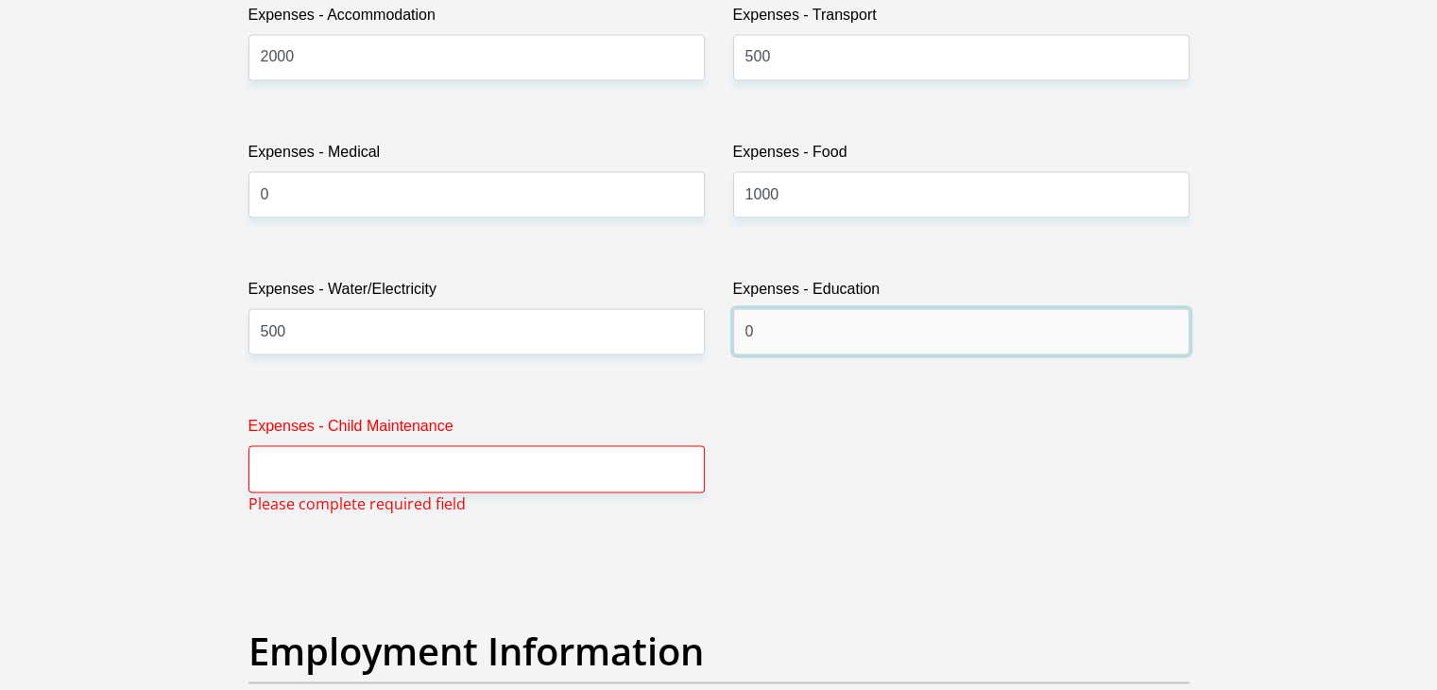
type input "0"
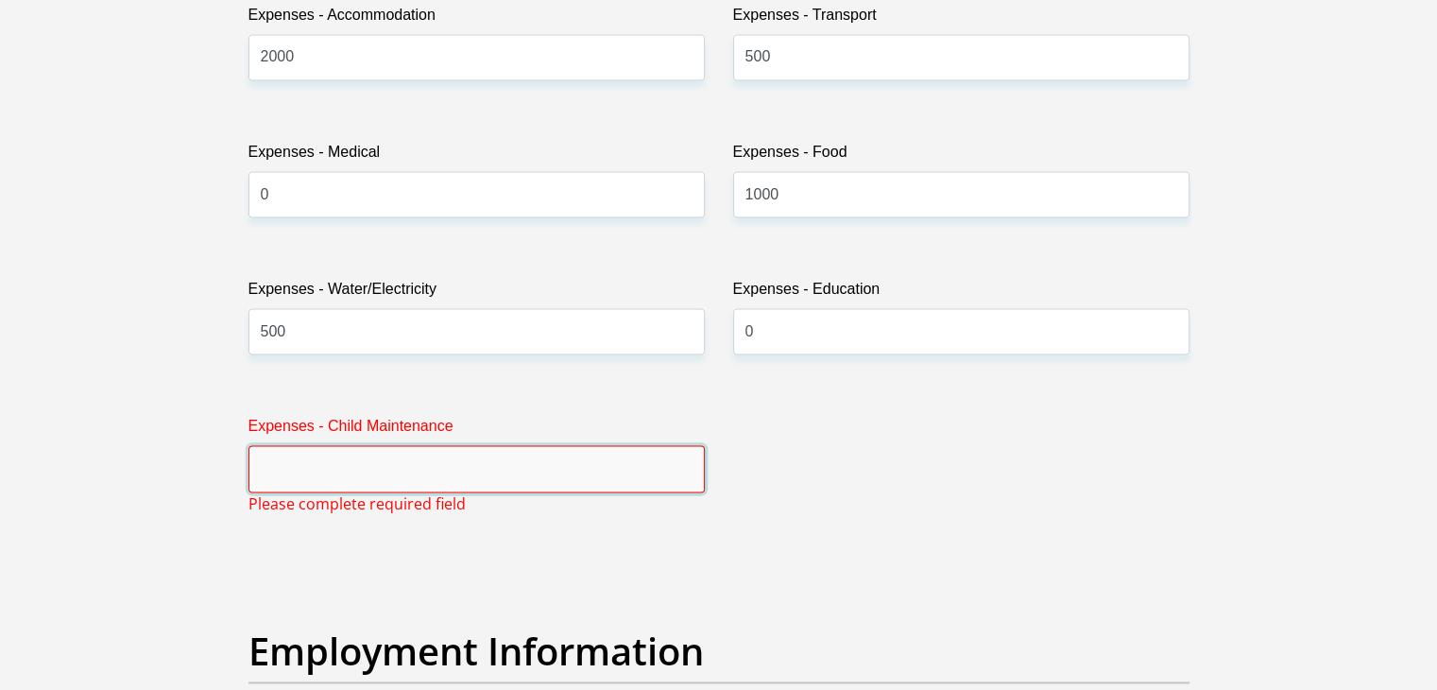
click at [348, 454] on input "Expenses - Child Maintenance" at bounding box center [476, 468] width 456 height 46
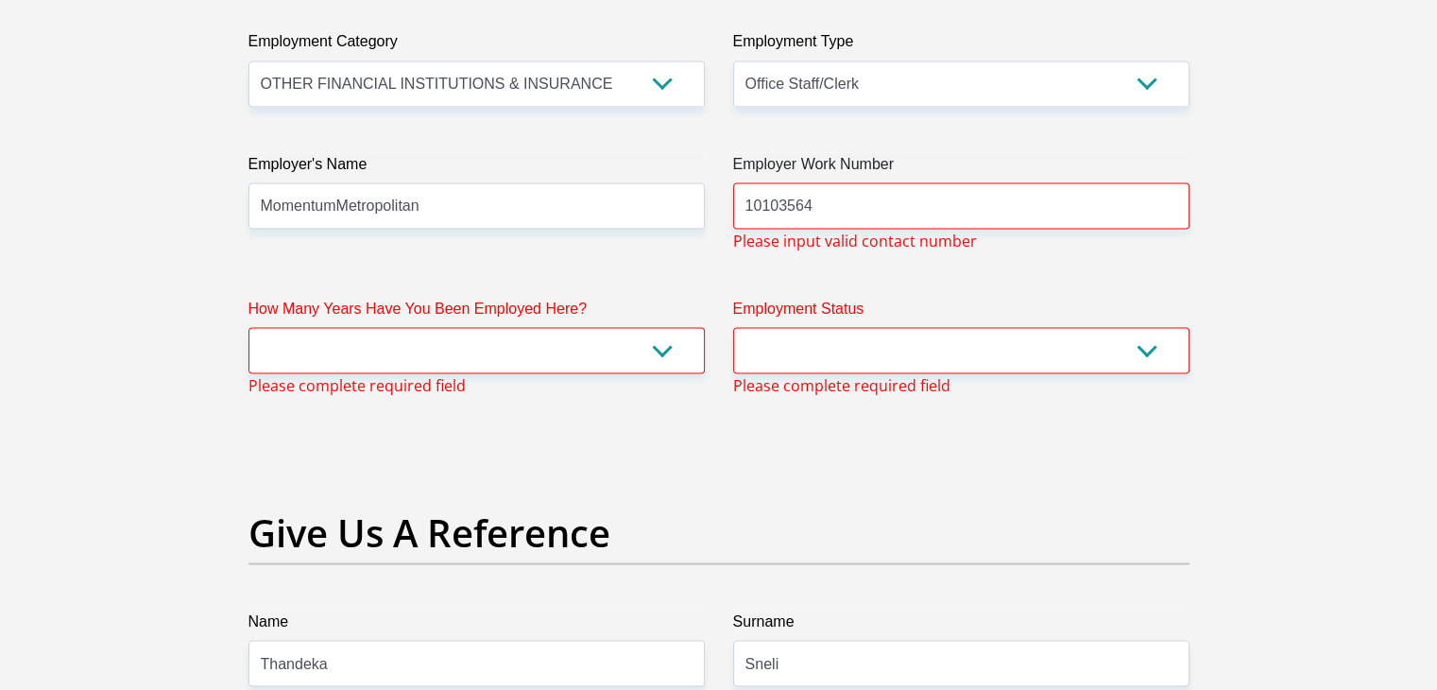
scroll to position [3502, 0]
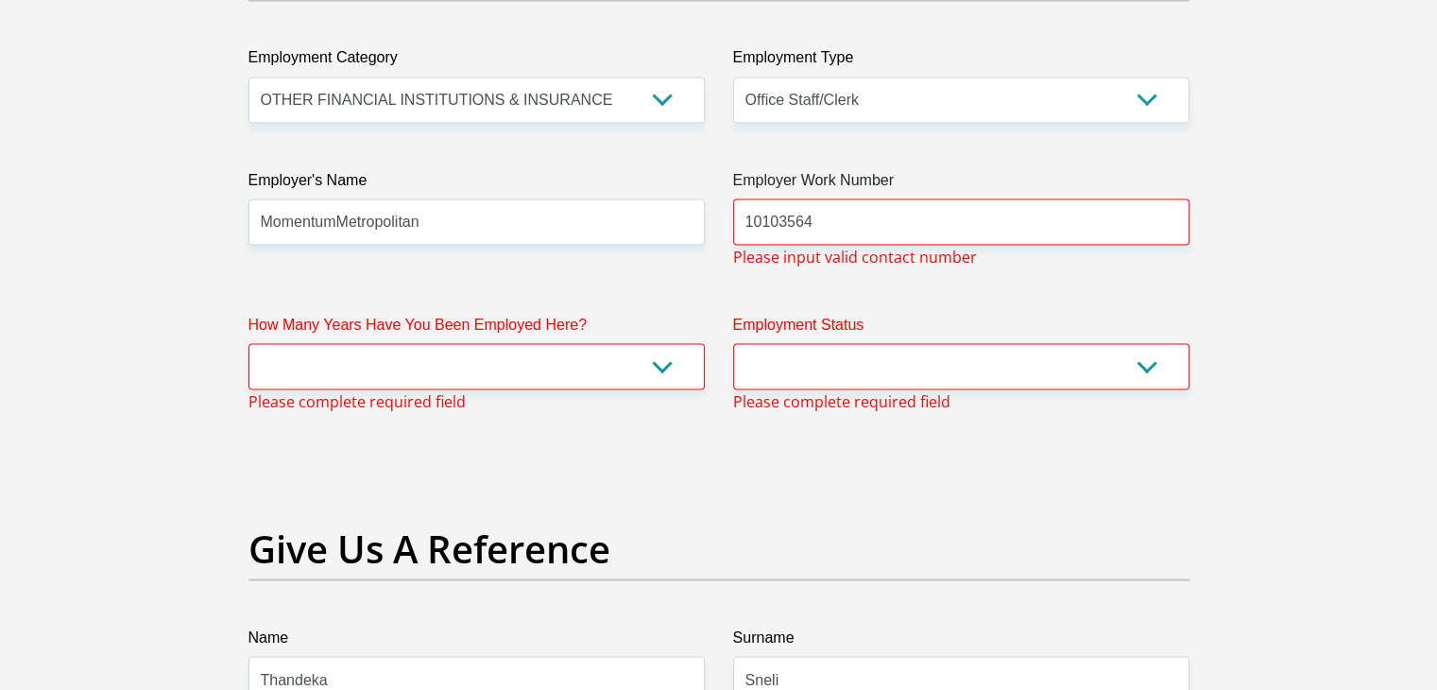
type input "0"
click at [654, 351] on select "less than 1 year 1-3 years 3-5 years 5+ years" at bounding box center [476, 366] width 456 height 46
select select "60"
click at [248, 343] on select "less than 1 year 1-3 years 3-5 years 5+ years" at bounding box center [476, 366] width 456 height 46
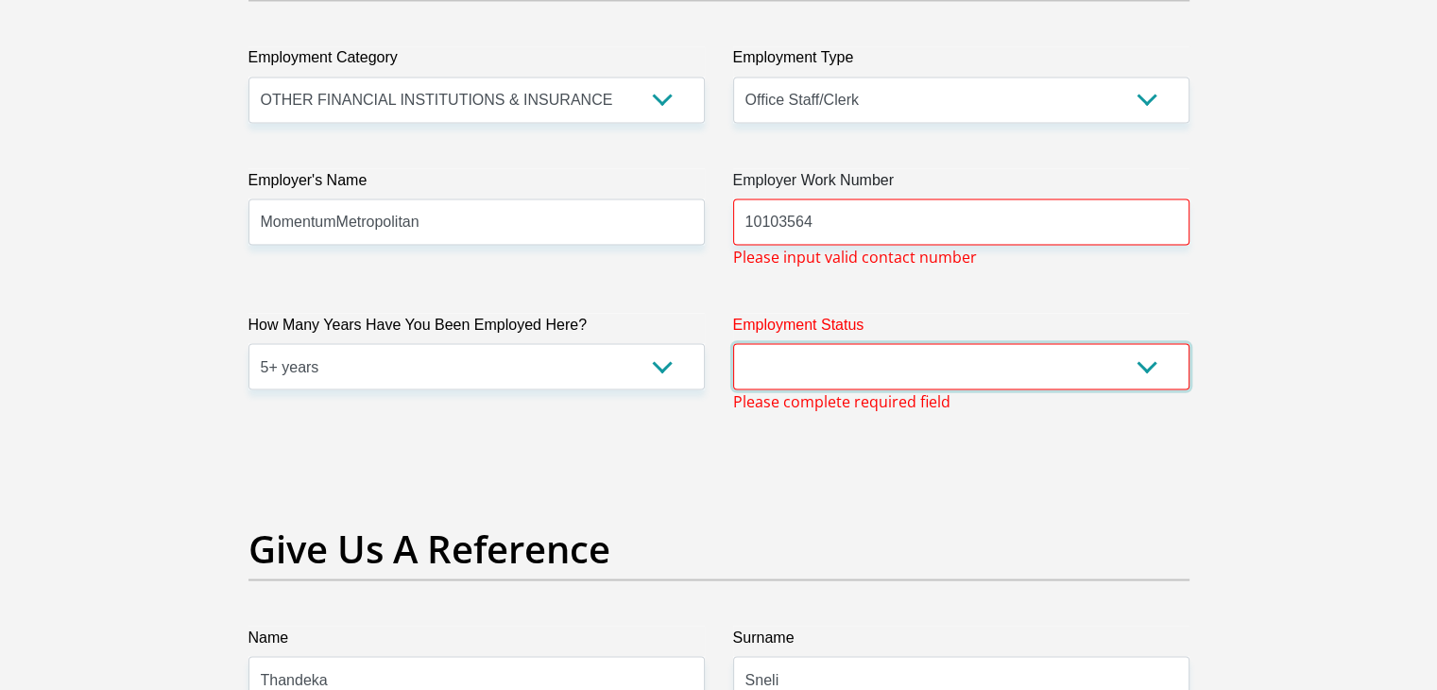
click at [914, 372] on select "Permanent/Full-time Part-time/Casual Contract Worker Self-Employed Housewife Re…" at bounding box center [961, 366] width 456 height 46
select select "1"
click at [733, 343] on select "Permanent/Full-time Part-time/Casual Contract Worker Self-Employed Housewife Re…" at bounding box center [961, 366] width 456 height 46
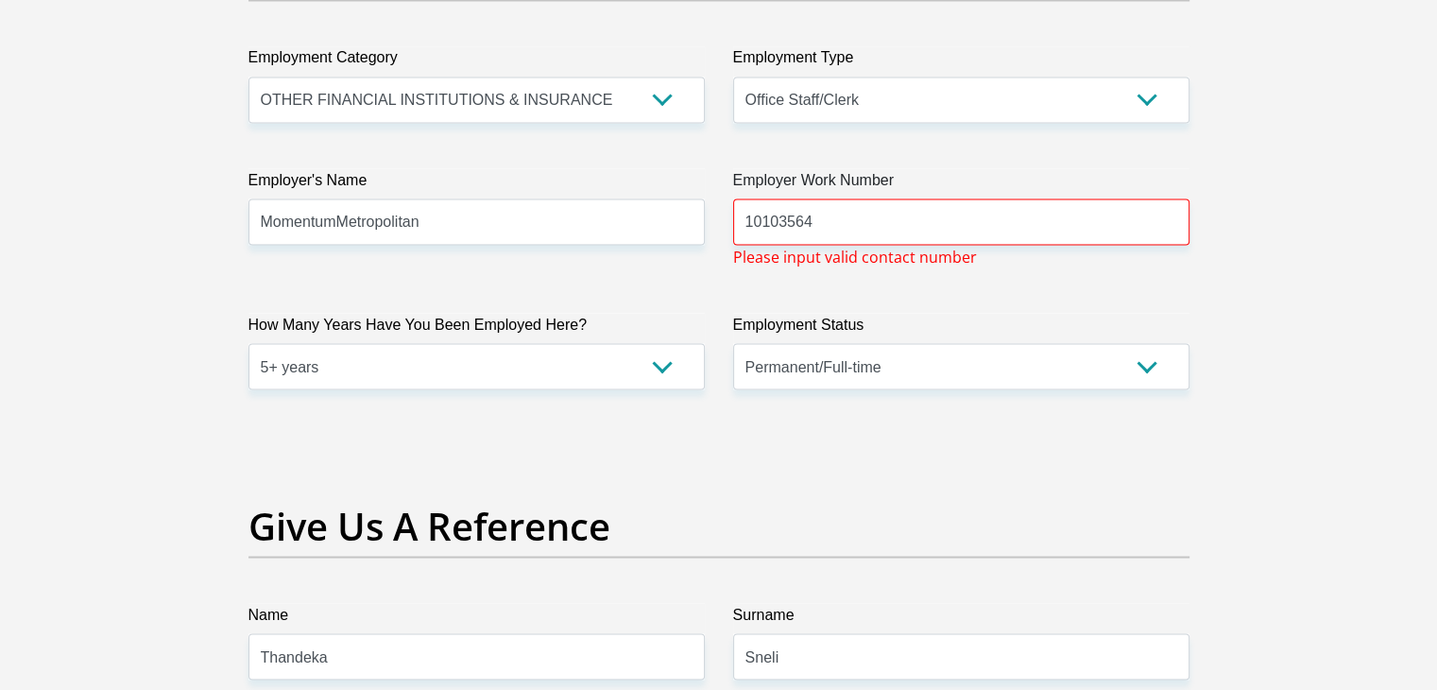
click at [1170, 182] on label "Employer Work Number" at bounding box center [961, 183] width 456 height 30
click at [1170, 198] on input "10103564" at bounding box center [961, 221] width 456 height 46
click at [746, 219] on input "10103564" at bounding box center [961, 221] width 456 height 46
click at [856, 218] on input "10103564" at bounding box center [961, 221] width 456 height 46
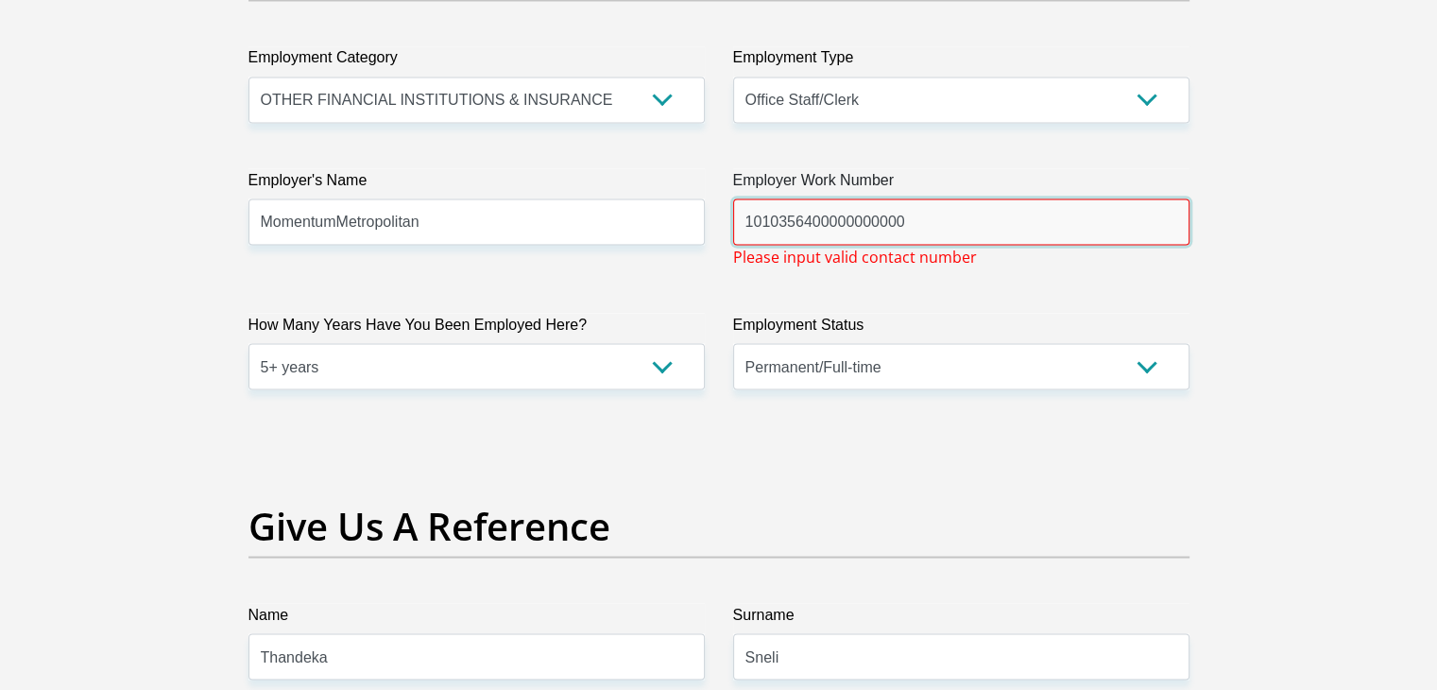
click at [952, 215] on input "1010356400000000000" at bounding box center [961, 221] width 456 height 46
type input "1"
type input "MH 10103564"
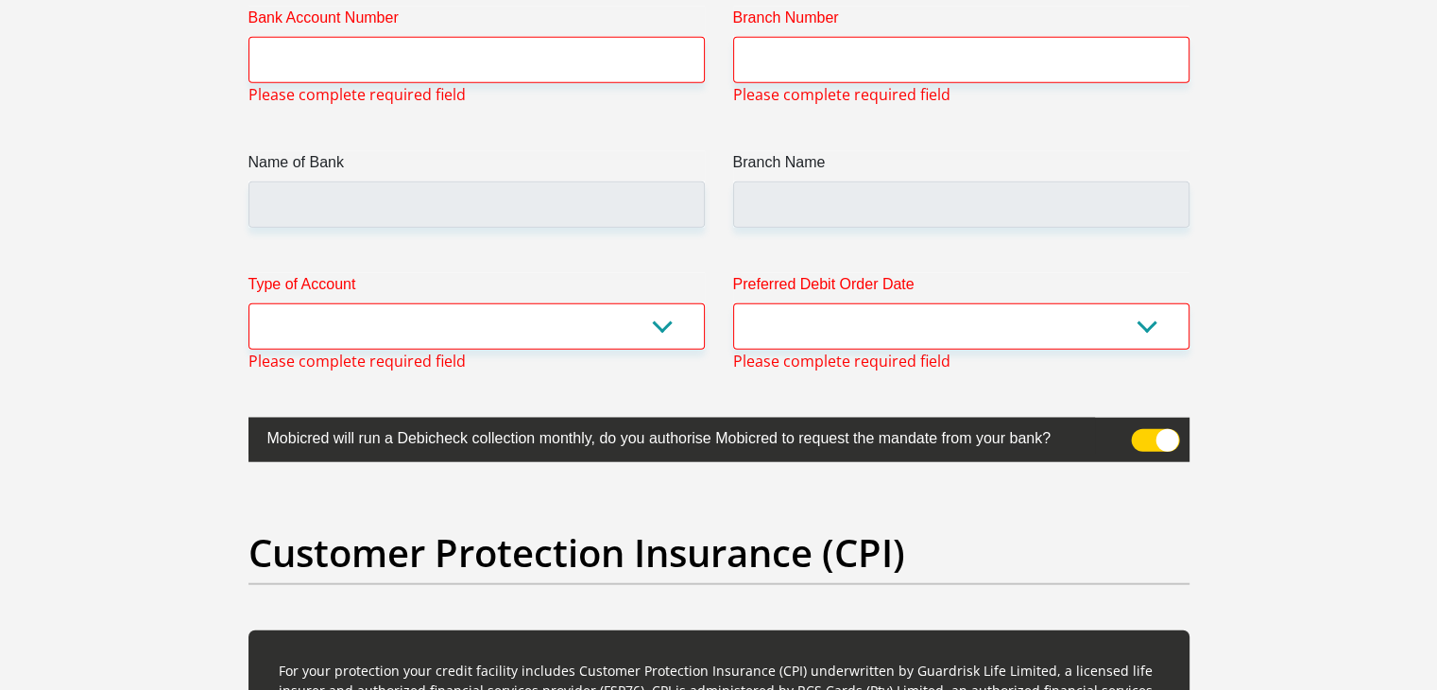
scroll to position [4486, 0]
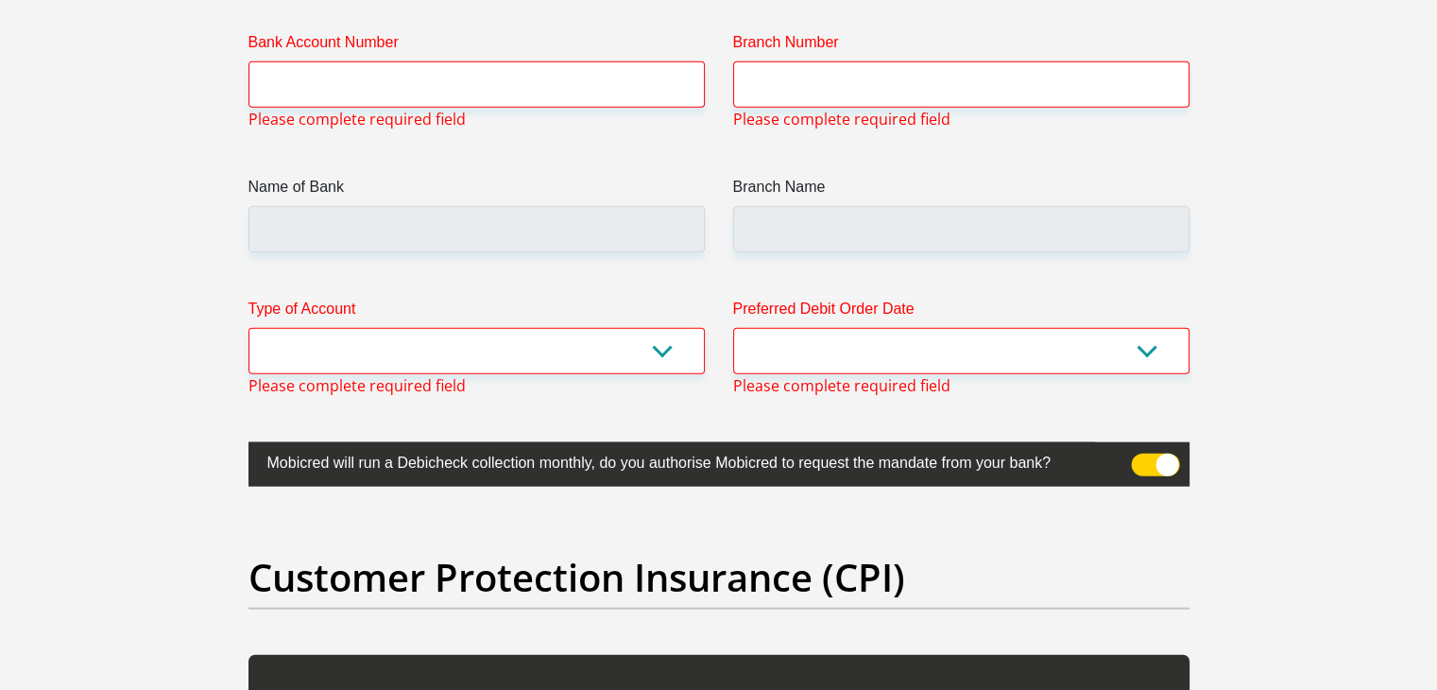
click at [582, 104] on div "Bank Account Number Please complete required field" at bounding box center [476, 80] width 485 height 99
click at [558, 61] on input "Bank Account Number" at bounding box center [476, 84] width 456 height 46
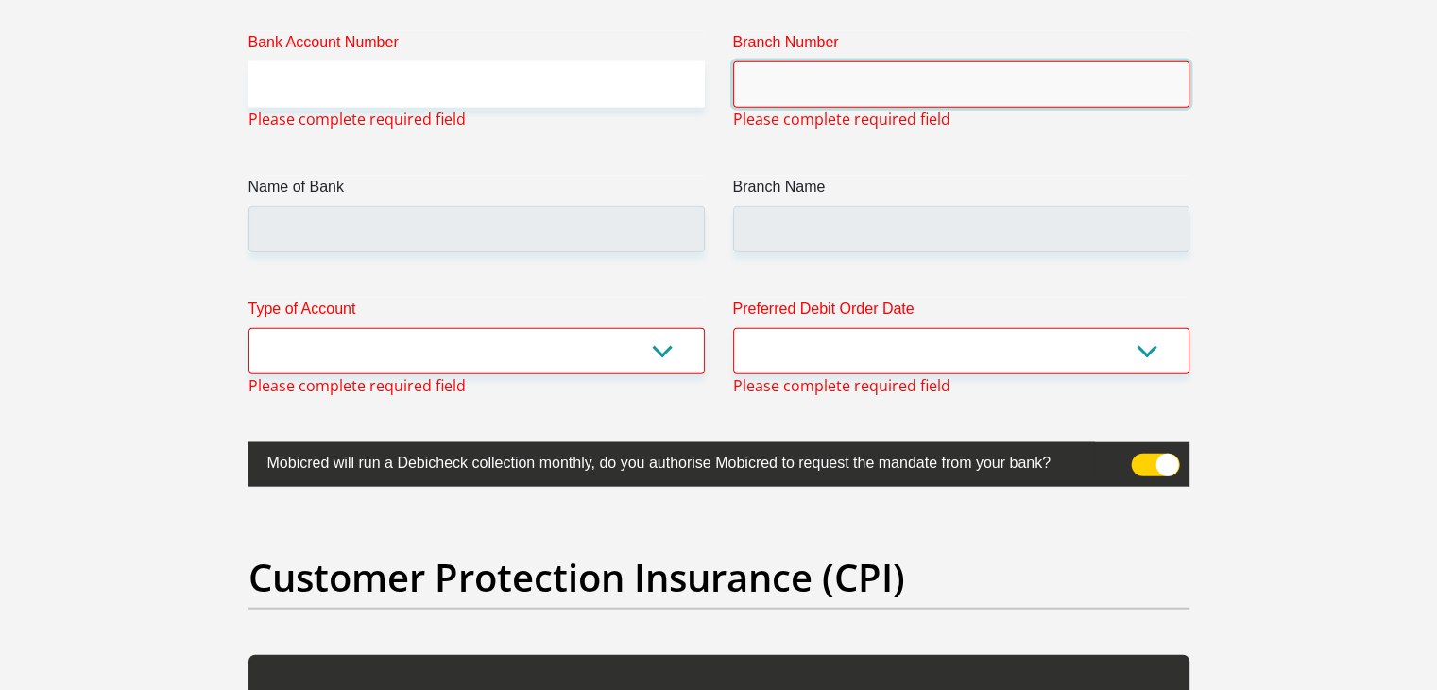
click at [824, 90] on input "Branch Number" at bounding box center [961, 84] width 456 height 46
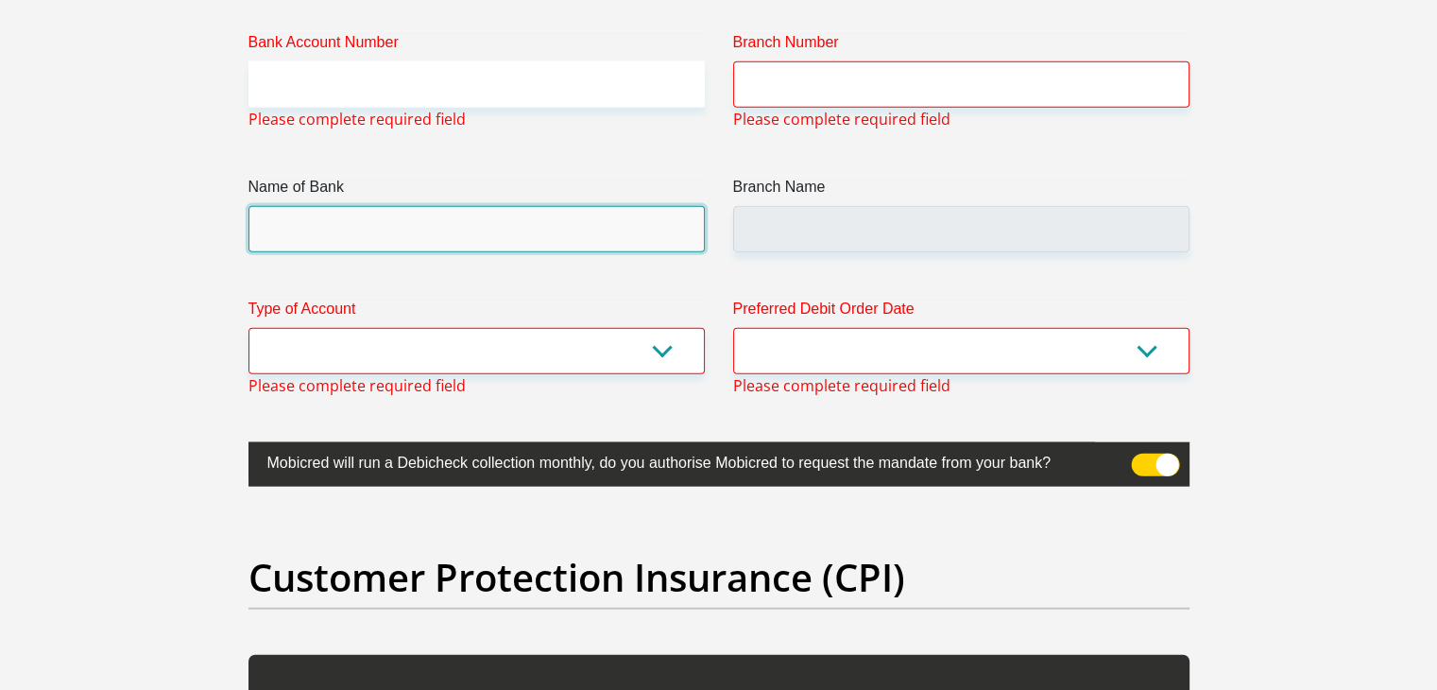
click at [504, 227] on input "Name of Bank" at bounding box center [476, 229] width 456 height 46
click at [466, 218] on input "Name of Bank" at bounding box center [476, 229] width 456 height 46
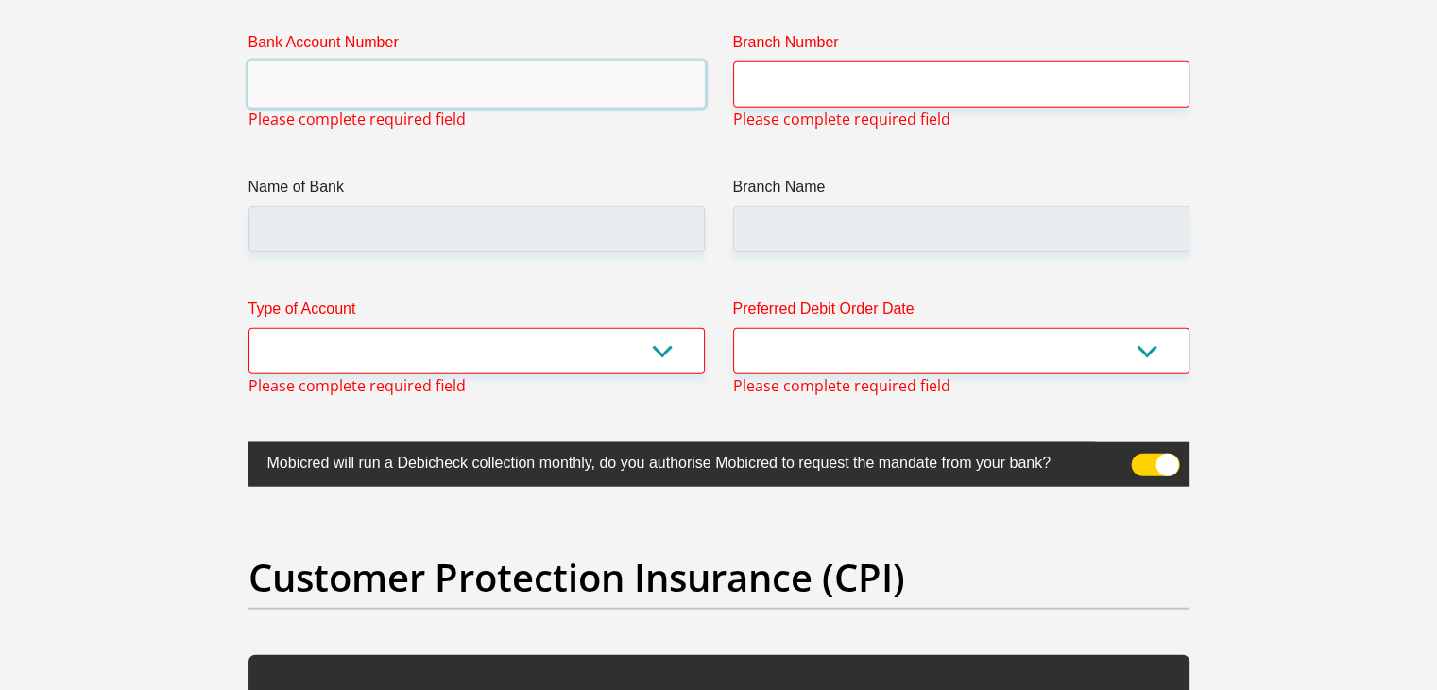
click at [385, 73] on input "Bank Account Number" at bounding box center [476, 84] width 456 height 46
paste input "63067684853"
type input "63067684853"
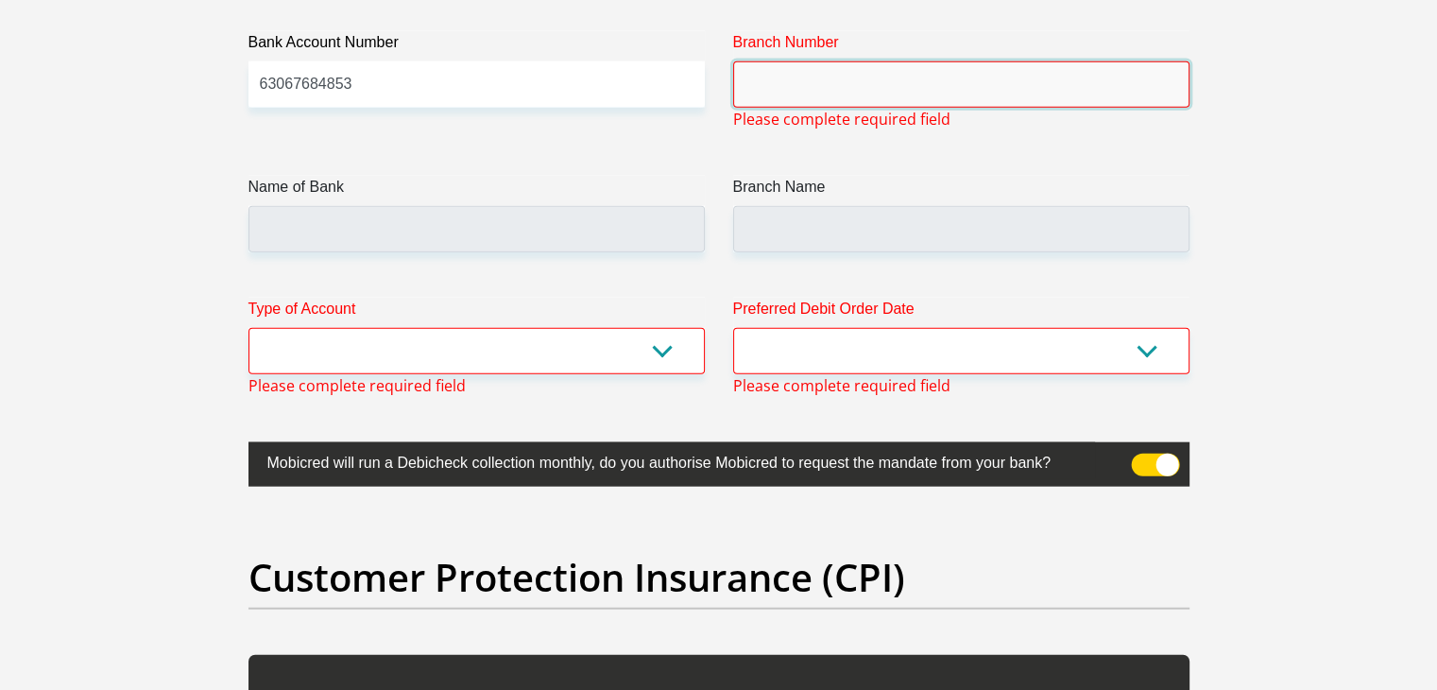
click at [868, 61] on input "Branch Number" at bounding box center [961, 84] width 456 height 46
paste input "250655"
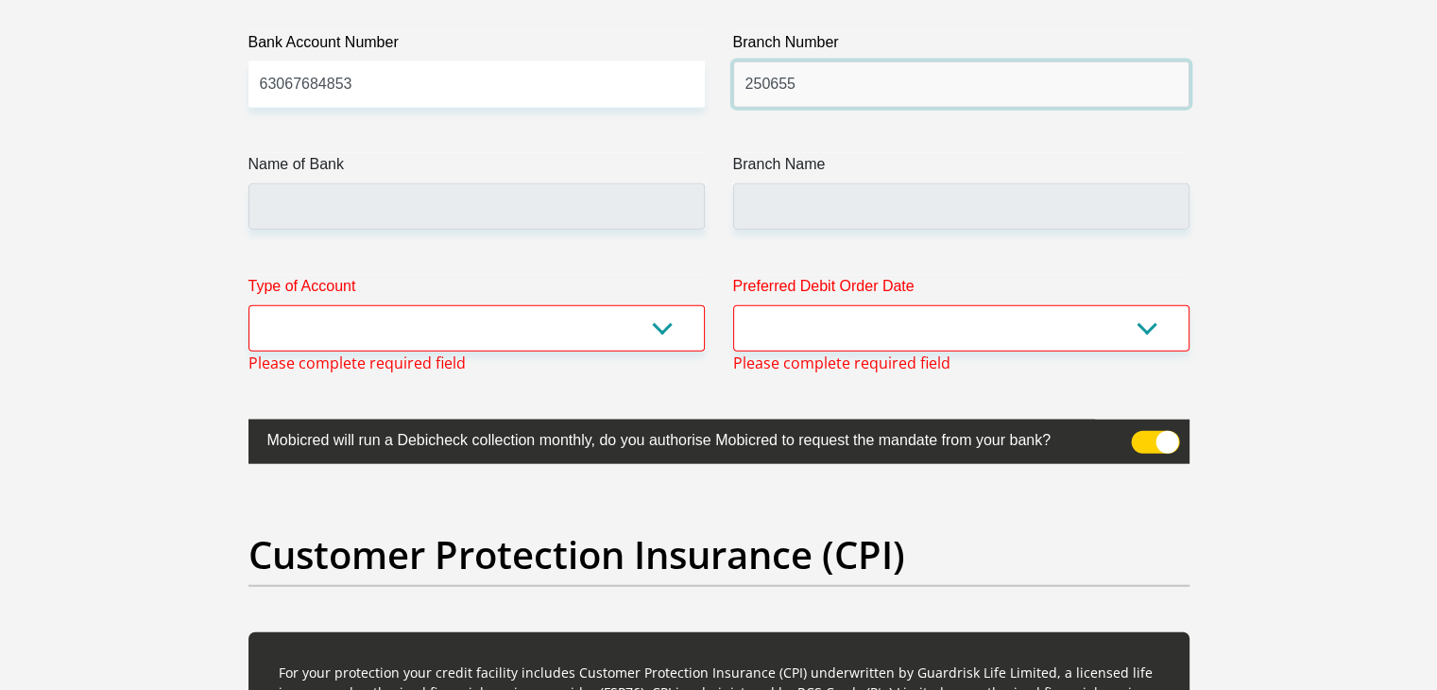
type input "250655"
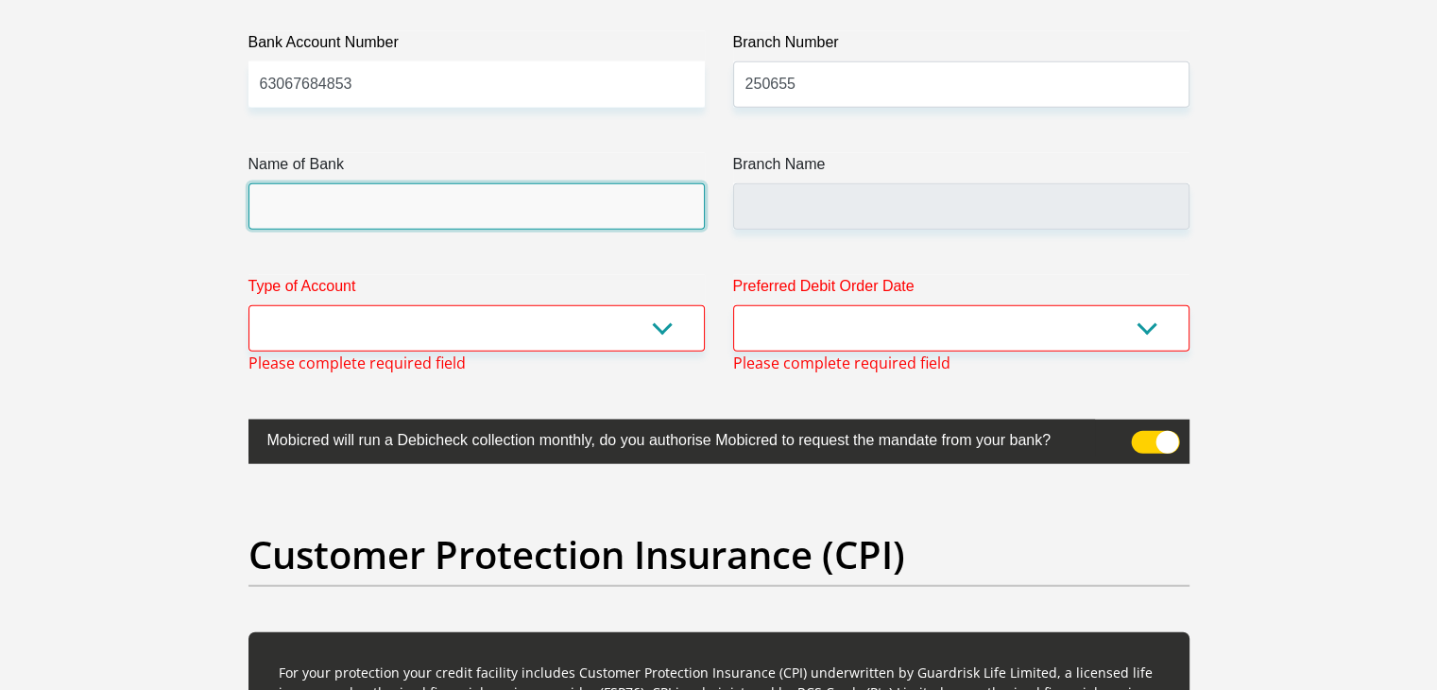
click at [583, 209] on input "Name of Bank" at bounding box center [476, 206] width 456 height 46
type input "FIRSTRAND BANK"
type input "BRANCH 560"
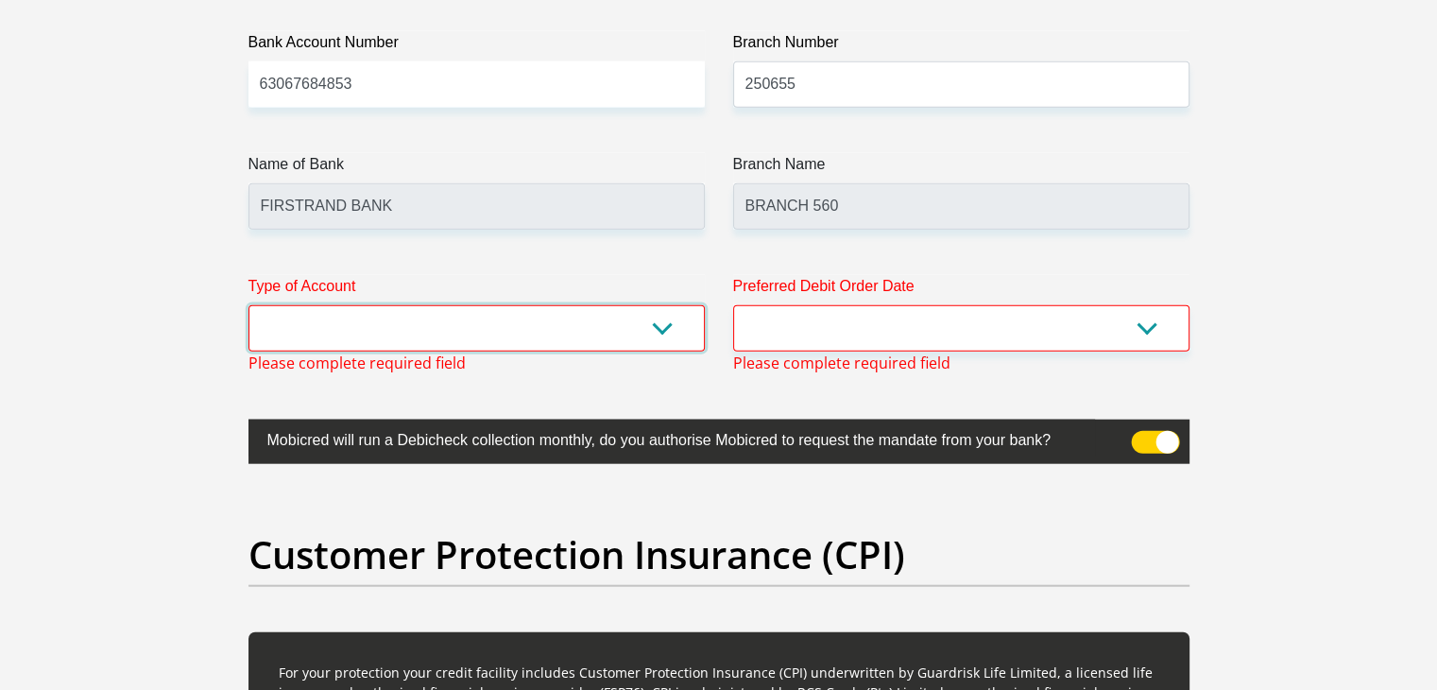
click at [596, 326] on select "Cheque Savings" at bounding box center [476, 328] width 456 height 46
select select "CUR"
click at [248, 305] on select "Cheque Savings" at bounding box center [476, 328] width 456 height 46
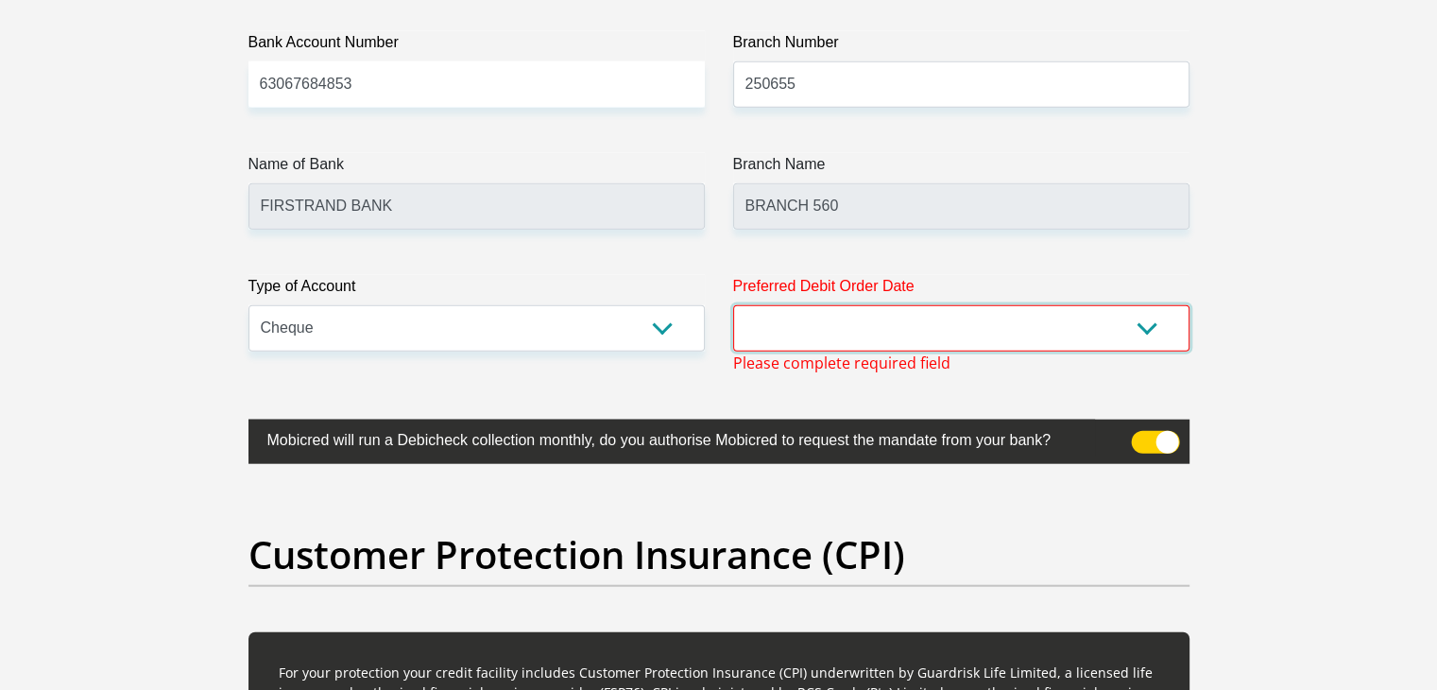
click at [865, 327] on select "1st 2nd 3rd 4th 5th 7th 18th 19th 20th 21st 22nd 23rd 24th 25th 26th 27th 28th …" at bounding box center [961, 328] width 456 height 46
select select "25"
click at [733, 305] on select "1st 2nd 3rd 4th 5th 7th 18th 19th 20th 21st 22nd 23rd 24th 25th 26th 27th 28th …" at bounding box center [961, 328] width 456 height 46
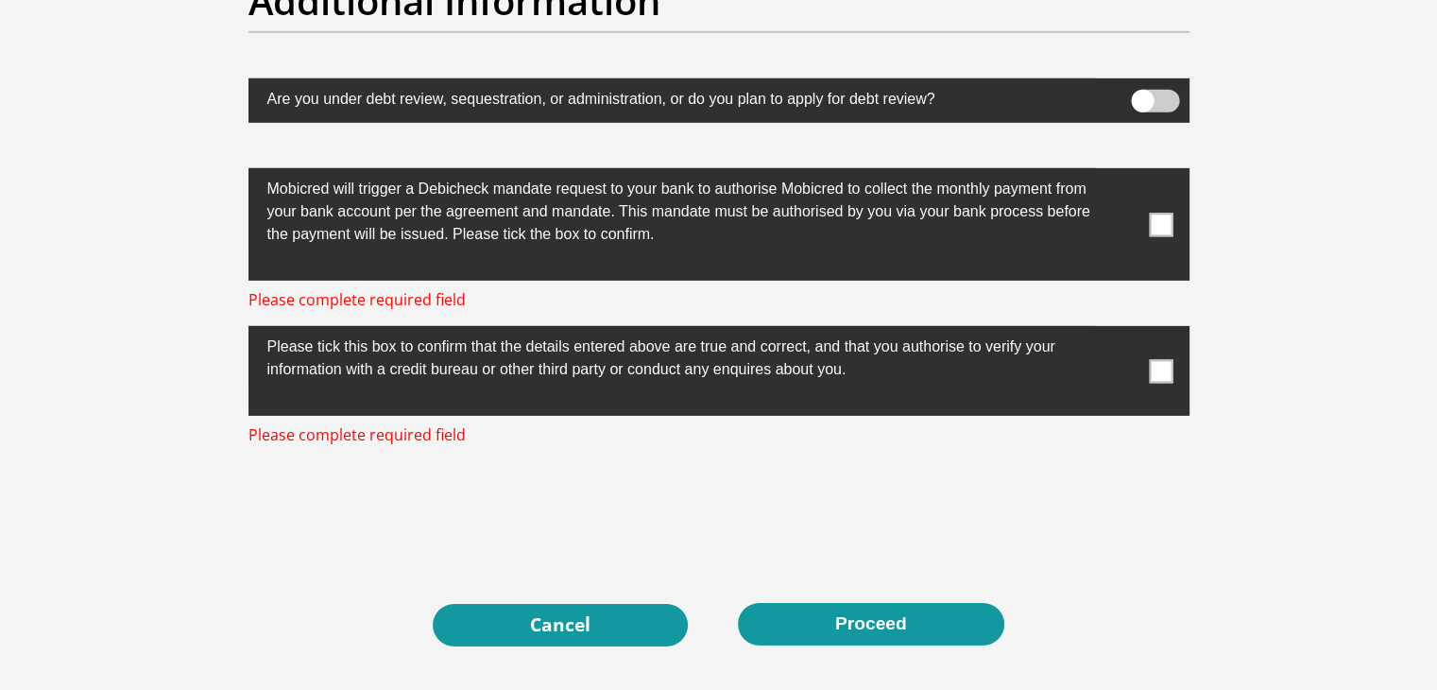
scroll to position [5985, 0]
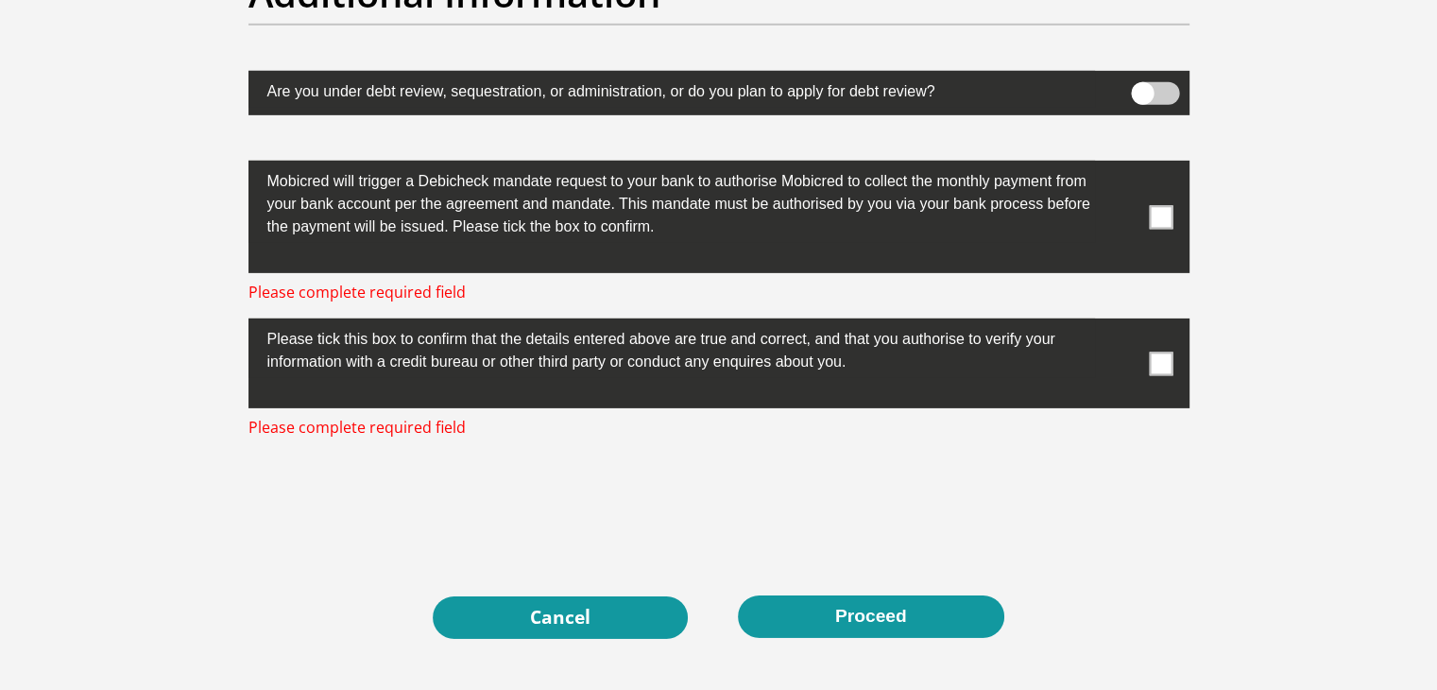
click at [1164, 361] on span at bounding box center [1161, 363] width 24 height 24
click at [1123, 323] on input "checkbox" at bounding box center [1123, 323] width 0 height 0
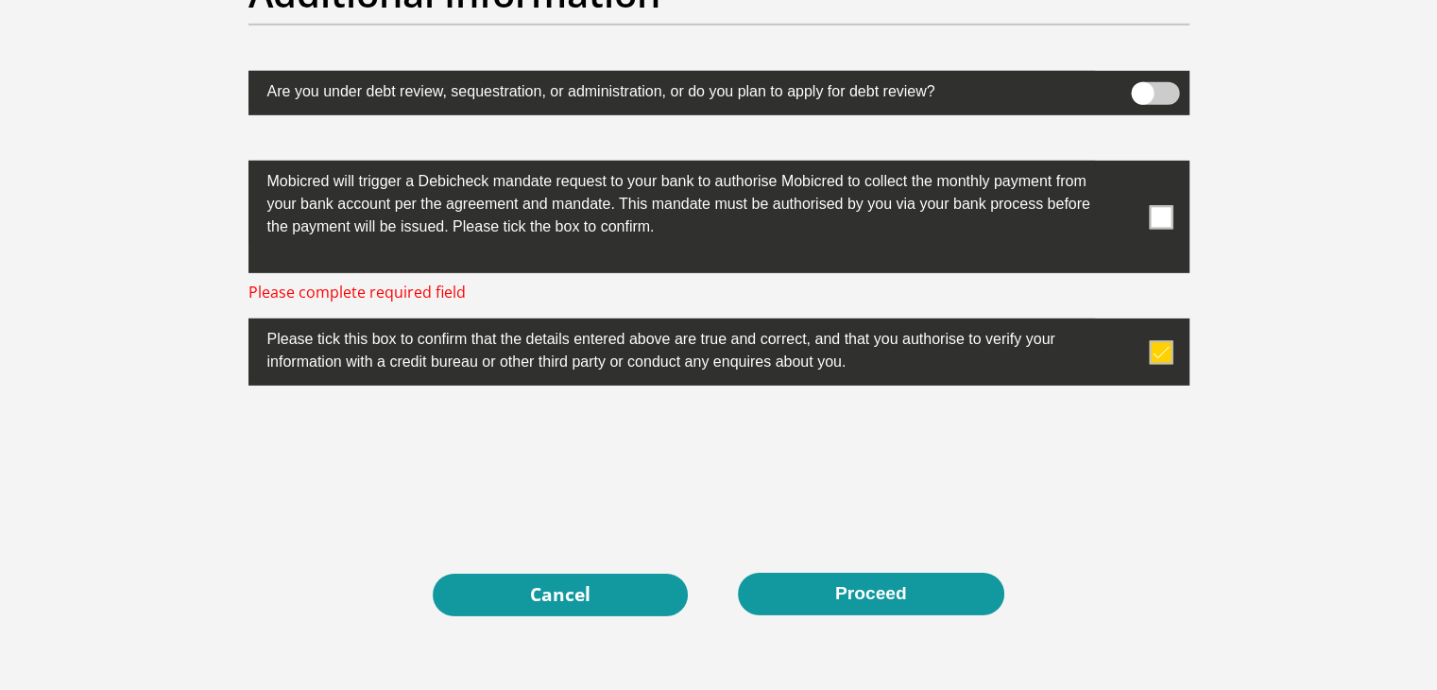
click at [1152, 210] on span at bounding box center [1161, 217] width 24 height 24
click at [1123, 165] on input "checkbox" at bounding box center [1123, 165] width 0 height 0
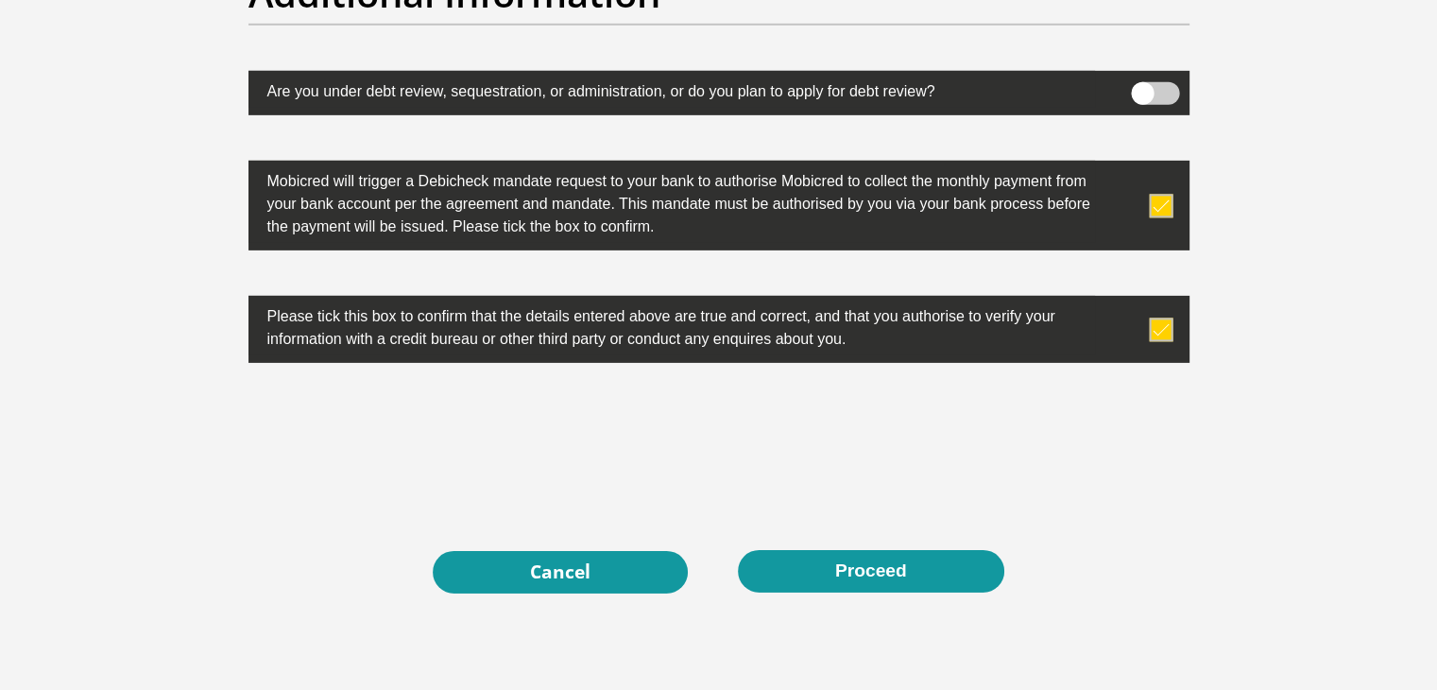
click at [1164, 92] on span at bounding box center [1155, 93] width 48 height 23
click at [1142, 87] on input "checkbox" at bounding box center [1142, 87] width 0 height 0
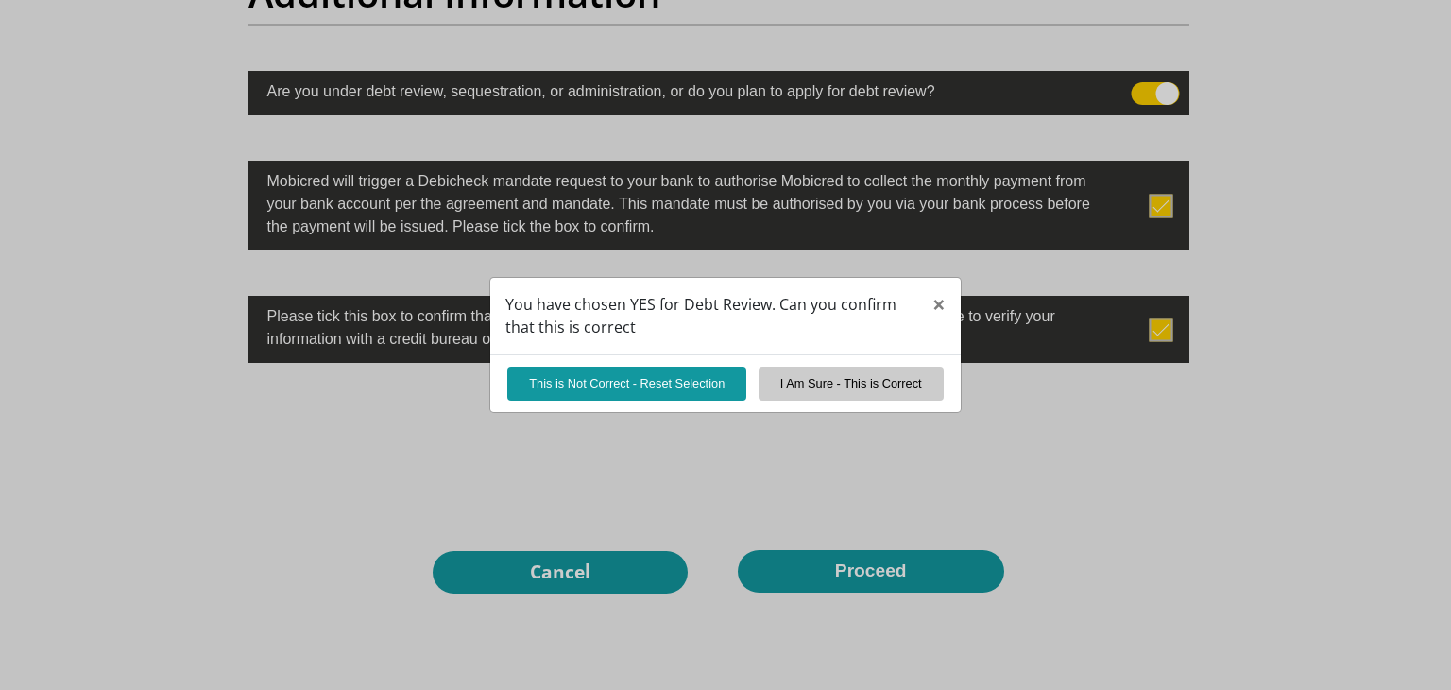
click at [1133, 88] on div "You have chosen YES for Debt Review. Can you confirm that this is correct × Thi…" at bounding box center [725, 345] width 1451 height 690
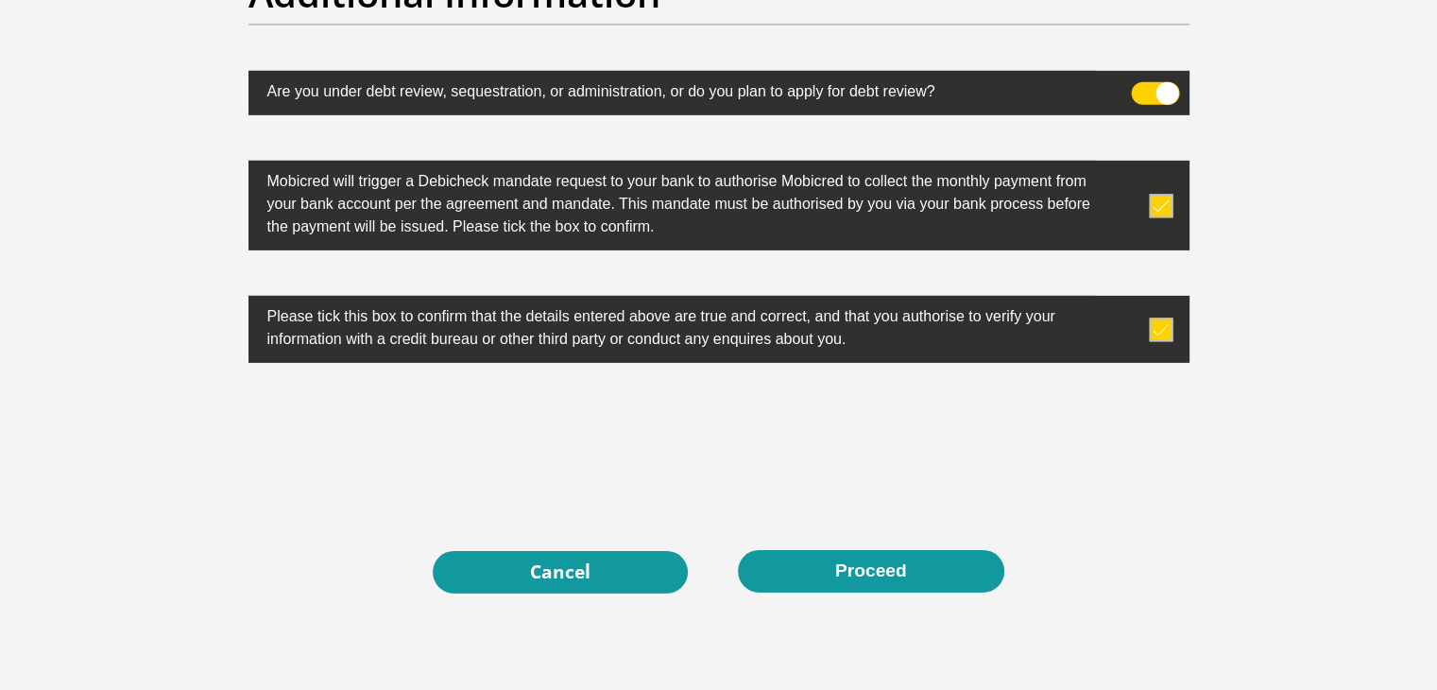
drag, startPoint x: 1166, startPoint y: 84, endPoint x: 1077, endPoint y: 88, distance: 88.9
click at [1077, 88] on div "Are you under debt review, sequestration, or administration, or do you plan to …" at bounding box center [718, 93] width 969 height 44
click at [1143, 94] on span at bounding box center [1155, 93] width 48 height 23
click at [1142, 87] on input "checkbox" at bounding box center [1142, 87] width 0 height 0
click at [1143, 94] on span at bounding box center [1155, 93] width 48 height 23
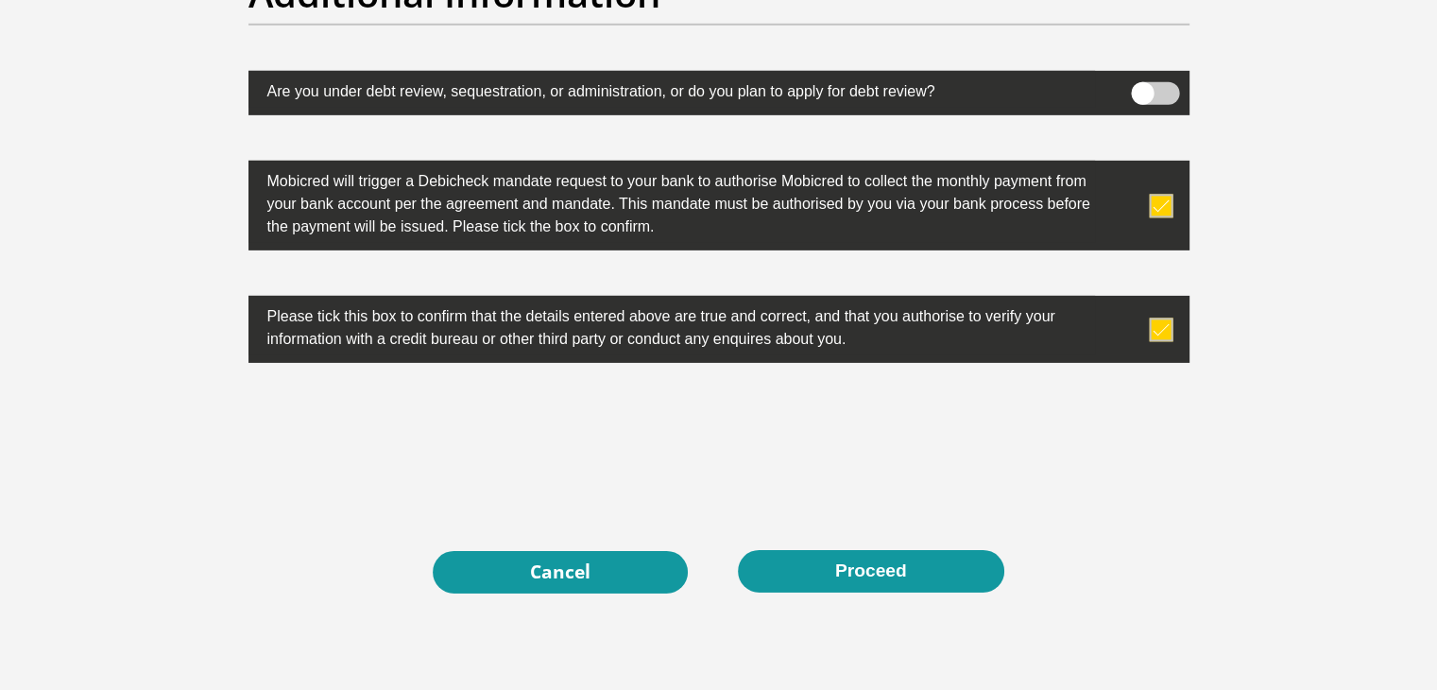
click at [1142, 87] on input "checkbox" at bounding box center [1142, 87] width 0 height 0
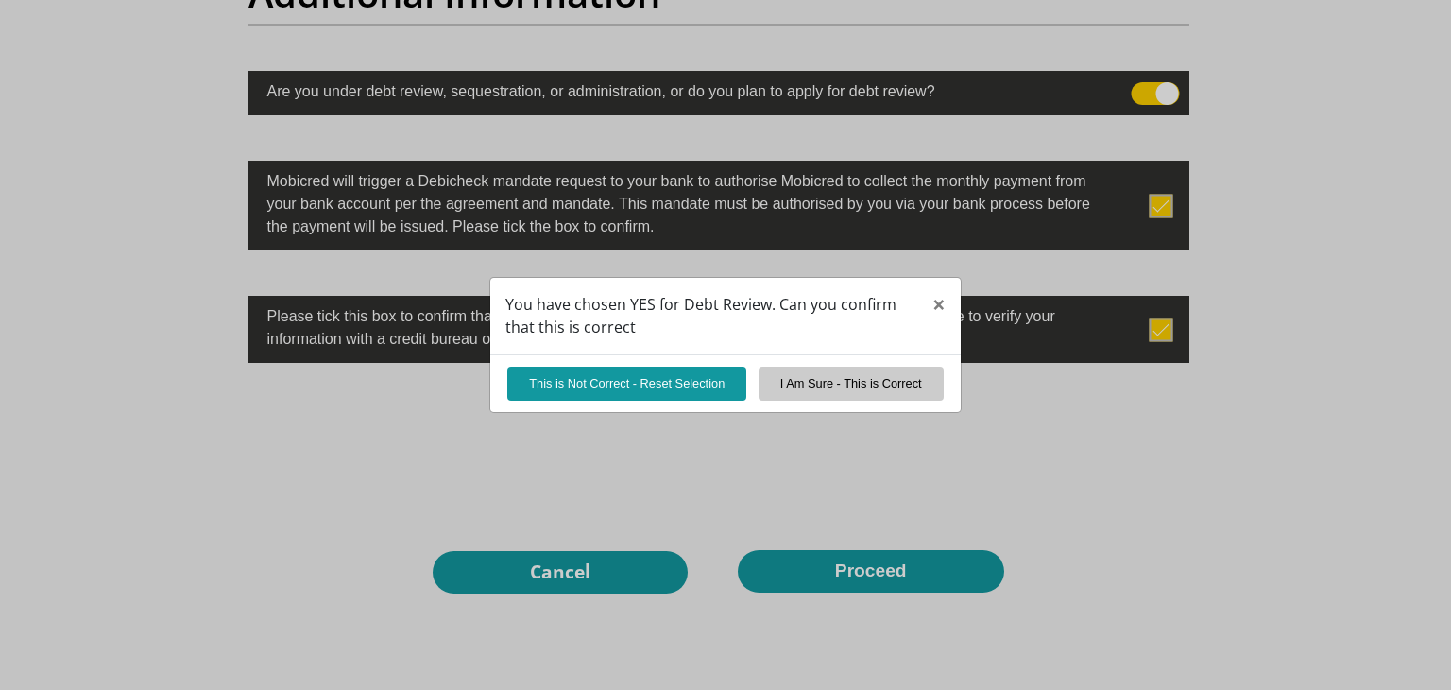
click at [1143, 94] on div "You have chosen YES for Debt Review. Can you confirm that this is correct × Thi…" at bounding box center [725, 345] width 1451 height 690
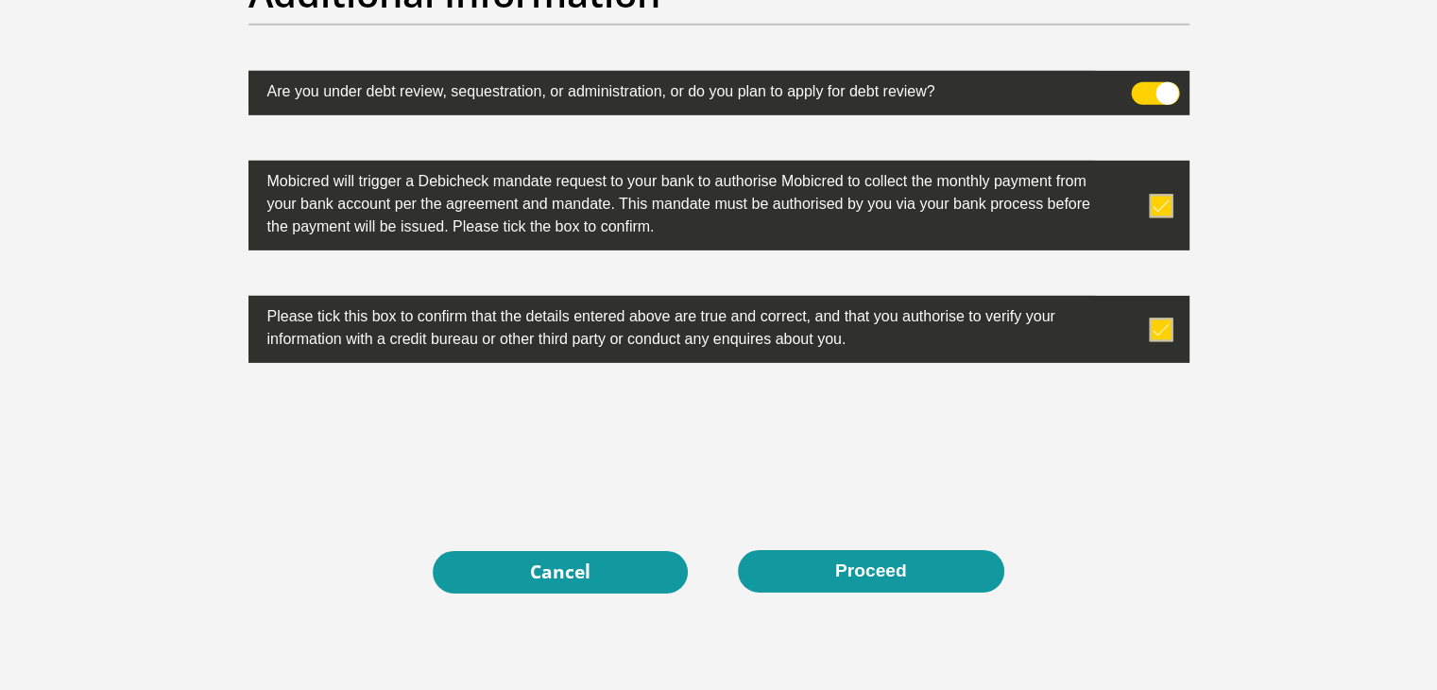
drag, startPoint x: 1164, startPoint y: 86, endPoint x: 1098, endPoint y: 88, distance: 66.2
click at [1098, 88] on label at bounding box center [718, 93] width 941 height 44
click at [1134, 90] on span at bounding box center [1155, 93] width 48 height 23
click at [1142, 87] on input "checkbox" at bounding box center [1142, 87] width 0 height 0
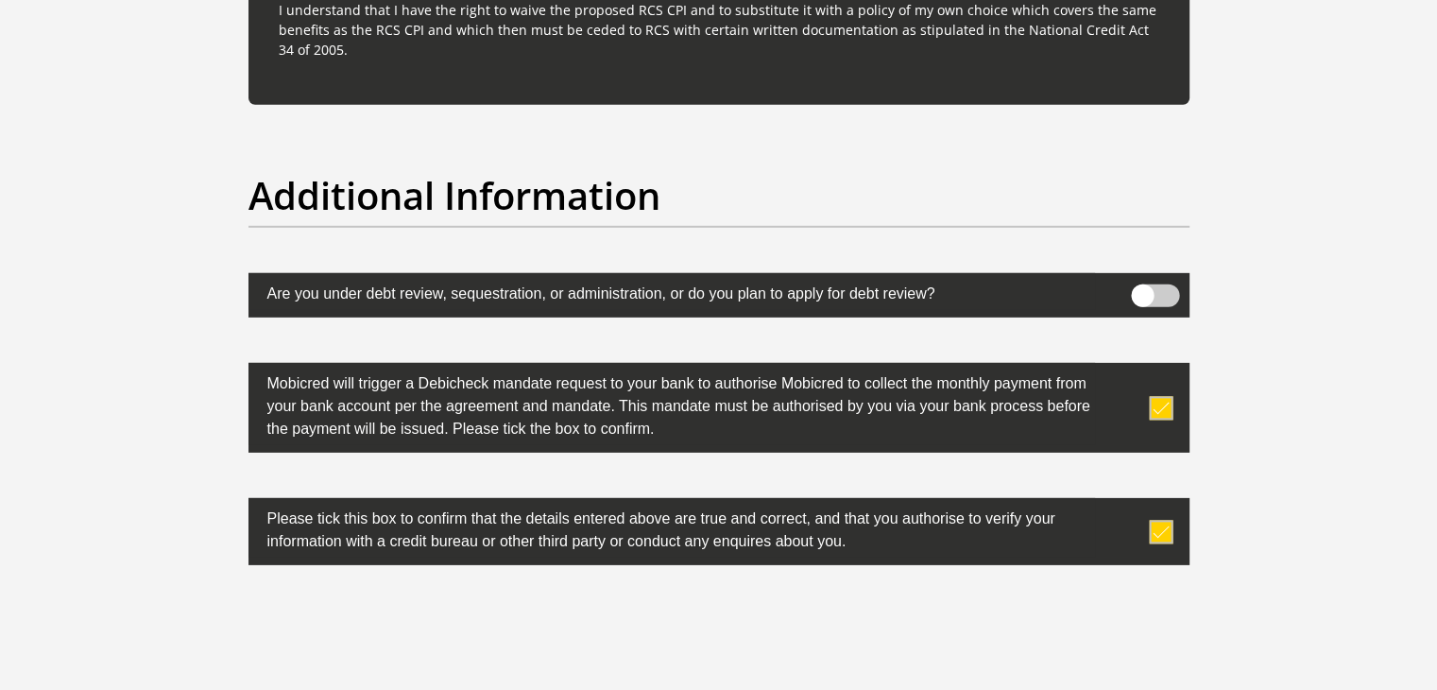
scroll to position [6108, 0]
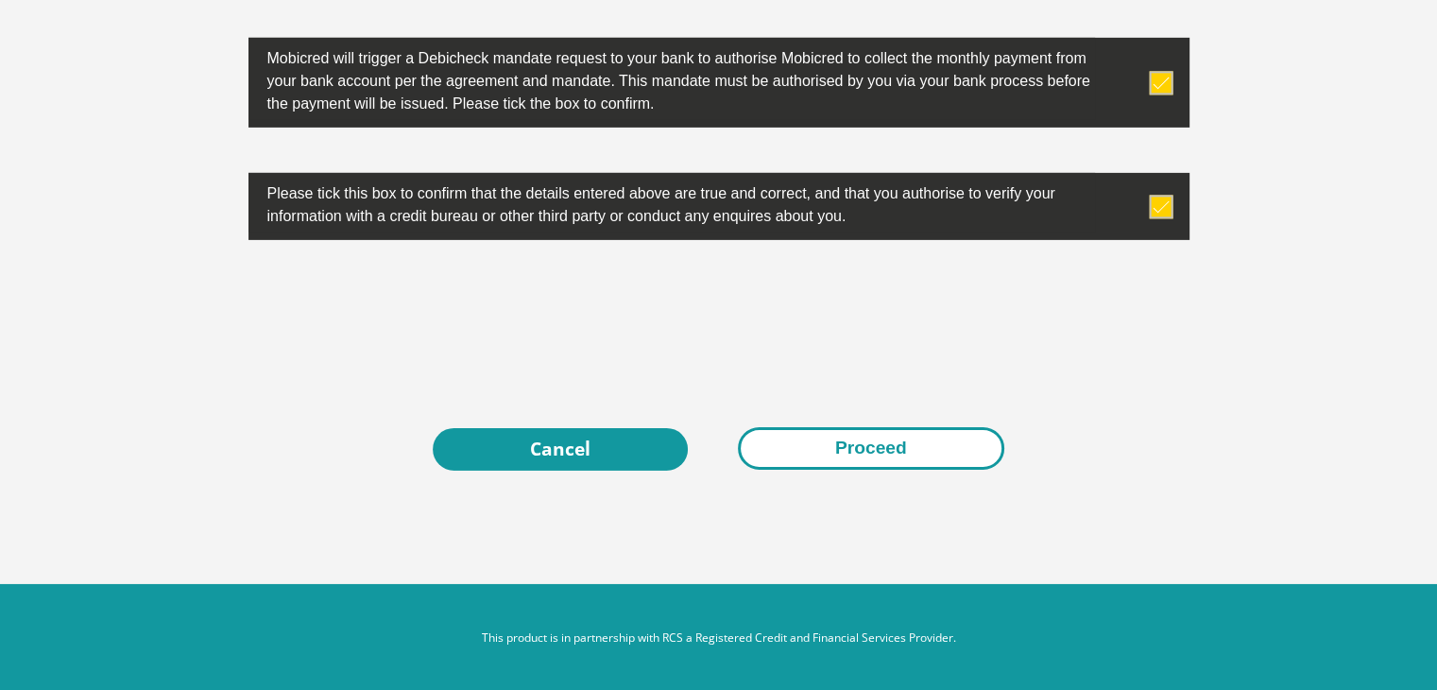
click at [882, 447] on button "Proceed" at bounding box center [871, 448] width 266 height 43
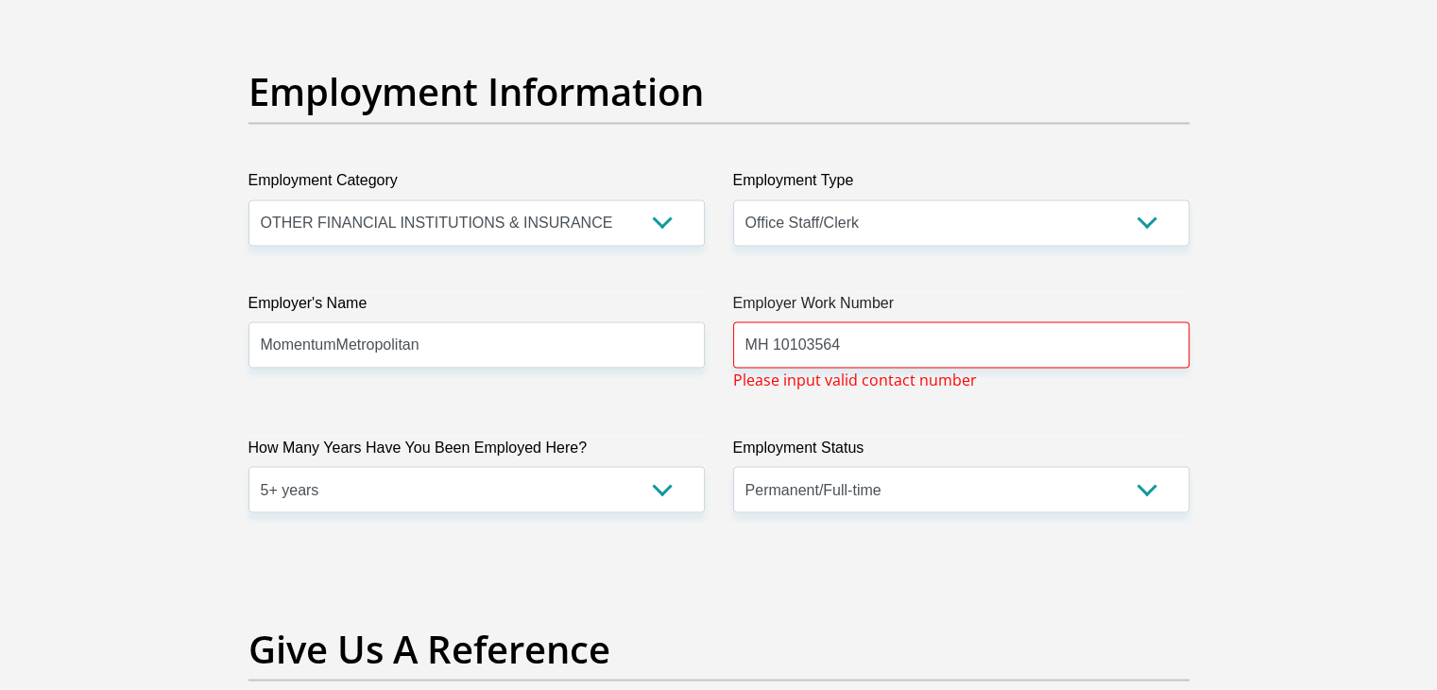
scroll to position [3401, 0]
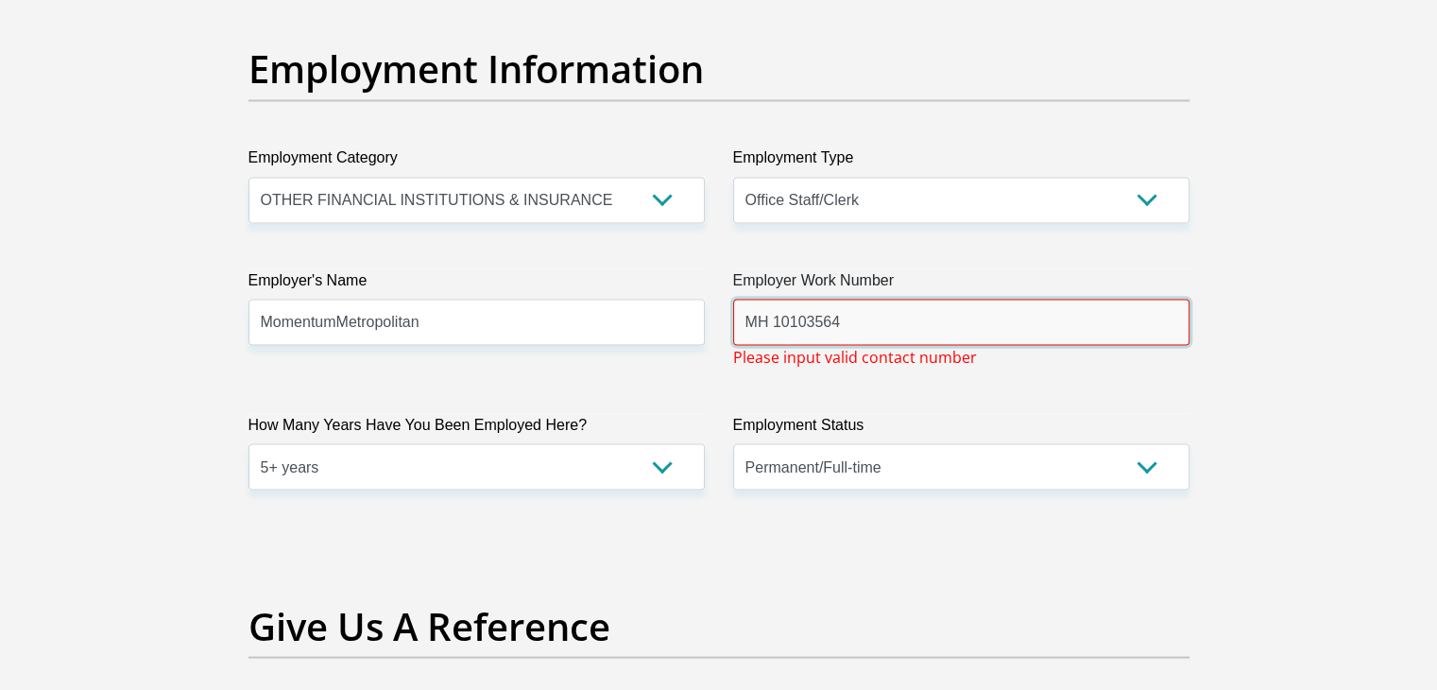
click at [774, 316] on input "MH 10103564" at bounding box center [961, 322] width 456 height 46
click at [858, 320] on input "MH10103564" at bounding box center [961, 322] width 456 height 46
type input "M"
type input "0"
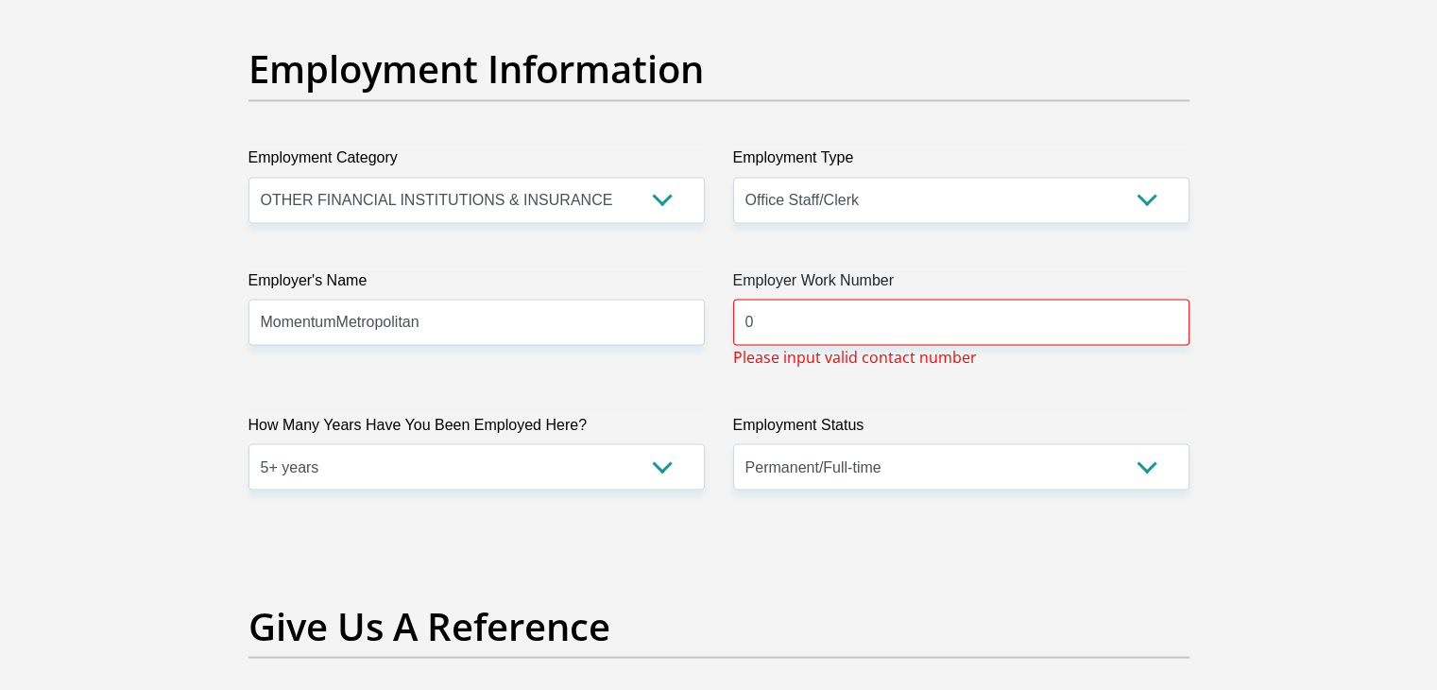
click at [770, 327] on input "0" at bounding box center [961, 322] width 456 height 46
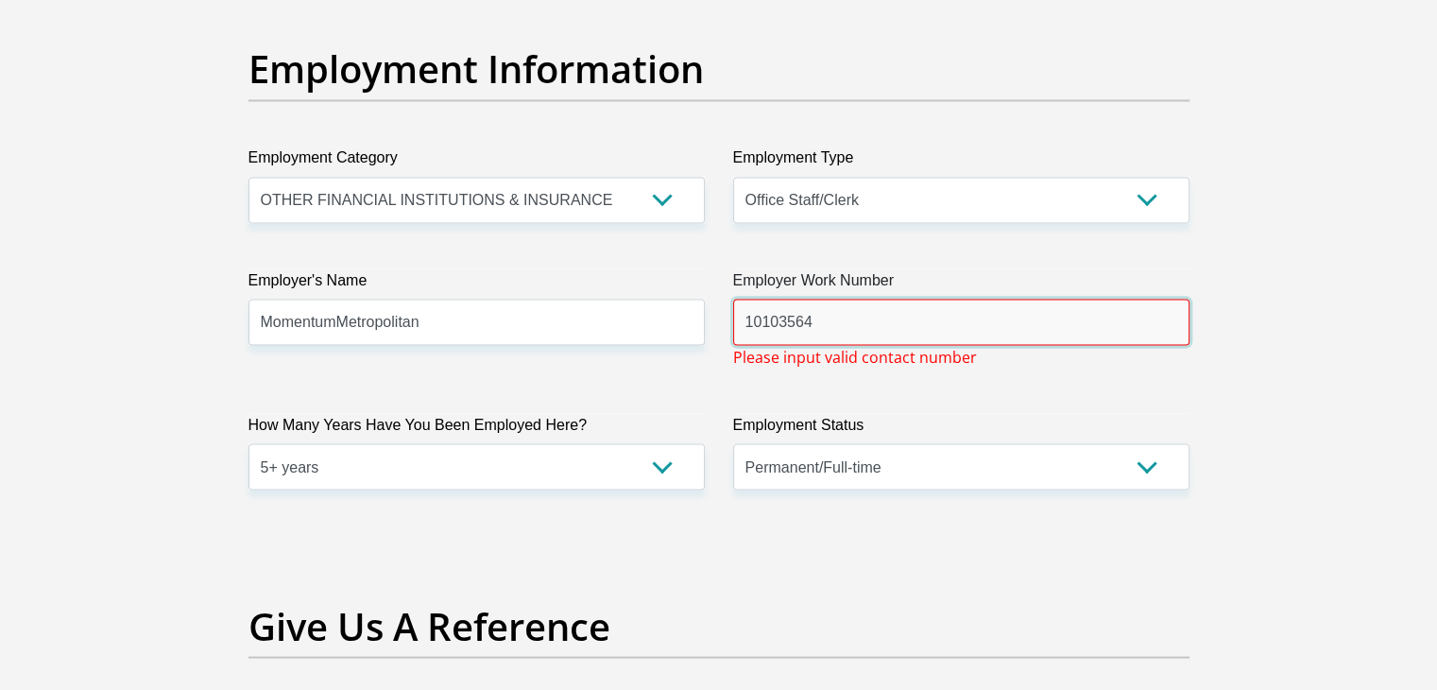
click at [853, 308] on input "10103564" at bounding box center [961, 322] width 456 height 46
type input "1"
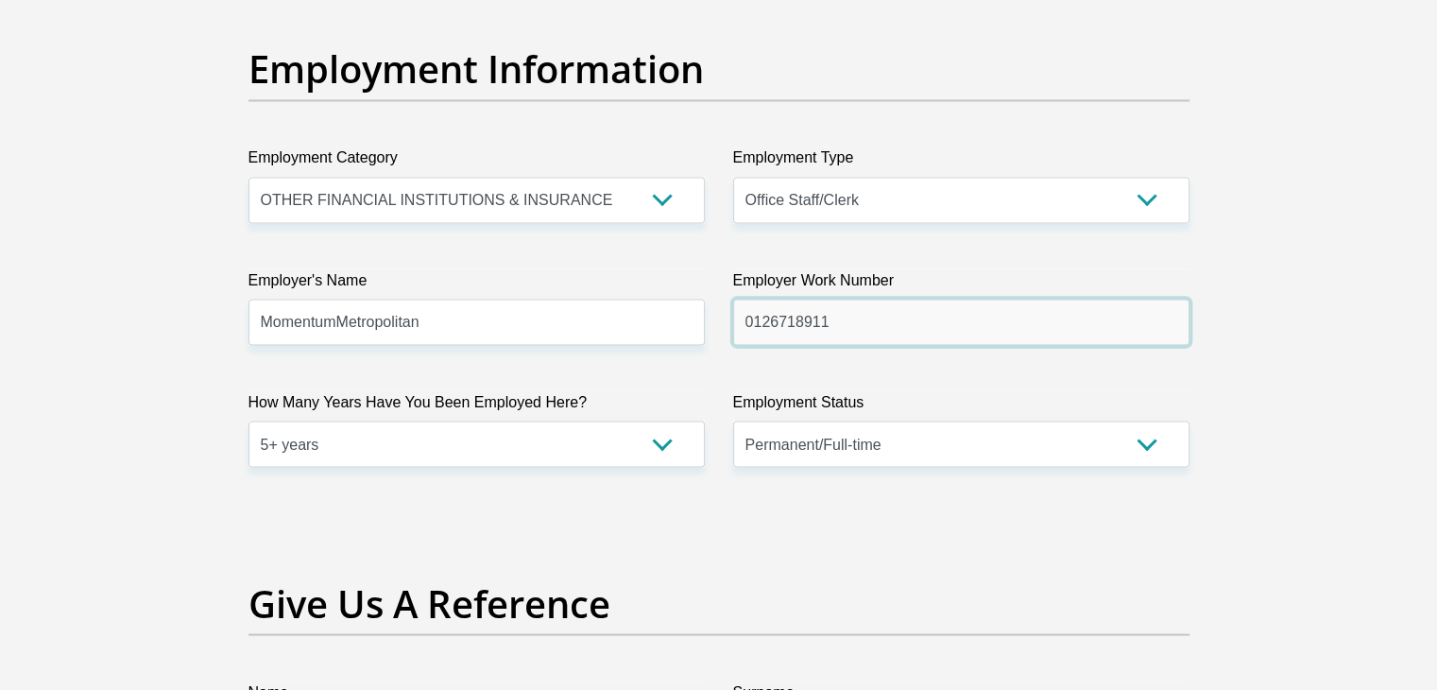
scroll to position [6086, 0]
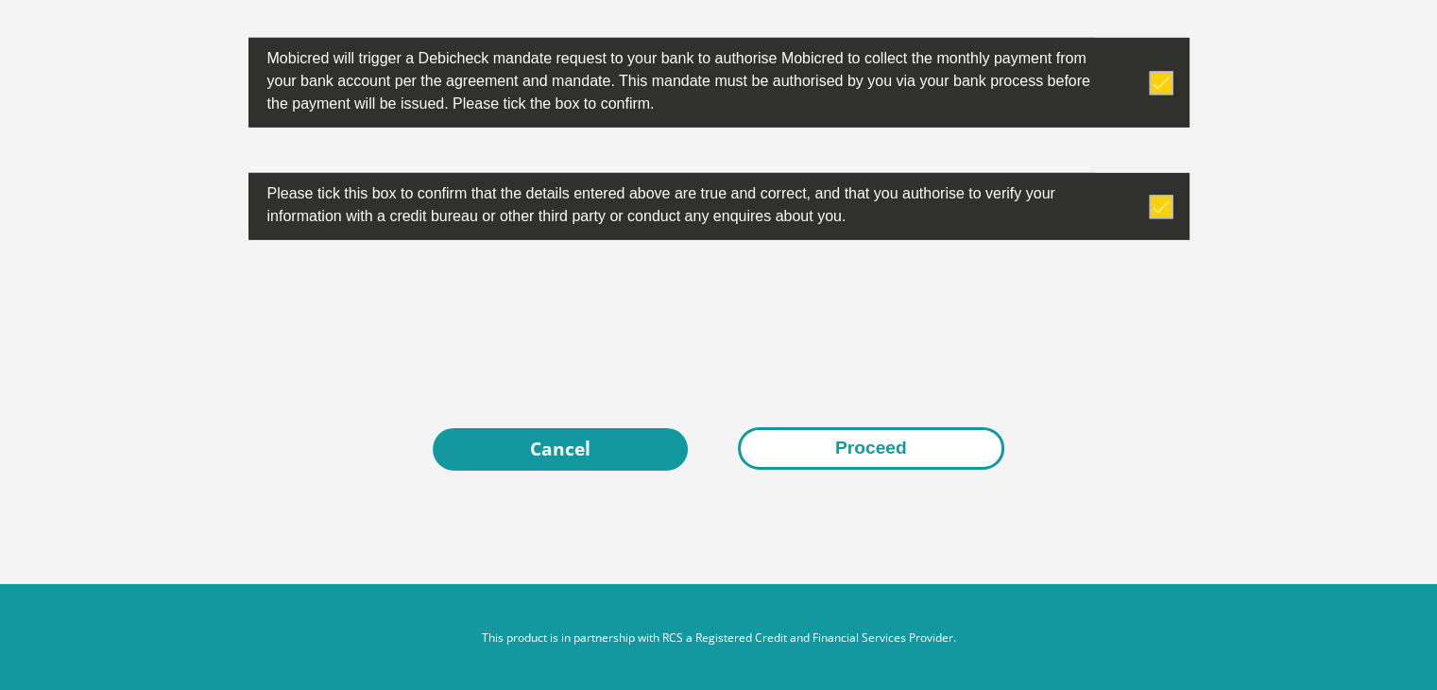
type input "0126718911"
click at [858, 446] on button "Proceed" at bounding box center [871, 448] width 266 height 43
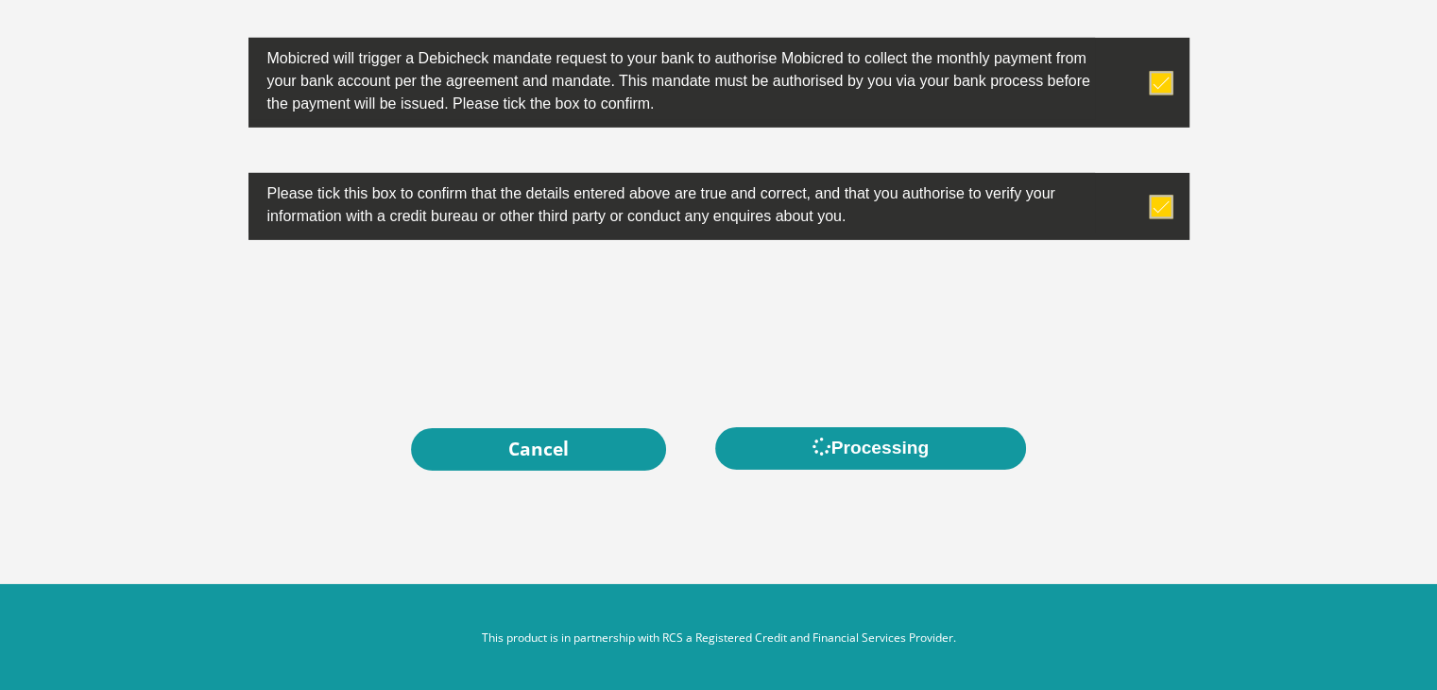
scroll to position [0, 0]
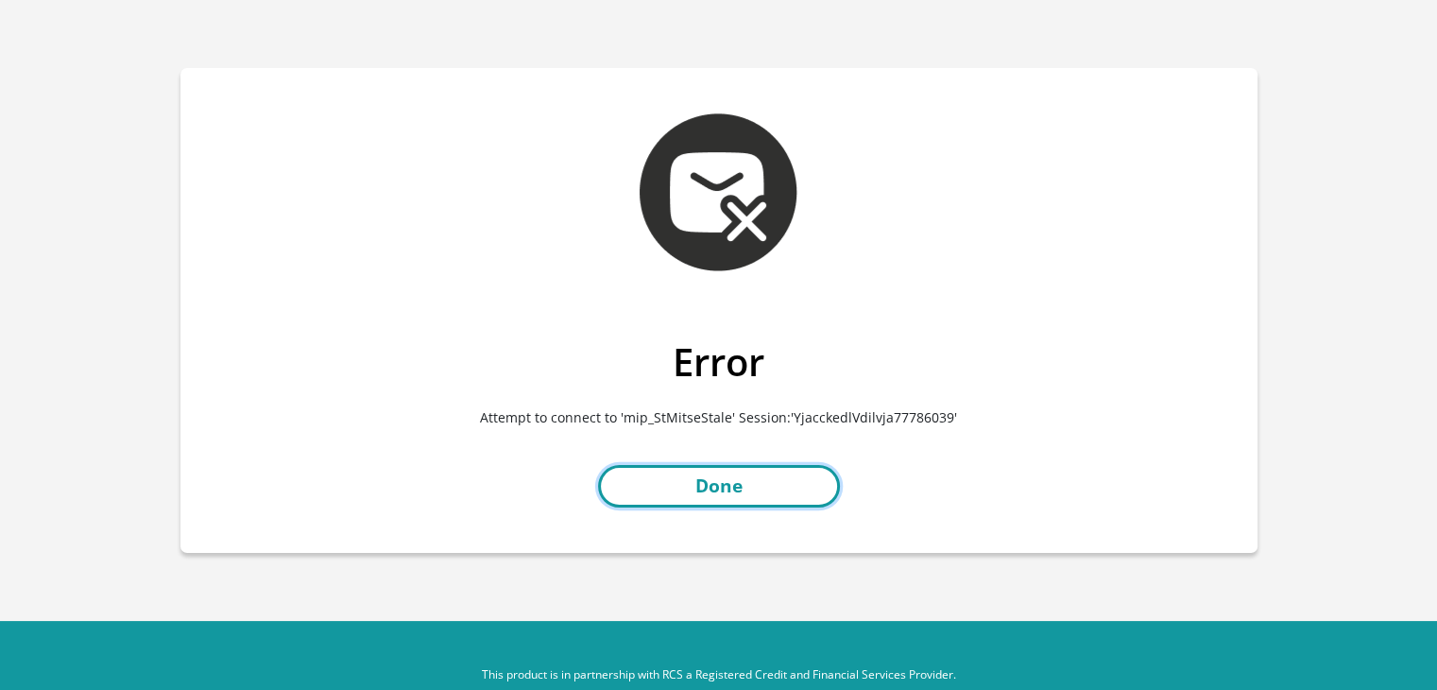
click at [794, 491] on link "Done" at bounding box center [719, 486] width 242 height 43
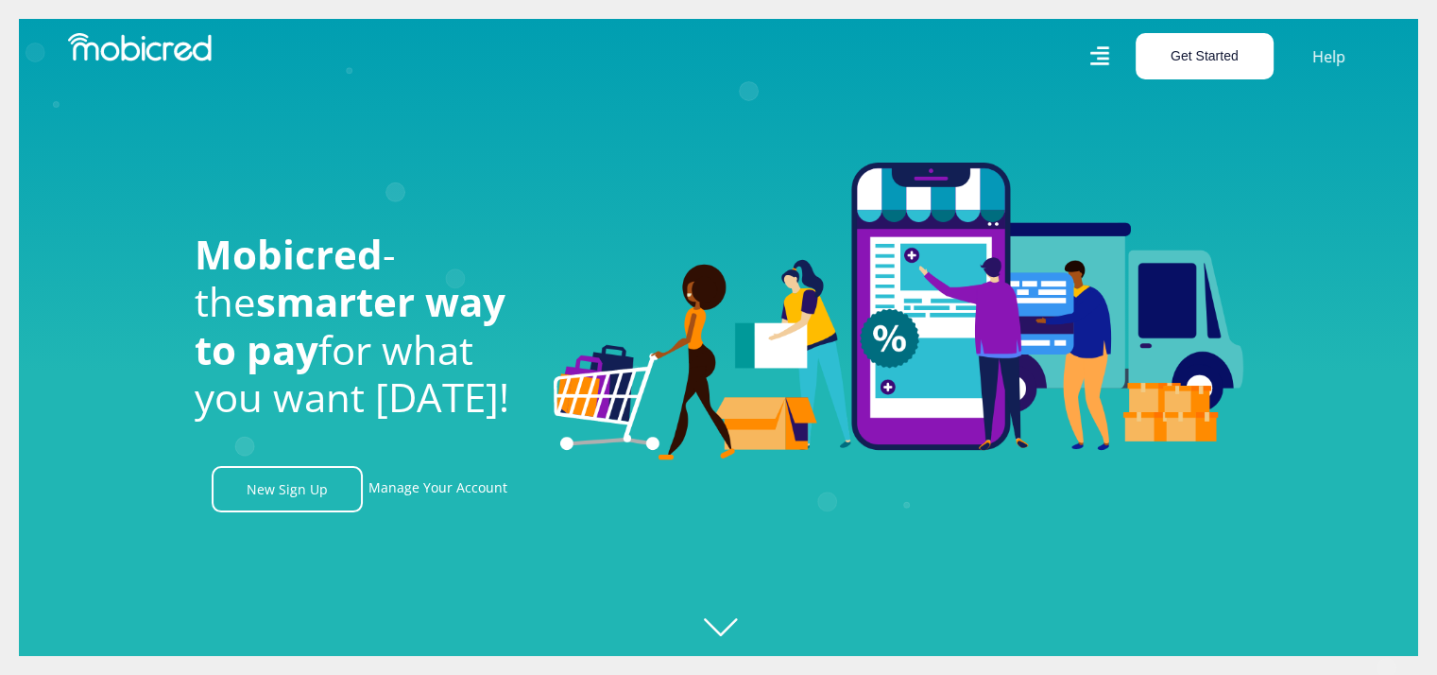
scroll to position [0, 3231]
click at [1179, 59] on button "Get Started" at bounding box center [1205, 56] width 138 height 46
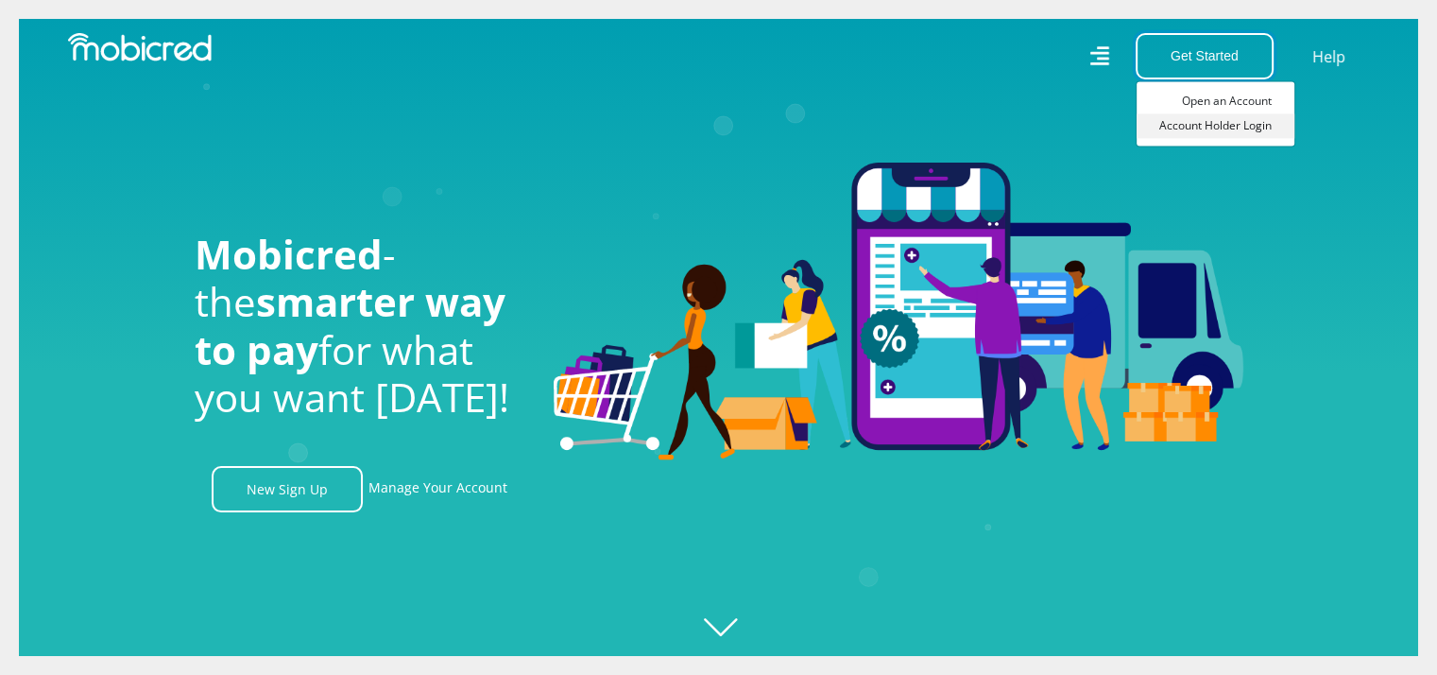
scroll to position [0, 4308]
click at [1237, 130] on link "Account Holder Login" at bounding box center [1216, 125] width 158 height 25
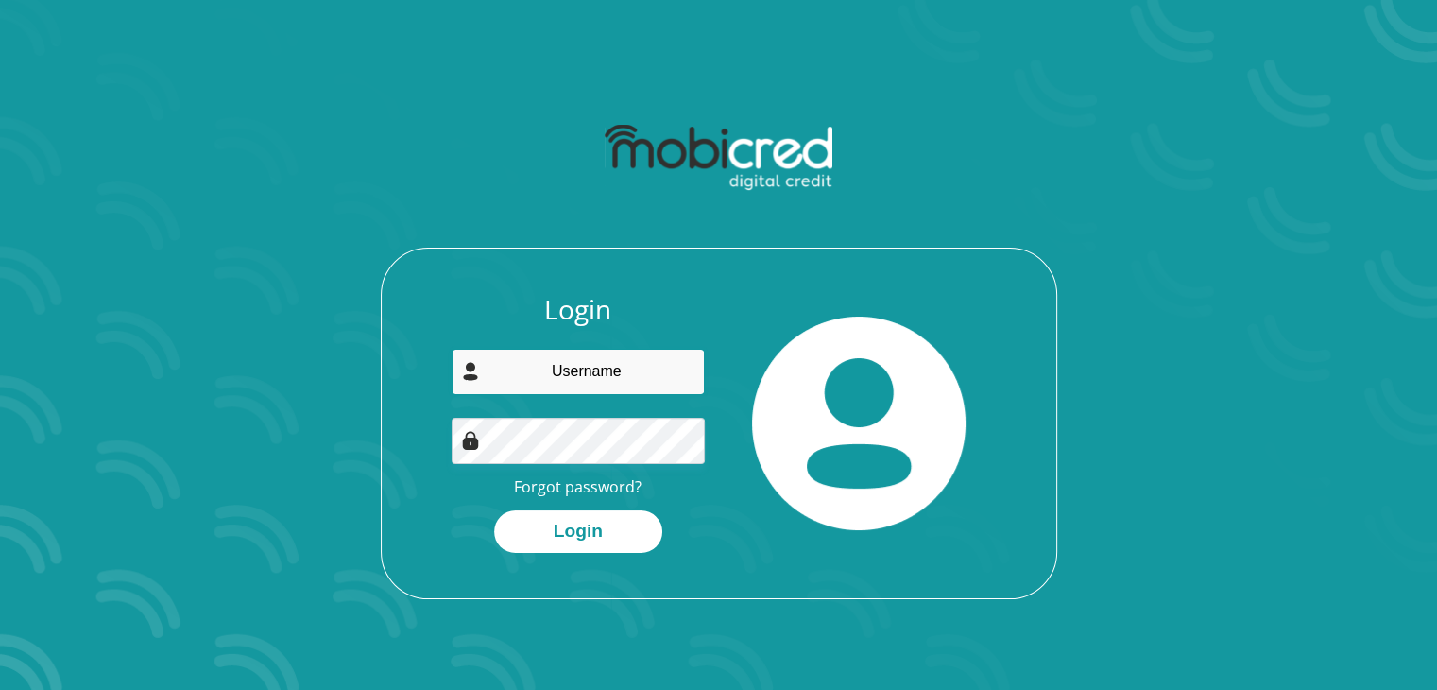
click at [582, 375] on input "email" at bounding box center [578, 372] width 253 height 46
type input "noluthandosneli@gmail.com"
click at [494, 510] on button "Login" at bounding box center [578, 531] width 168 height 43
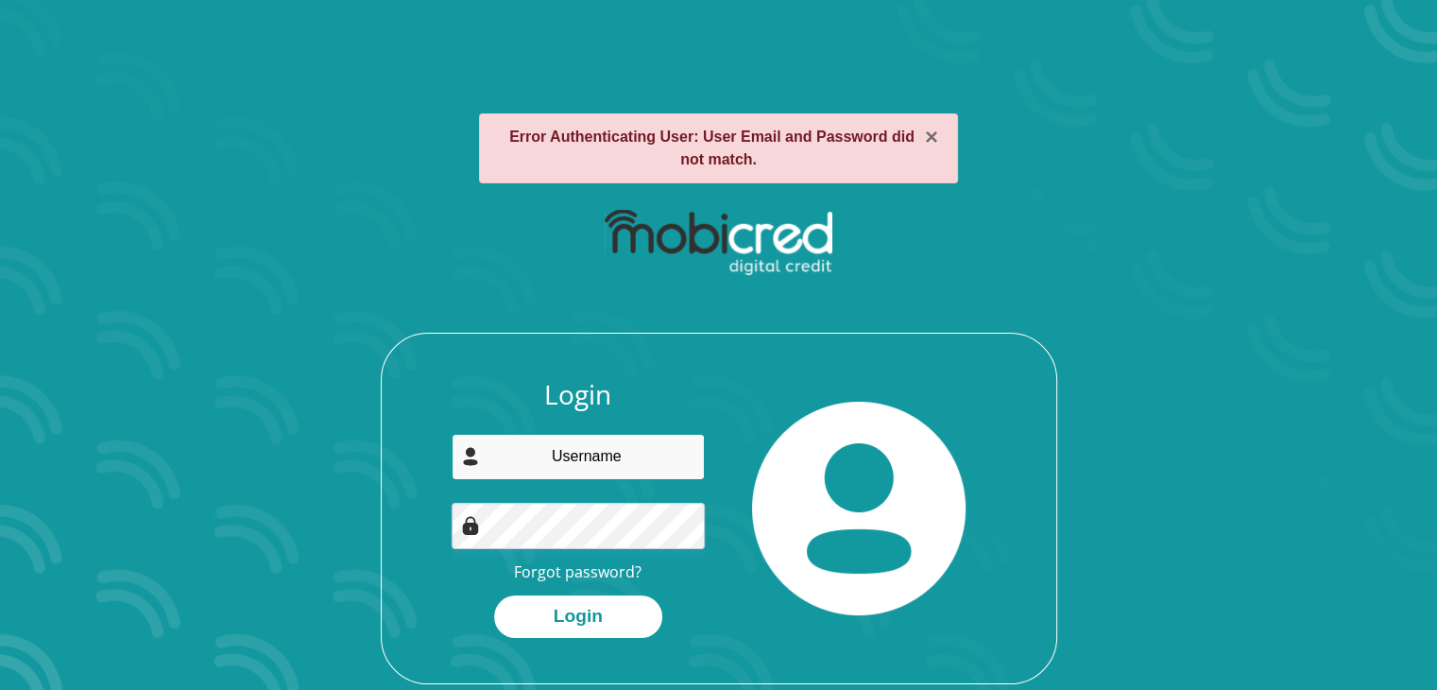
click at [588, 463] on input "email" at bounding box center [578, 457] width 253 height 46
type input "[EMAIL_ADDRESS][DOMAIN_NAME]"
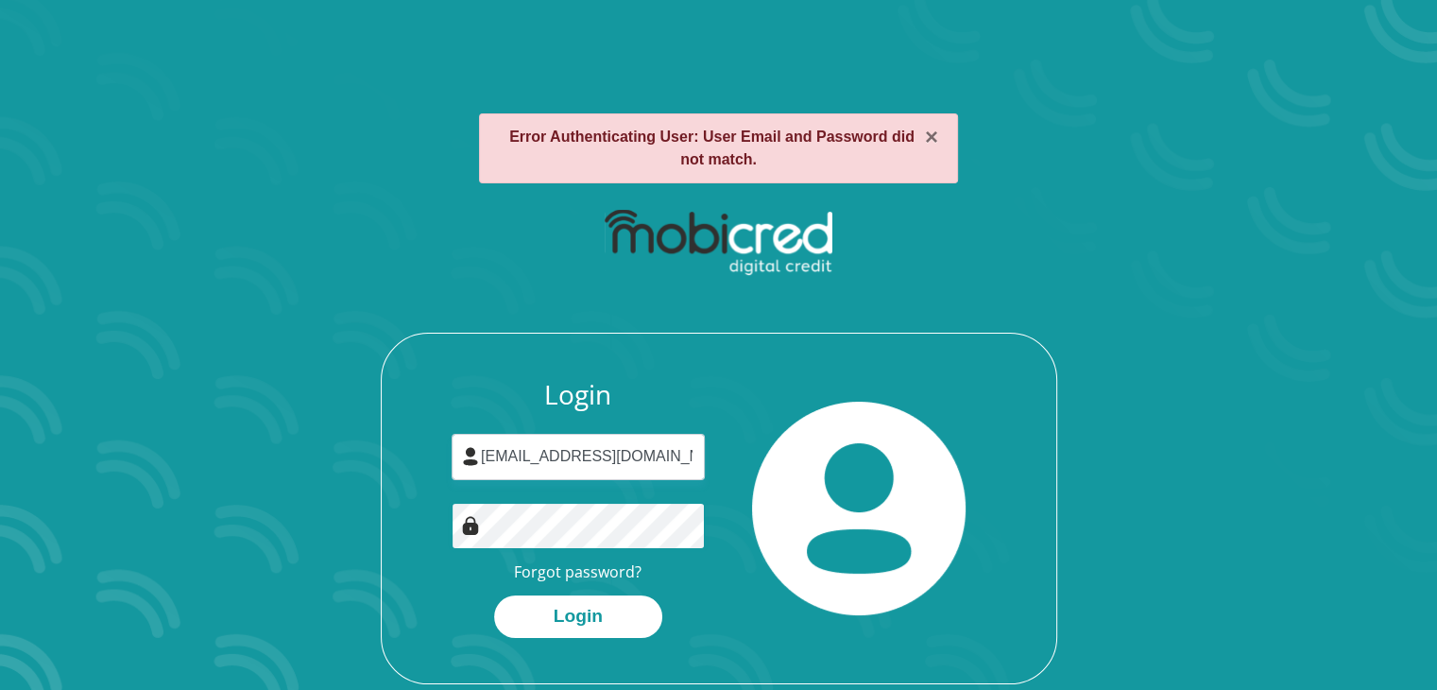
click at [494, 595] on button "Login" at bounding box center [578, 616] width 168 height 43
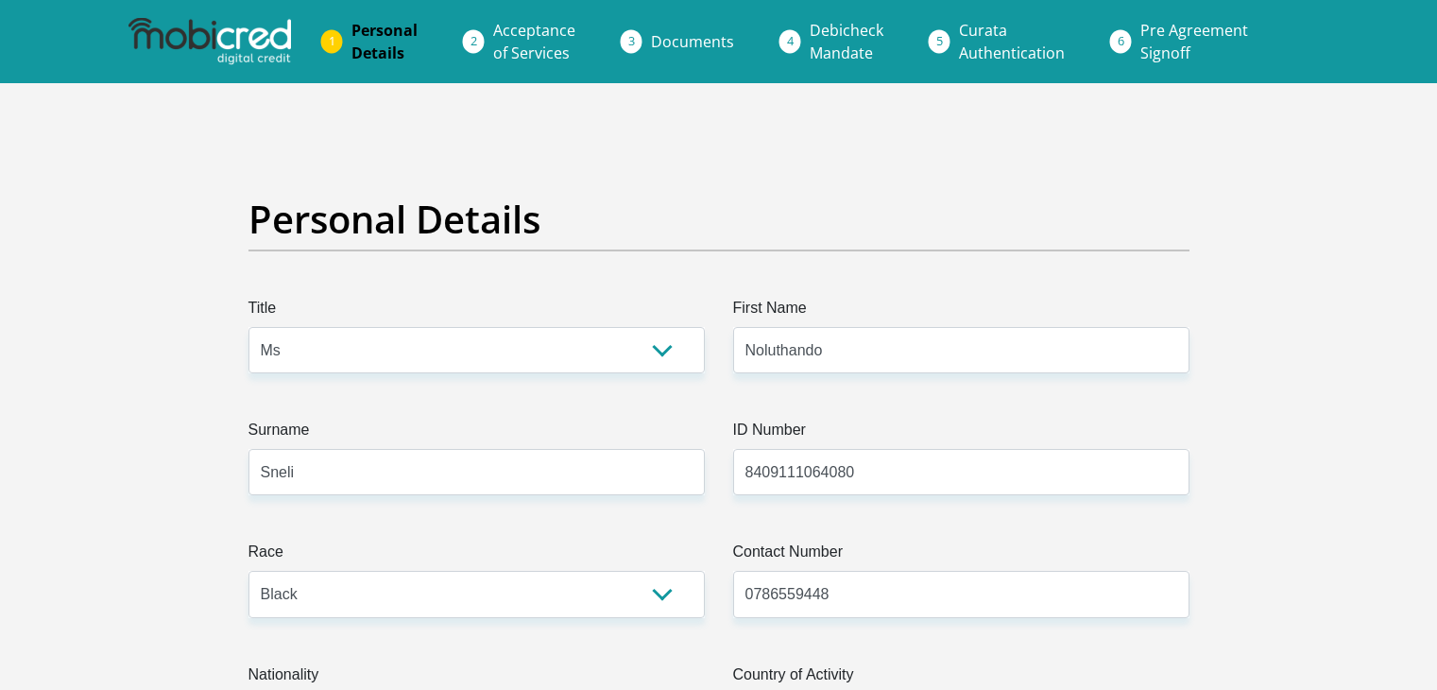
select select "Ms"
select select "1"
select select "ZAF"
select select "xho"
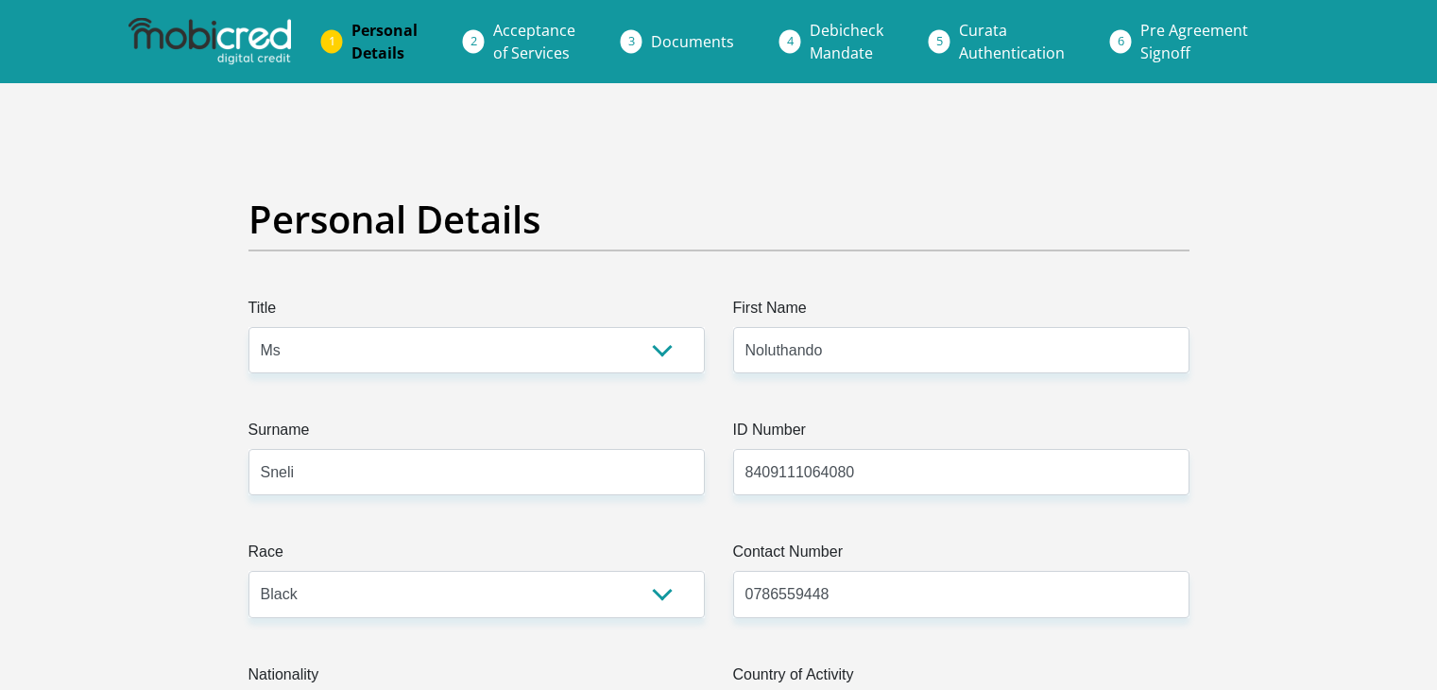
select select "2"
select select "Gauteng"
select select "4"
select select "Rented"
select select "17"
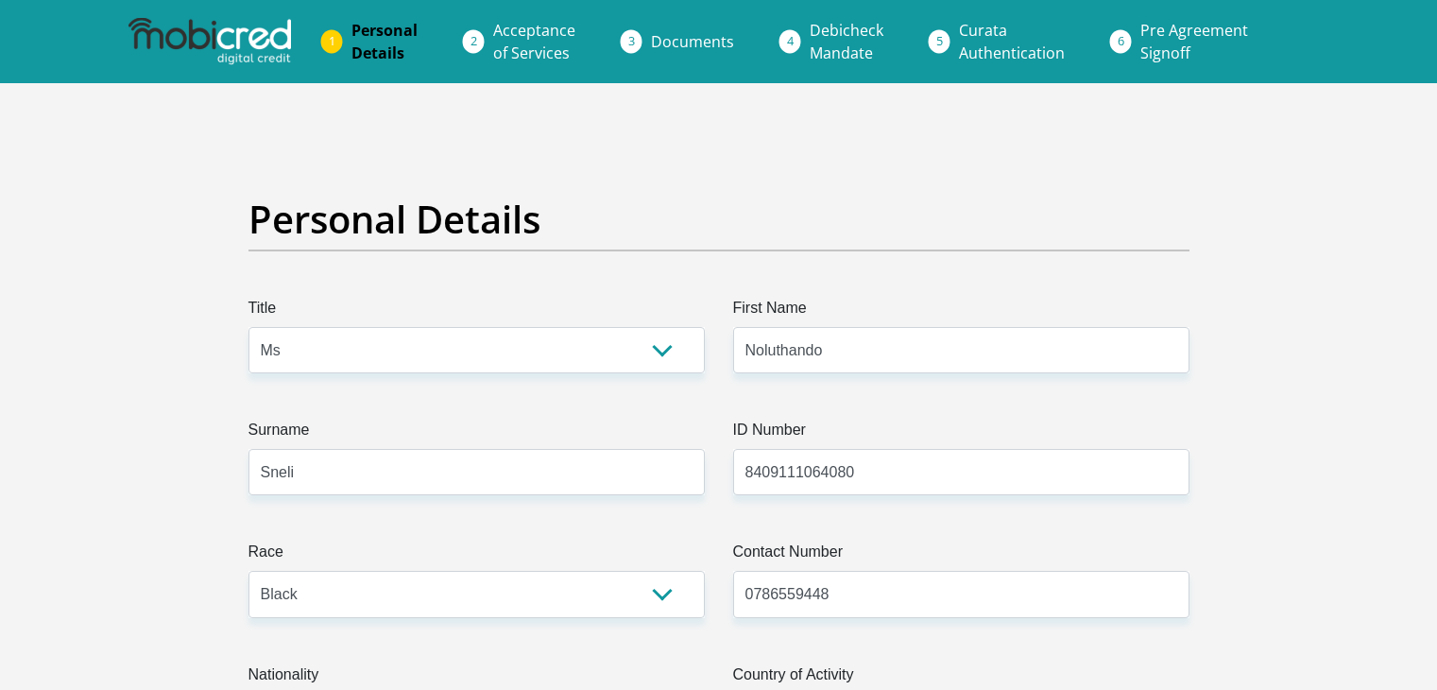
select select "Office Staff/Clerk"
select select "60"
select select "1"
select select "CUR"
select select "25"
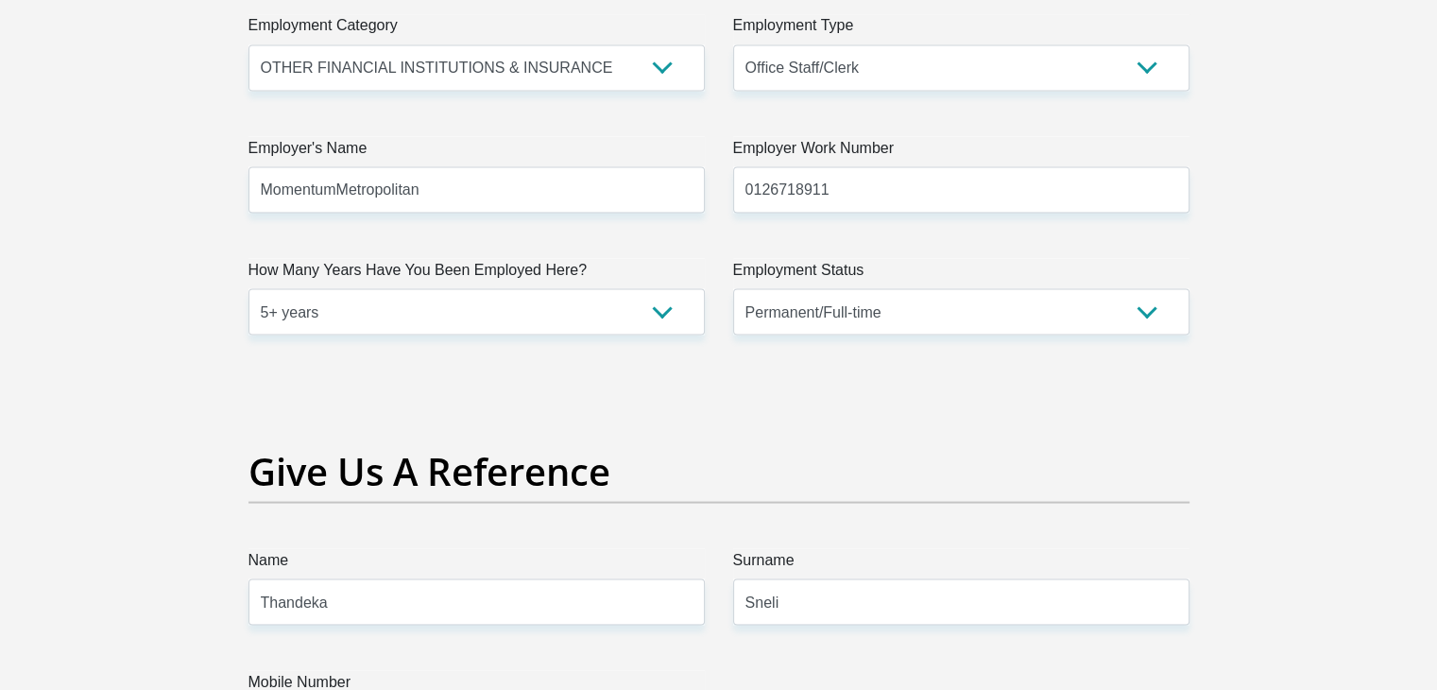
scroll to position [6086, 0]
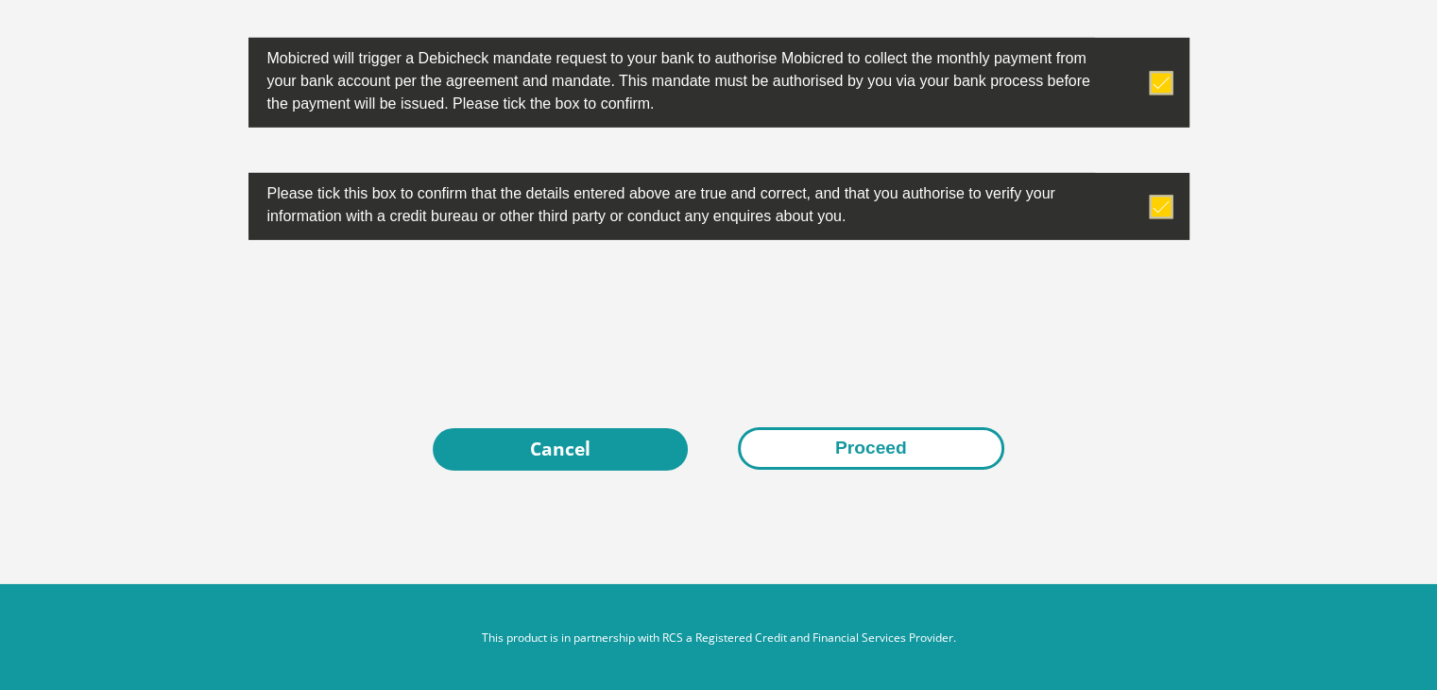
click at [898, 437] on button "Proceed" at bounding box center [871, 448] width 266 height 43
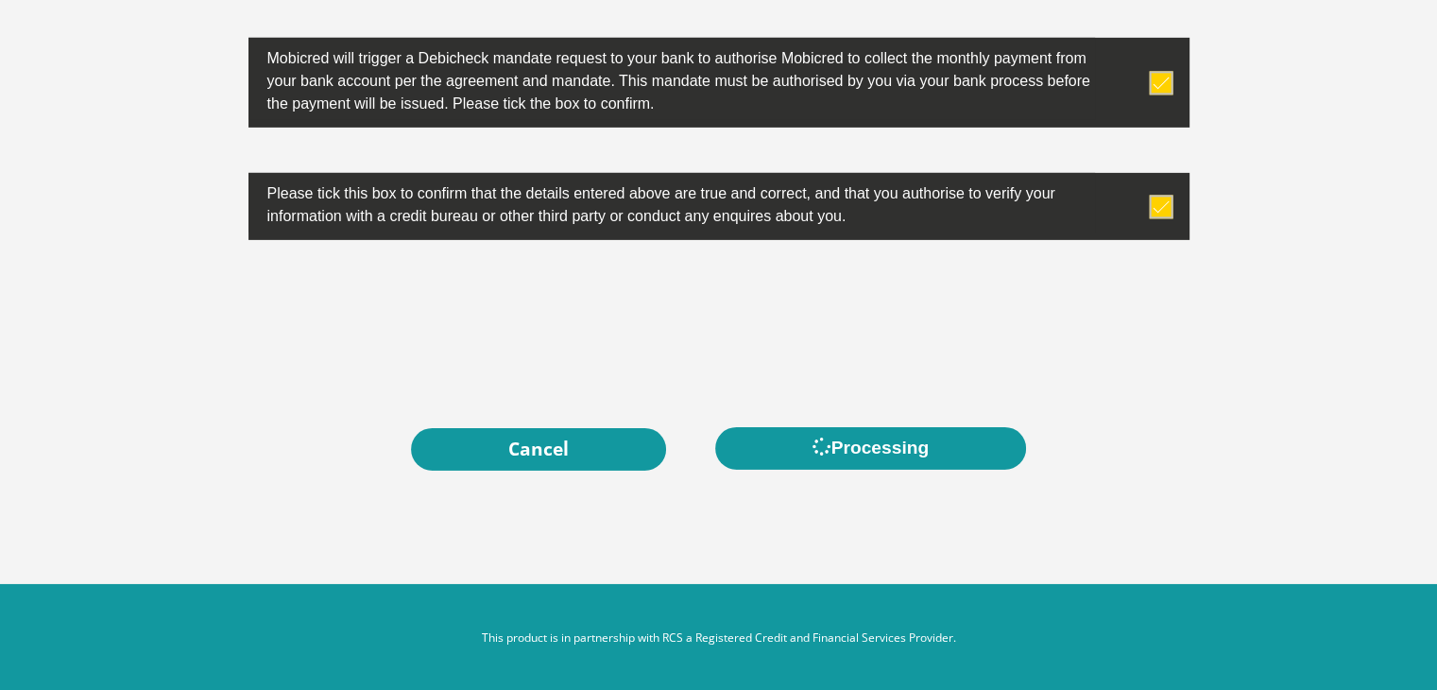
scroll to position [0, 0]
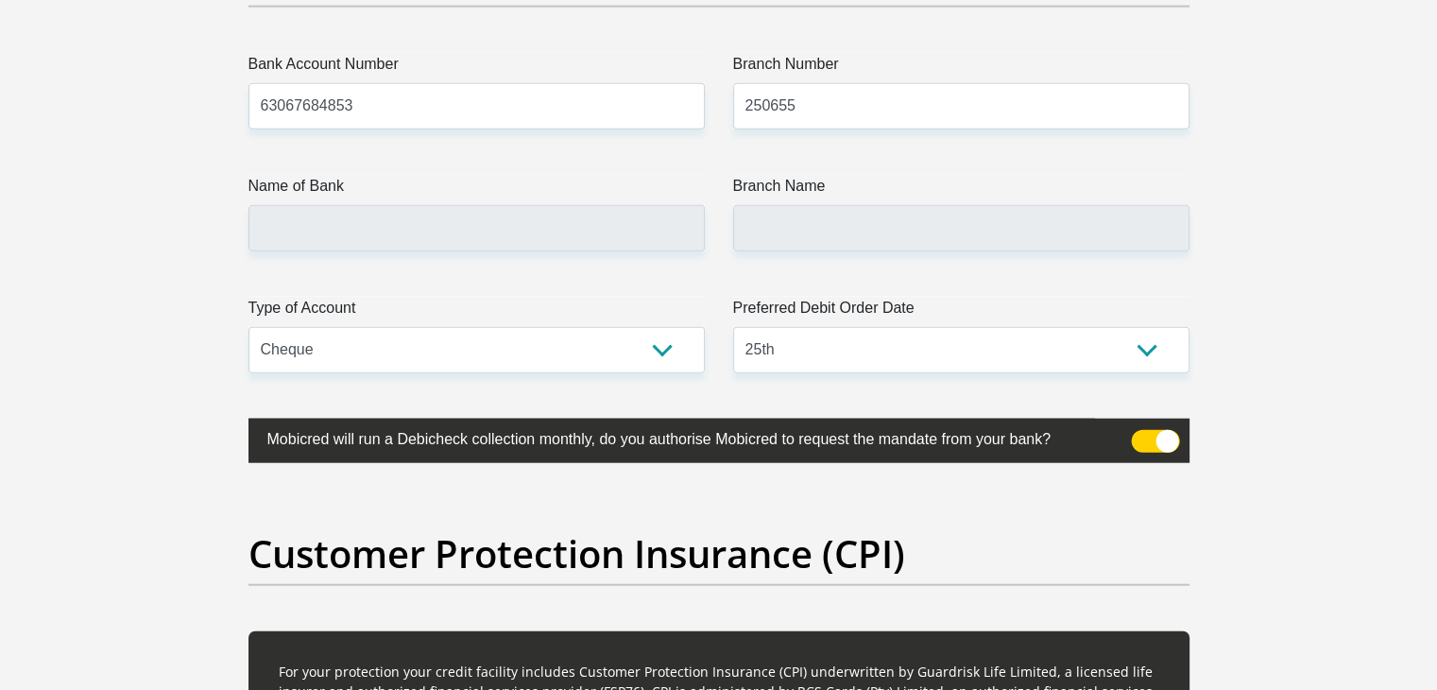
scroll to position [4540, 0]
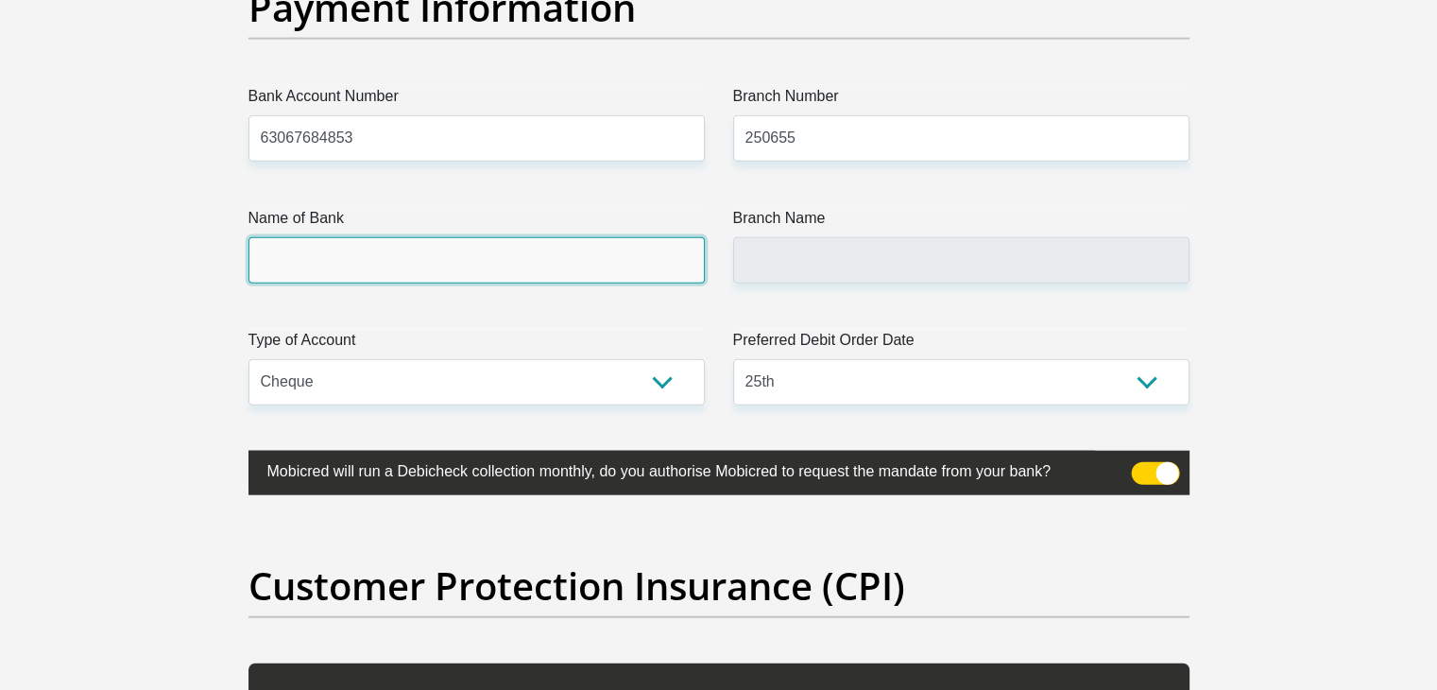
click at [561, 262] on input "Name of Bank" at bounding box center [476, 260] width 456 height 46
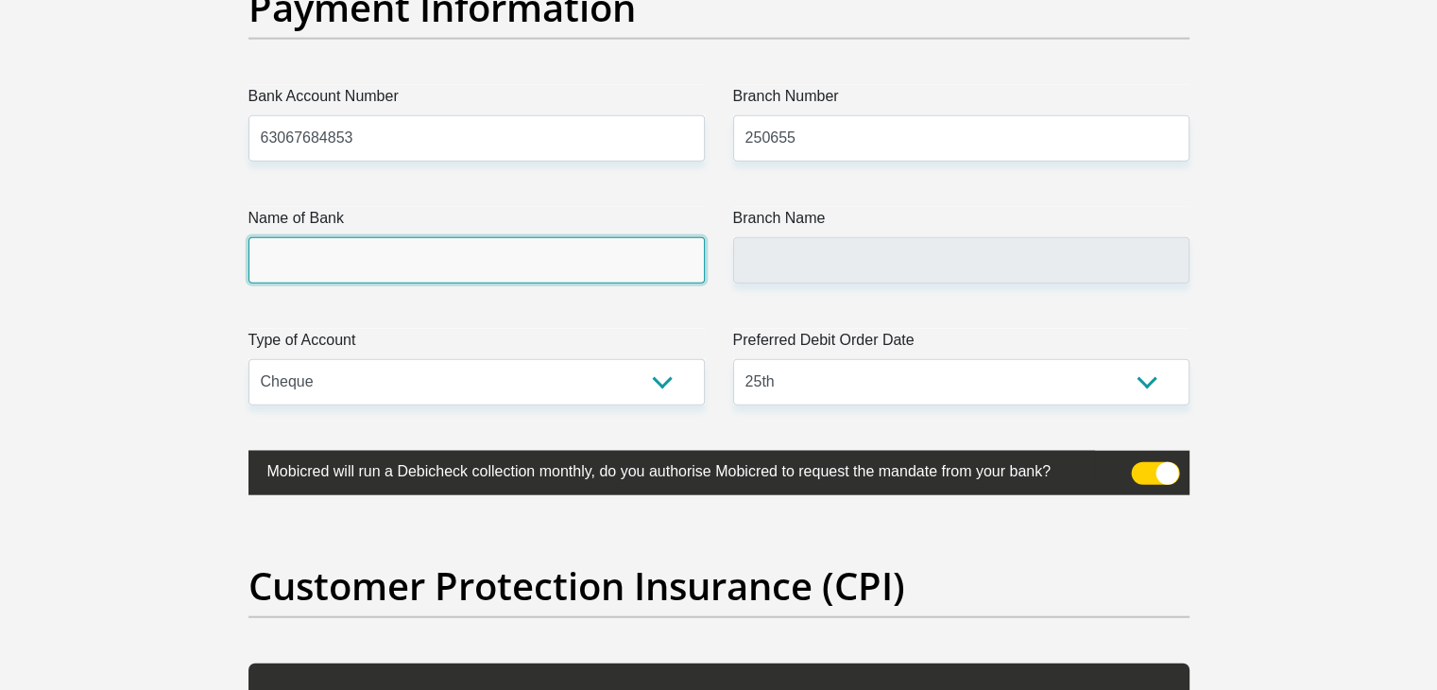
click at [561, 262] on input "Name of Bank" at bounding box center [476, 260] width 456 height 46
click at [302, 264] on input "Name of Bank" at bounding box center [476, 260] width 456 height 46
click at [451, 237] on input "Name of Bank" at bounding box center [476, 260] width 456 height 46
click at [440, 273] on input "Name of Bank" at bounding box center [476, 260] width 456 height 46
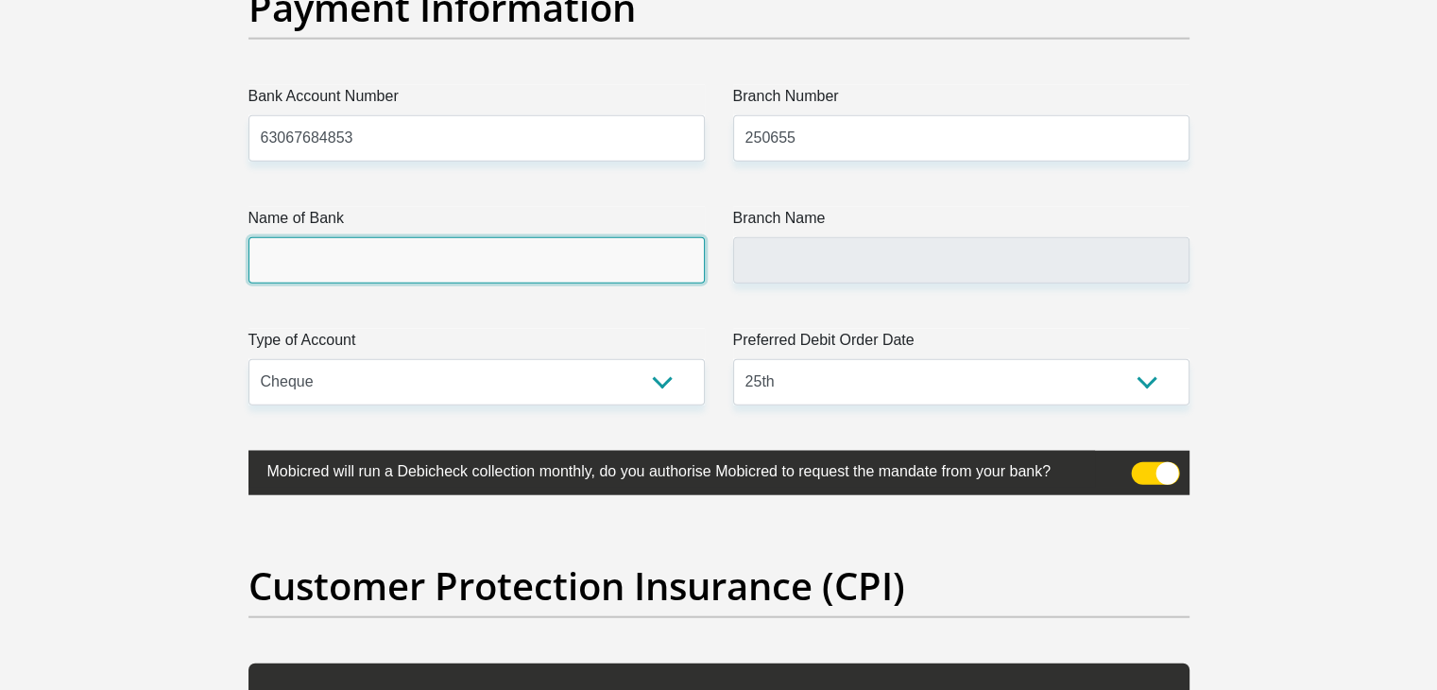
click at [440, 273] on input "Name of Bank" at bounding box center [476, 260] width 456 height 46
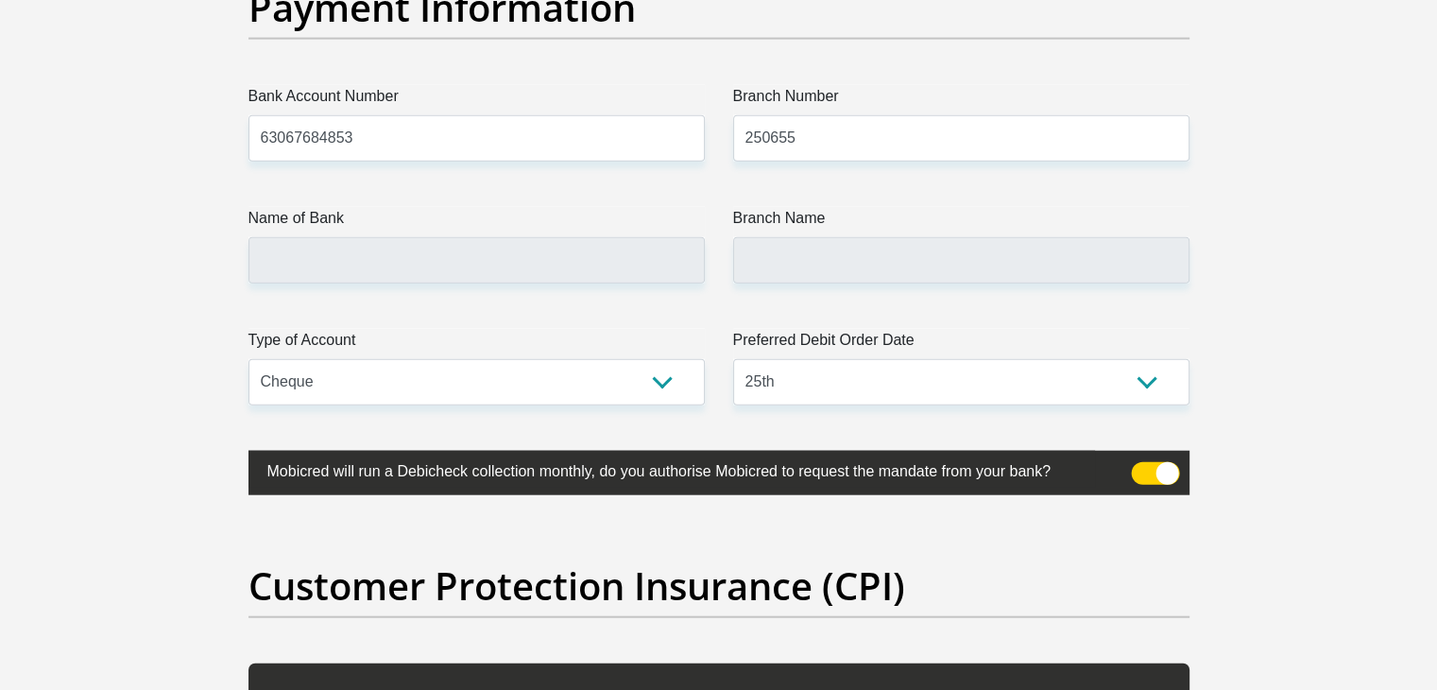
click at [1138, 470] on span at bounding box center [1155, 473] width 48 height 23
click at [1142, 467] on input "checkbox" at bounding box center [1142, 467] width 0 height 0
click at [1157, 471] on span at bounding box center [1155, 473] width 48 height 23
click at [1142, 467] on input "checkbox" at bounding box center [1142, 467] width 0 height 0
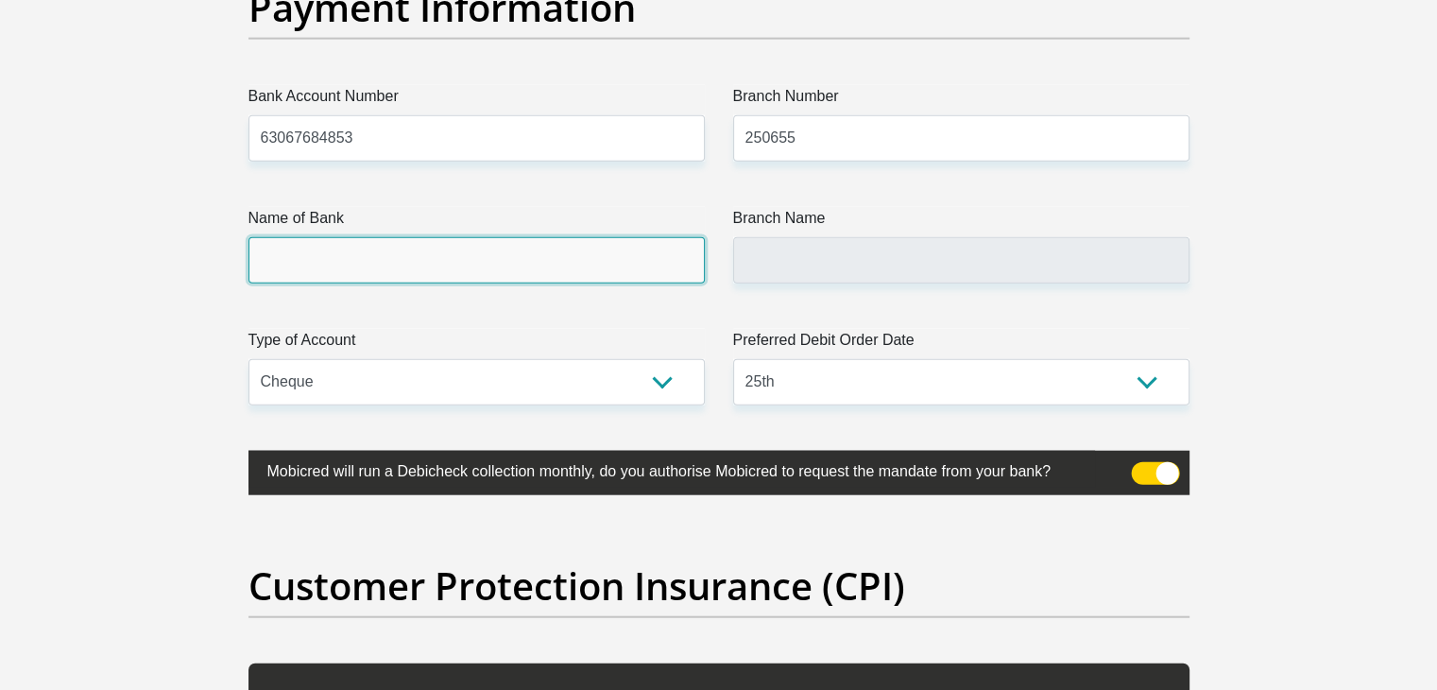
click at [451, 242] on input "Name of Bank" at bounding box center [476, 260] width 456 height 46
drag, startPoint x: 451, startPoint y: 242, endPoint x: 474, endPoint y: 274, distance: 39.9
click at [474, 274] on input "Name of Bank" at bounding box center [476, 260] width 456 height 46
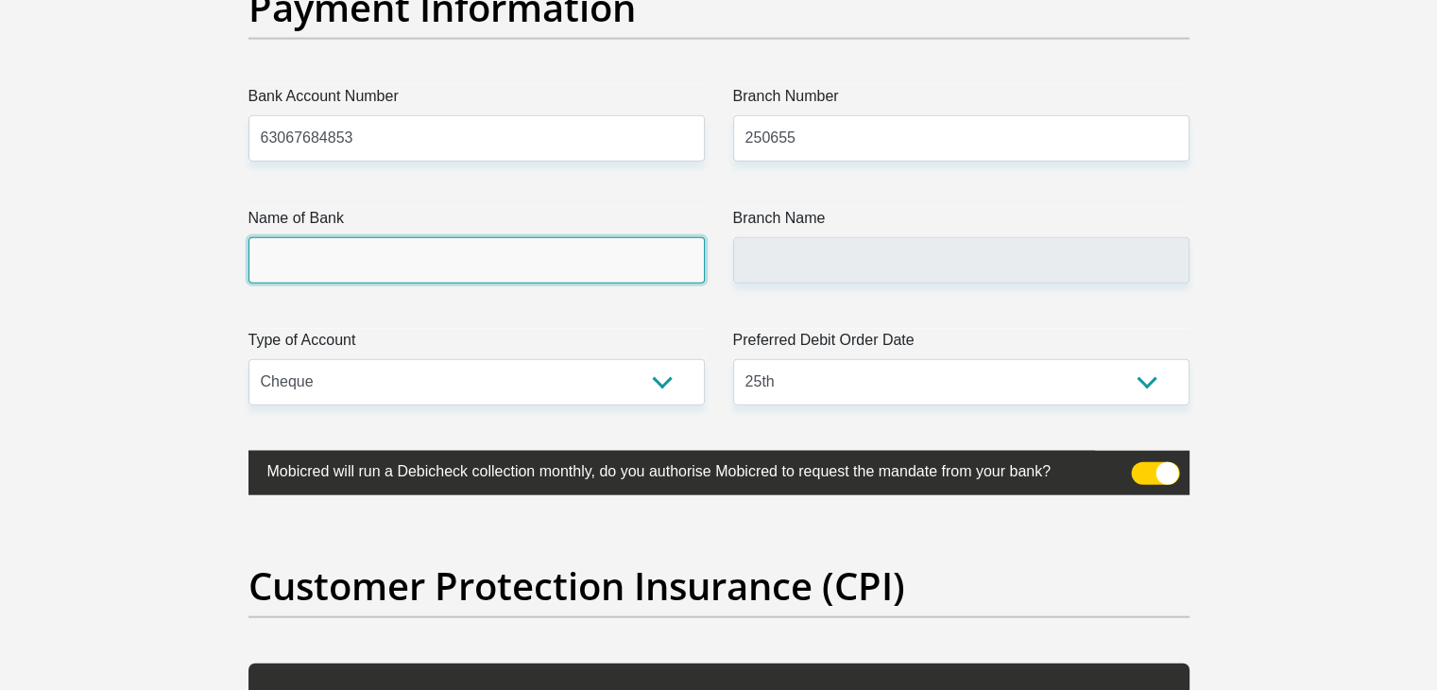
click at [474, 274] on input "Name of Bank" at bounding box center [476, 260] width 456 height 46
click at [472, 271] on input "Name of Bank" at bounding box center [476, 260] width 456 height 46
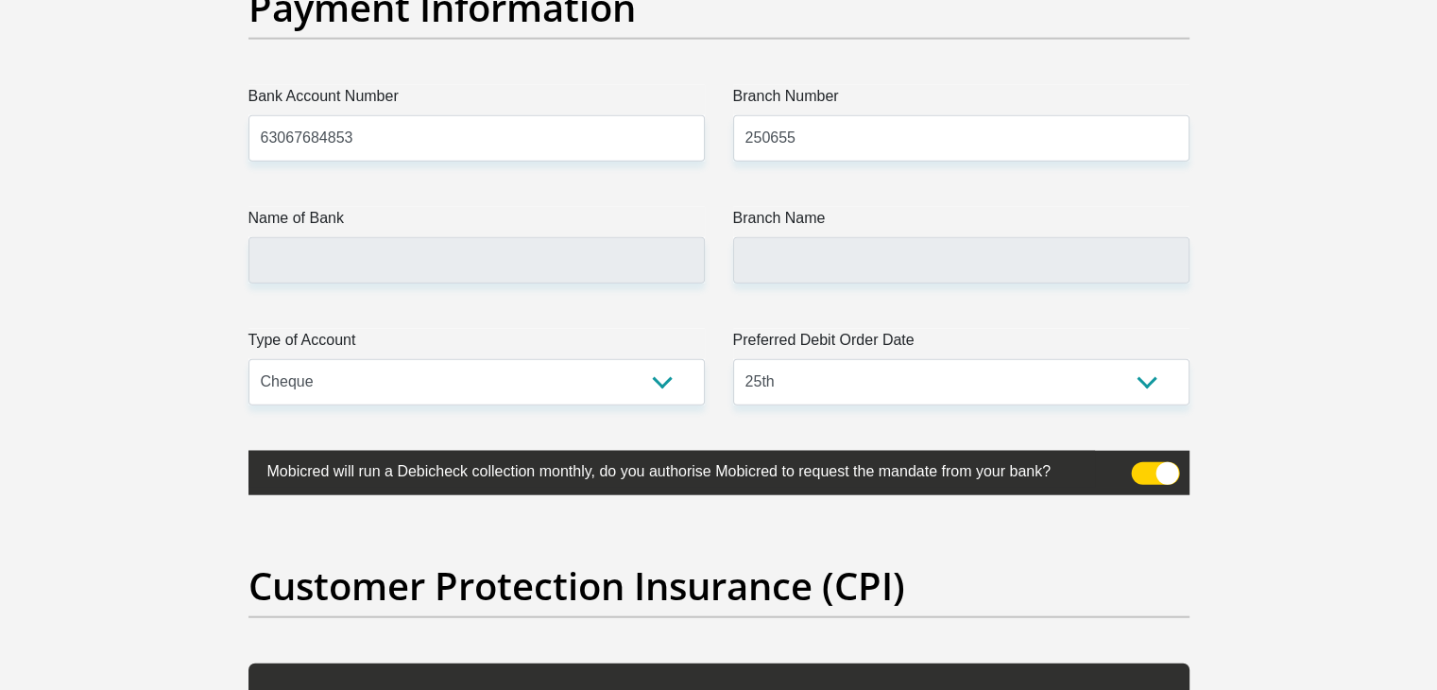
drag, startPoint x: 472, startPoint y: 271, endPoint x: 1261, endPoint y: 337, distance: 791.7
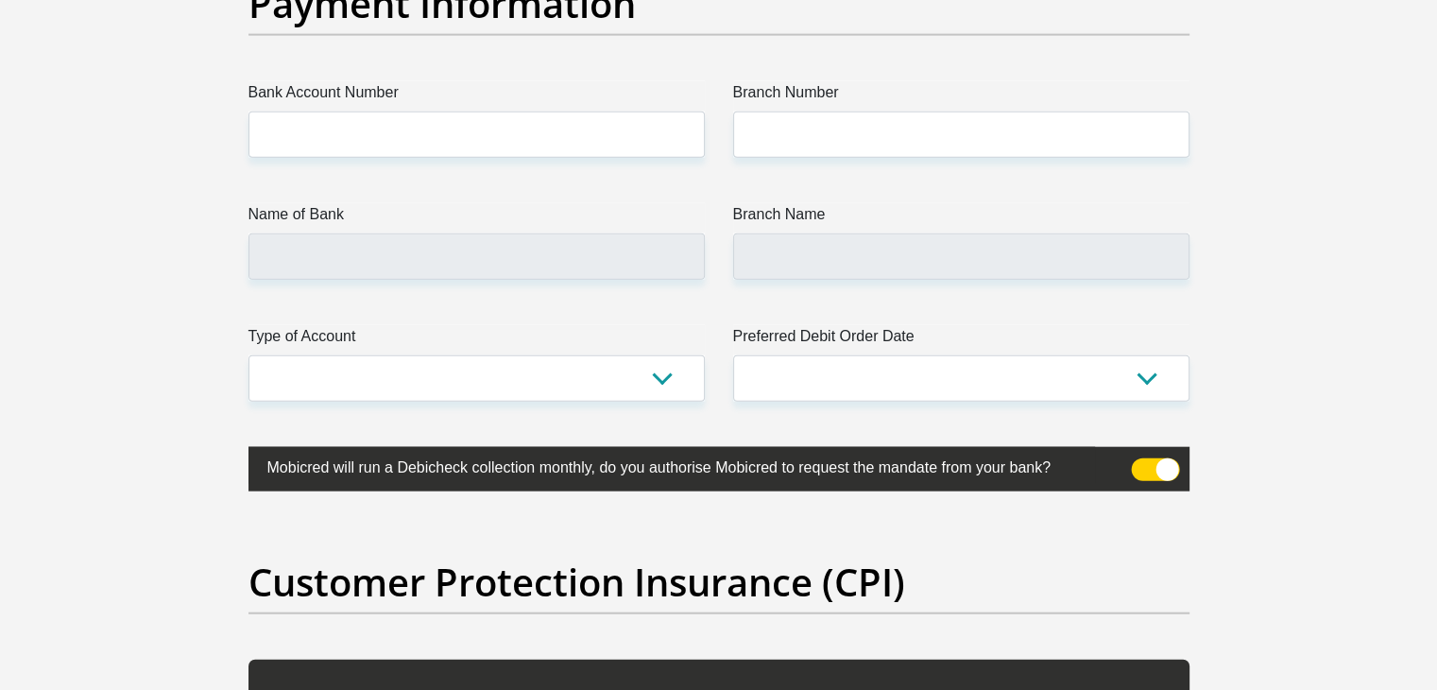
scroll to position [4413, 0]
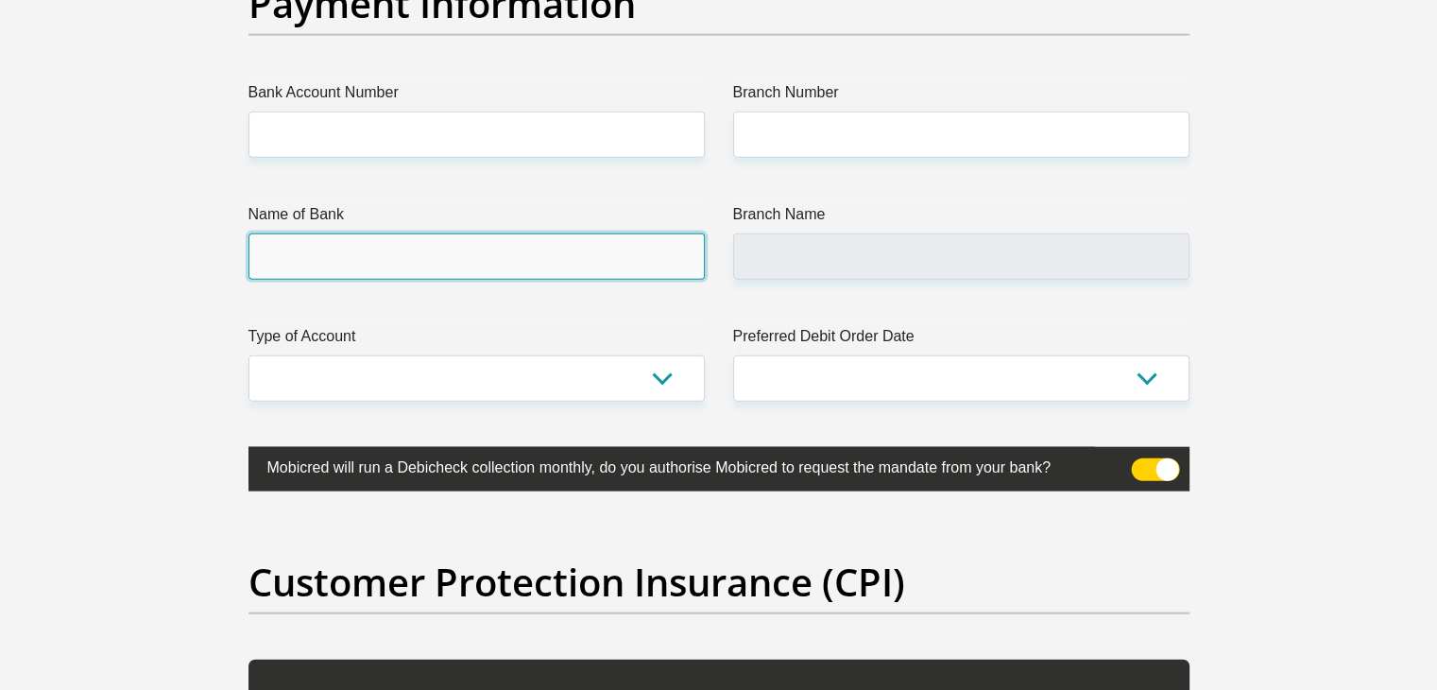
click at [288, 258] on input "Name of Bank" at bounding box center [476, 256] width 456 height 46
click at [355, 260] on input "Name of Bank" at bounding box center [476, 256] width 456 height 46
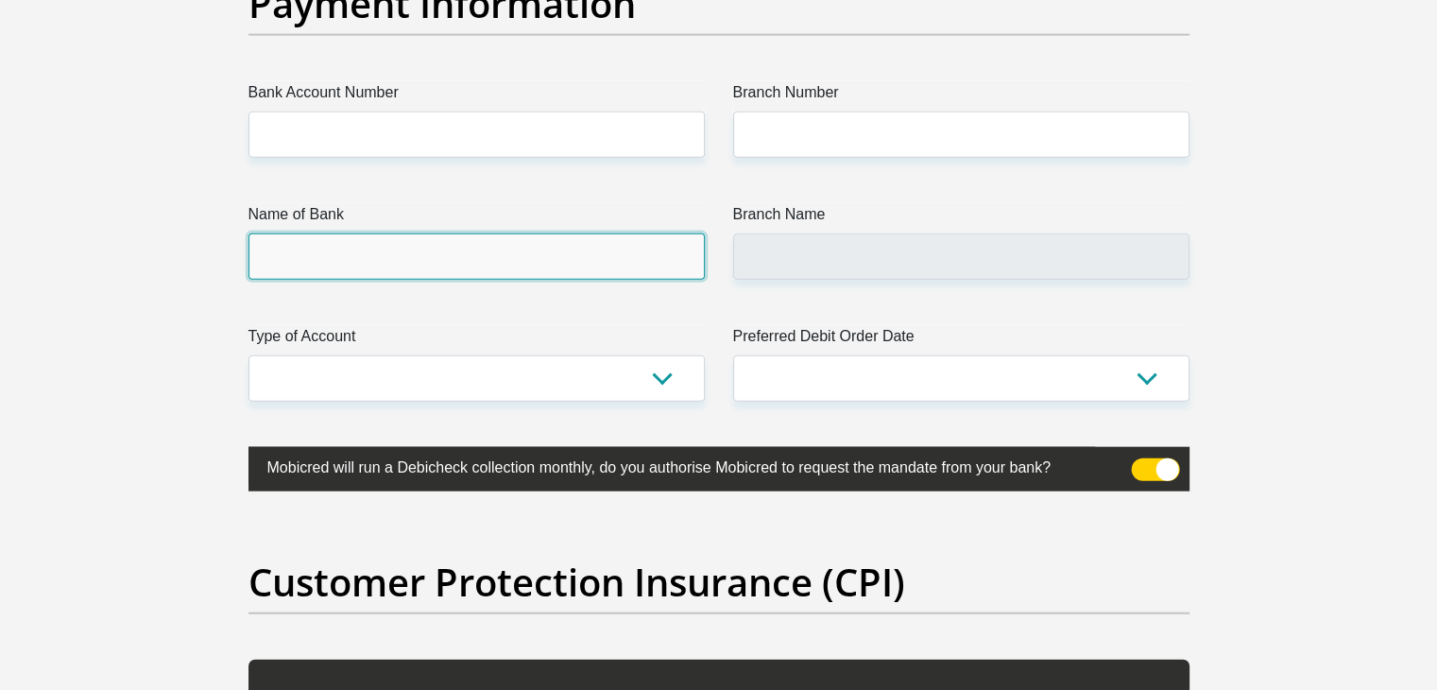
click at [355, 260] on input "Name of Bank" at bounding box center [476, 256] width 456 height 46
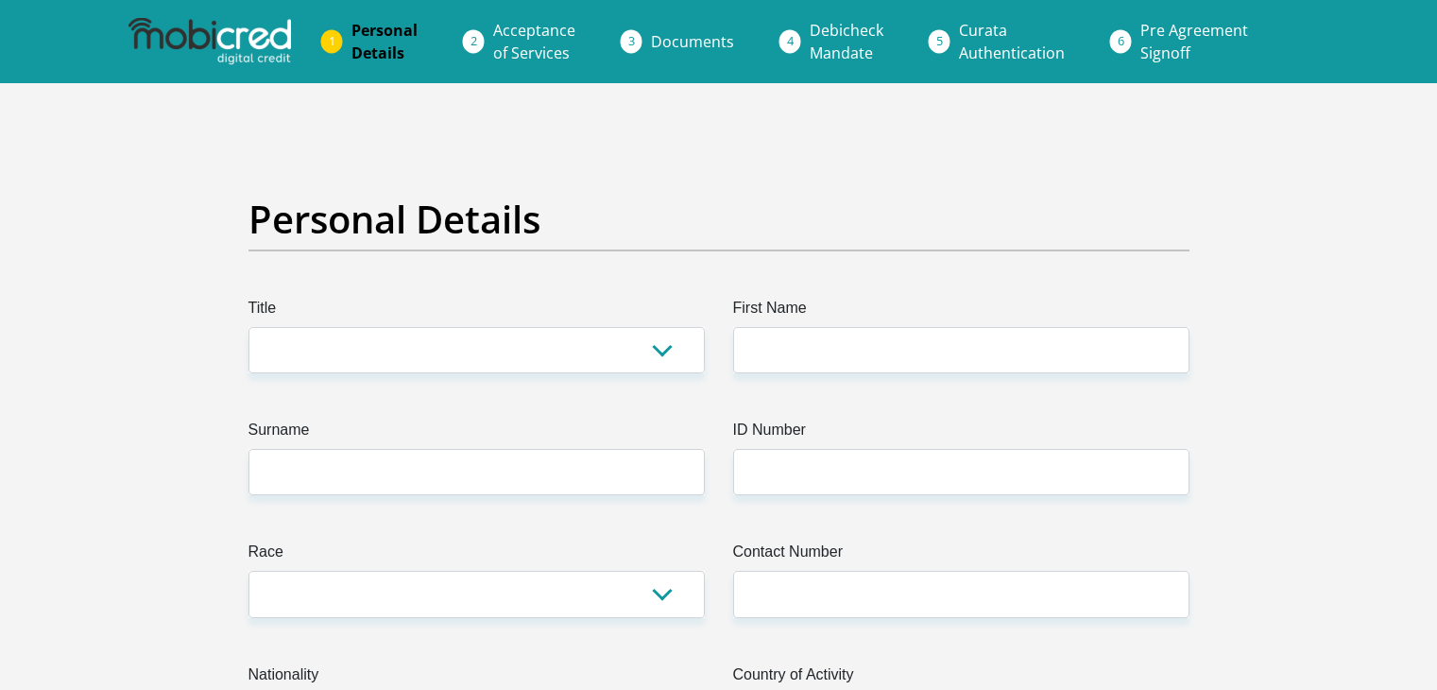
scroll to position [4416, 0]
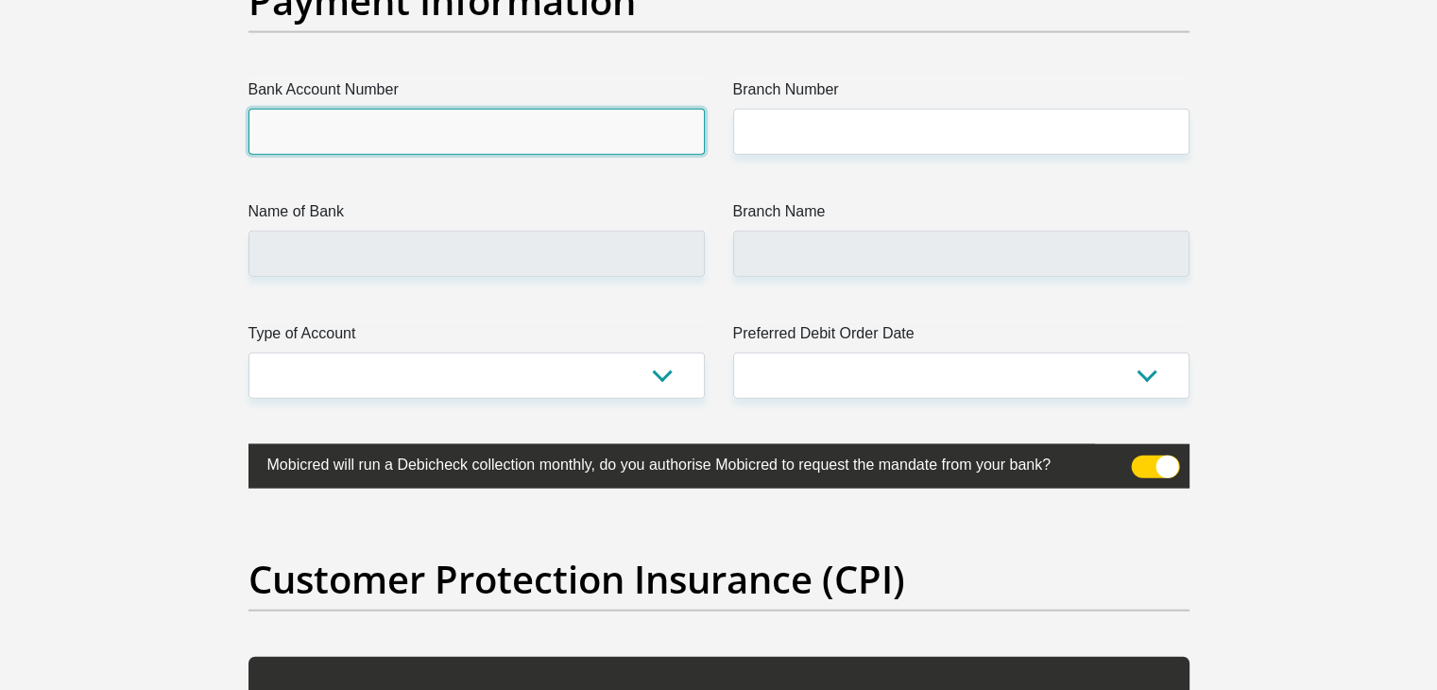
click at [431, 129] on input "Bank Account Number" at bounding box center [476, 132] width 456 height 46
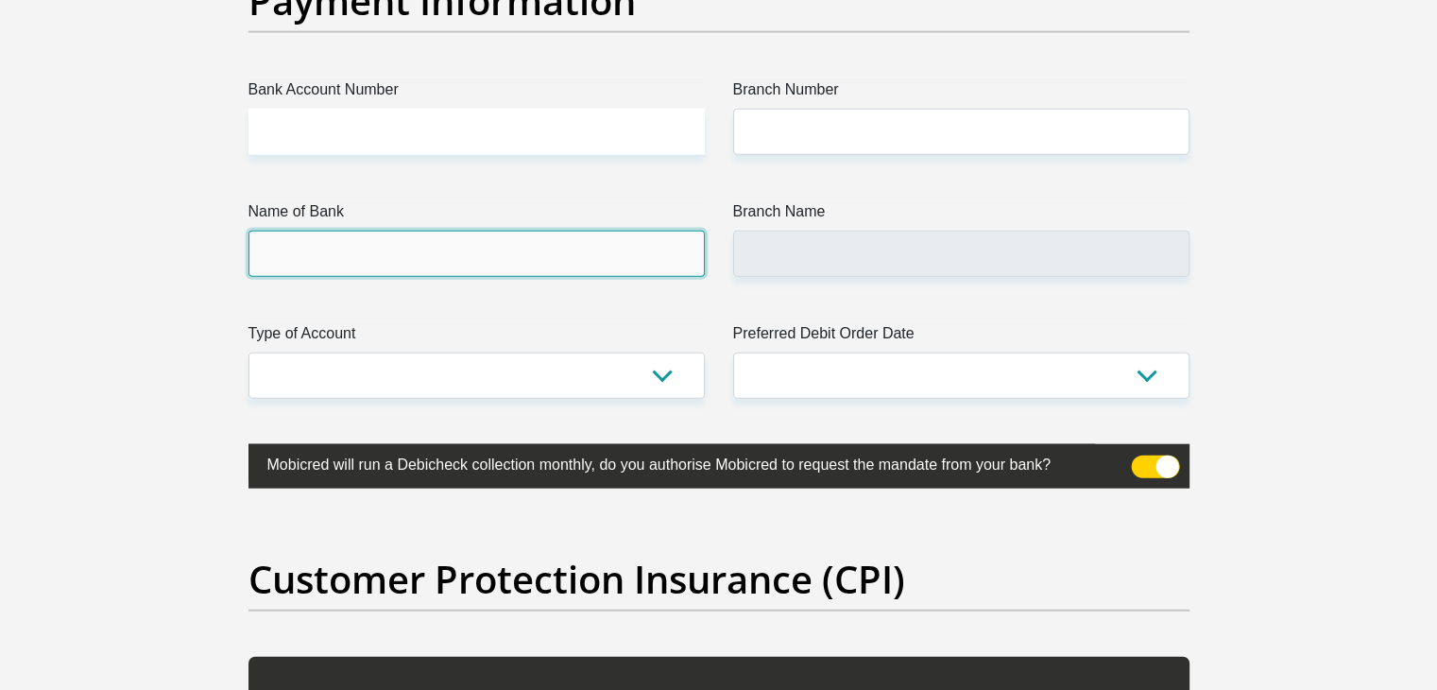
click at [301, 249] on input "Name of Bank" at bounding box center [476, 254] width 456 height 46
drag, startPoint x: 301, startPoint y: 249, endPoint x: 283, endPoint y: 261, distance: 22.0
click at [283, 261] on input "Name of Bank" at bounding box center [476, 254] width 456 height 46
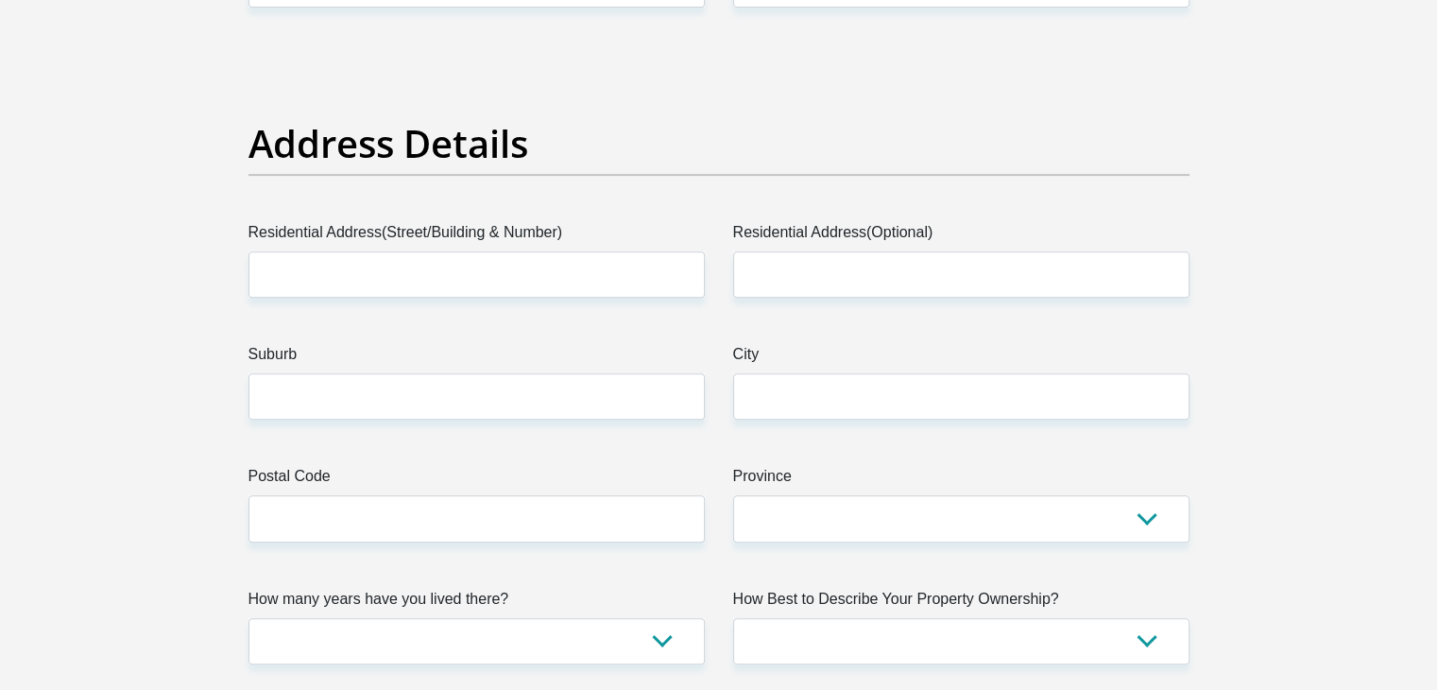
scroll to position [300, 0]
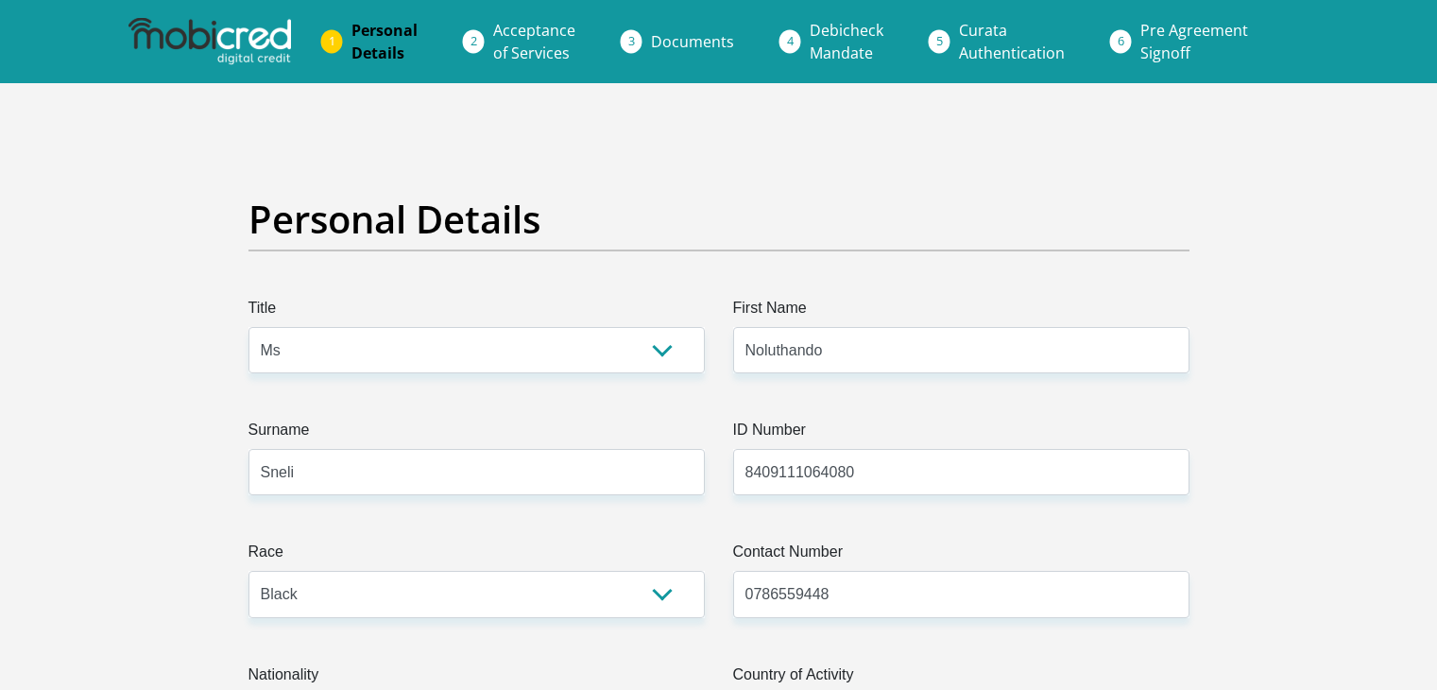
select select "Ms"
select select "1"
select select "ZAF"
select select "xho"
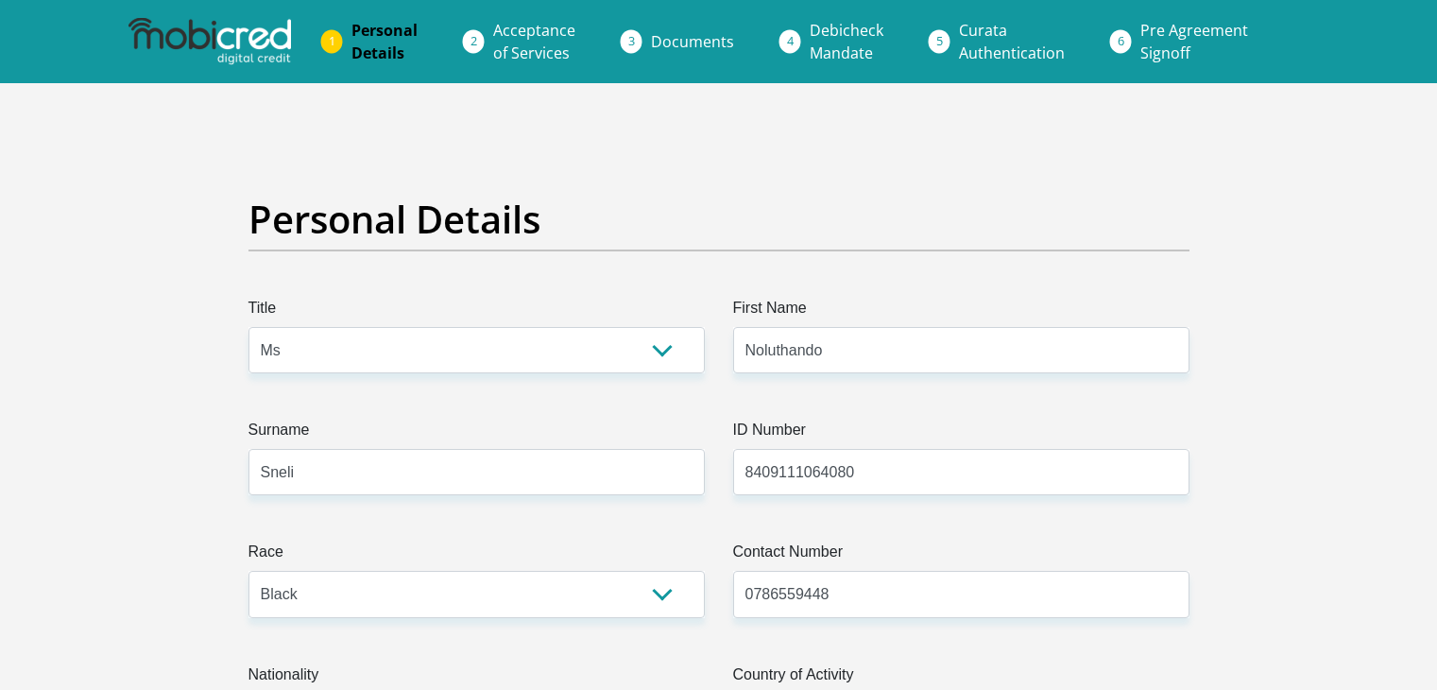
select select "2"
select select "Gauteng"
select select "4"
select select "Rented"
select select "17"
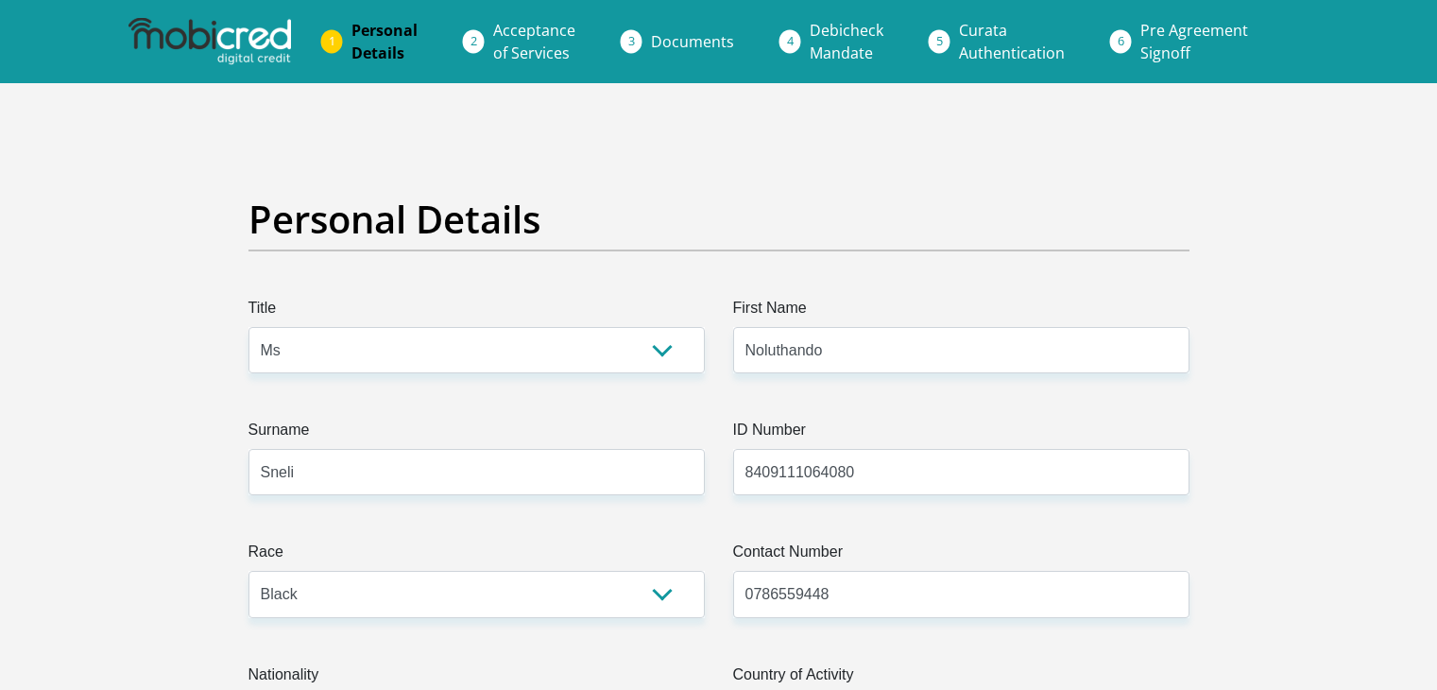
select select "Office Staff/Clerk"
select select "60"
select select "1"
select select "CUR"
select select "25"
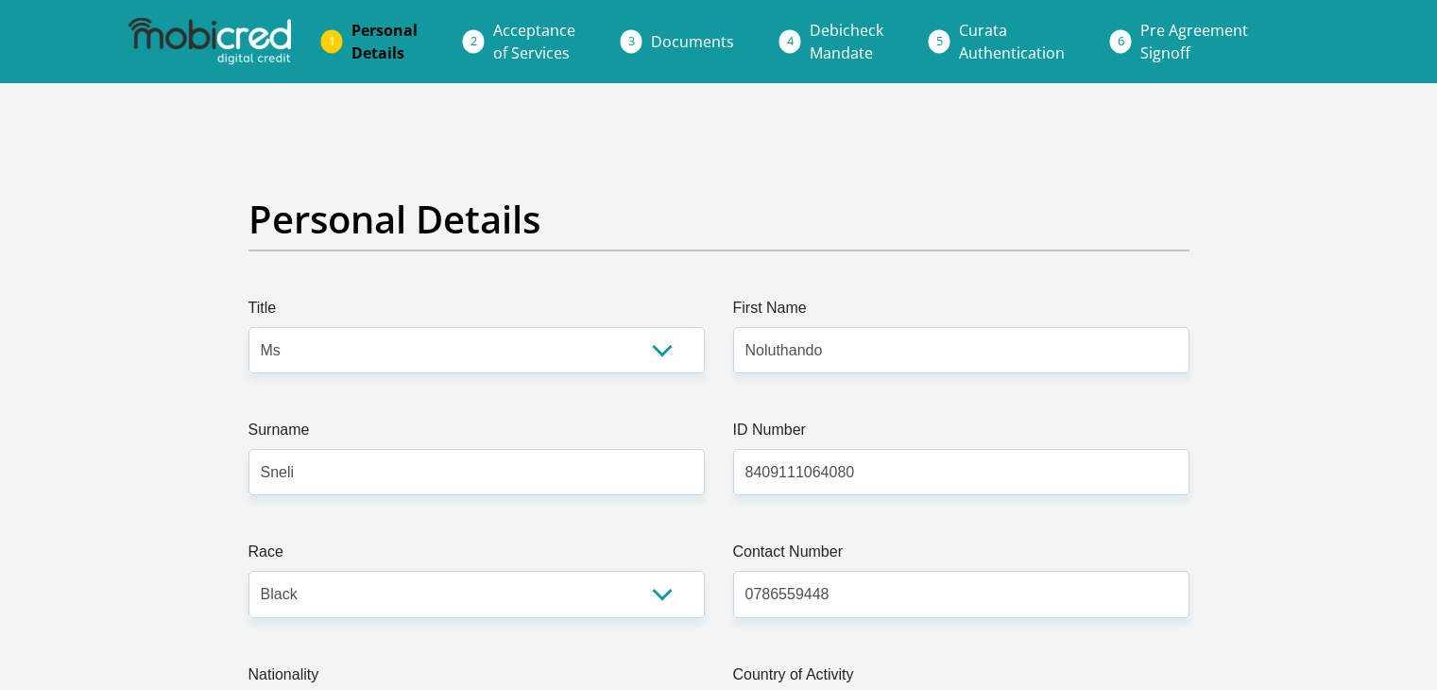
scroll to position [6086, 0]
